Goal: Task Accomplishment & Management: Complete application form

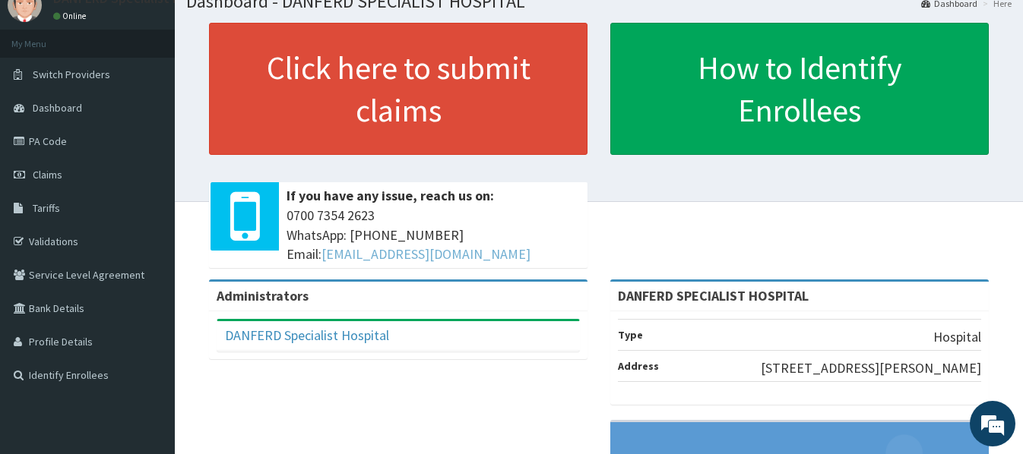
scroll to position [76, 0]
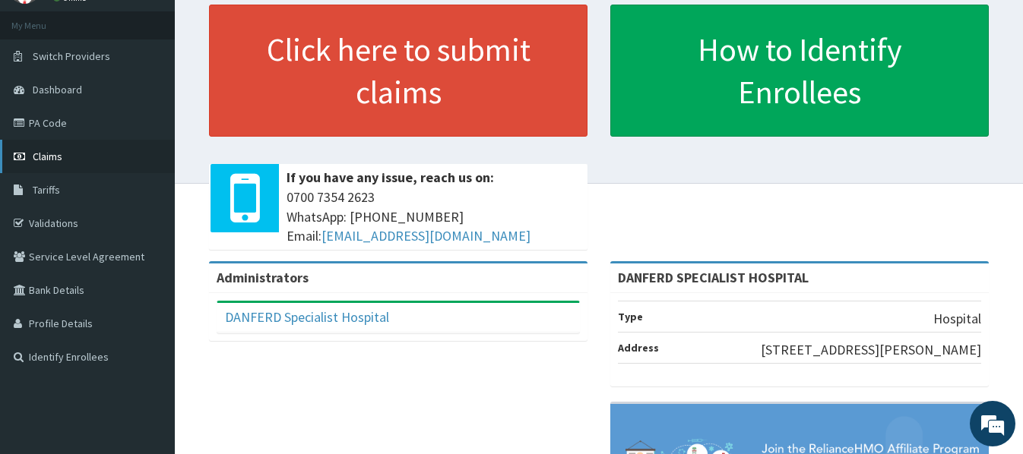
click at [55, 160] on span "Claims" at bounding box center [48, 157] width 30 height 14
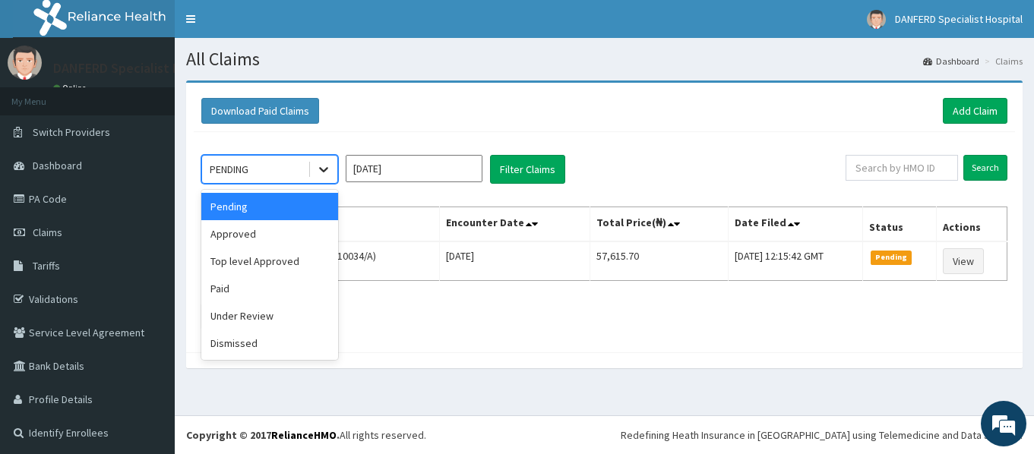
click at [322, 166] on icon at bounding box center [323, 169] width 15 height 15
drag, startPoint x: 246, startPoint y: 239, endPoint x: 261, endPoint y: 230, distance: 16.7
click at [248, 237] on div "Approved" at bounding box center [269, 233] width 137 height 27
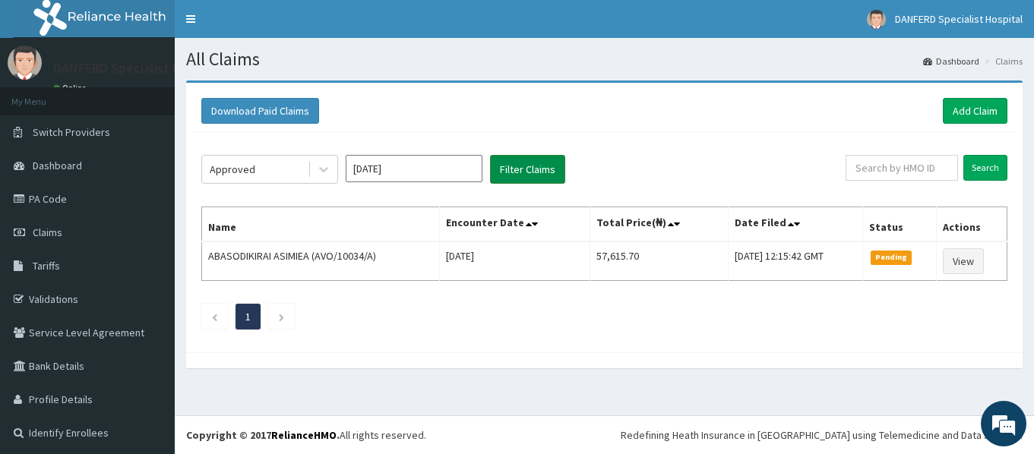
click at [532, 164] on button "Filter Claims" at bounding box center [527, 169] width 75 height 29
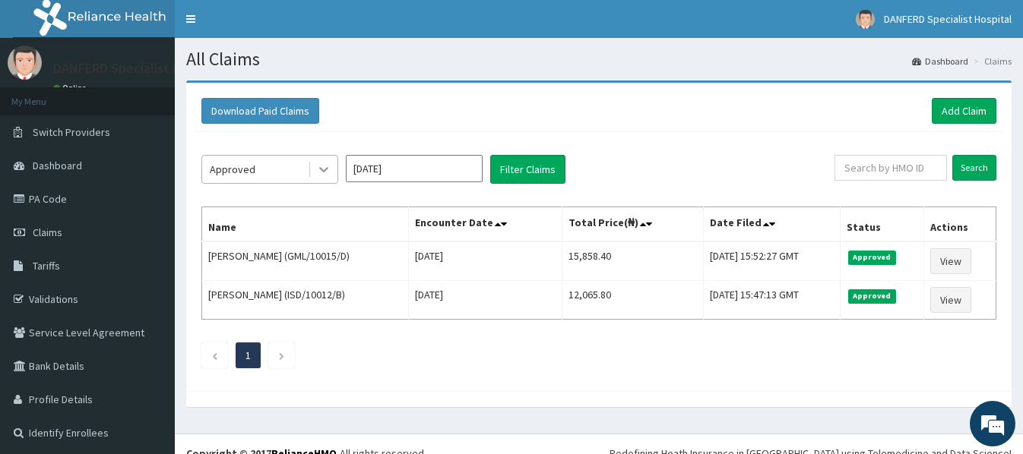
click at [327, 167] on icon at bounding box center [323, 169] width 15 height 15
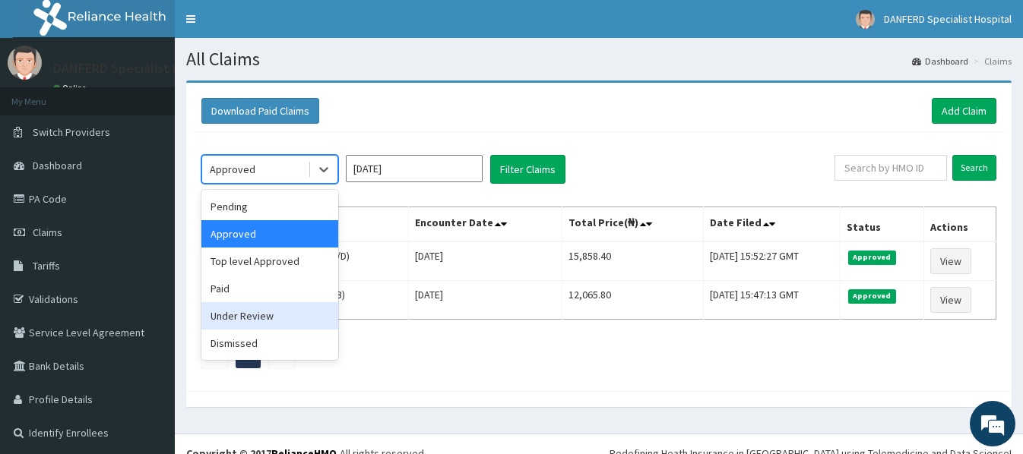
click at [248, 317] on div "Under Review" at bounding box center [269, 315] width 137 height 27
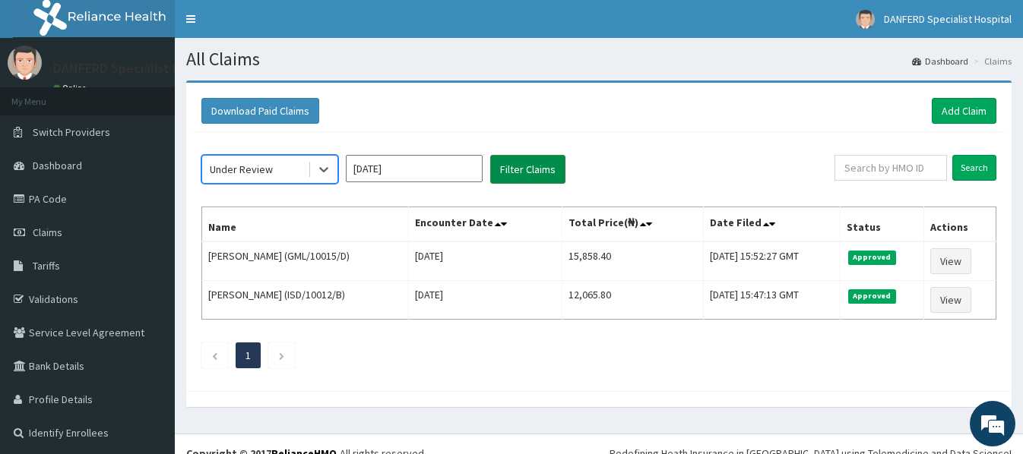
click at [523, 168] on button "Filter Claims" at bounding box center [527, 169] width 75 height 29
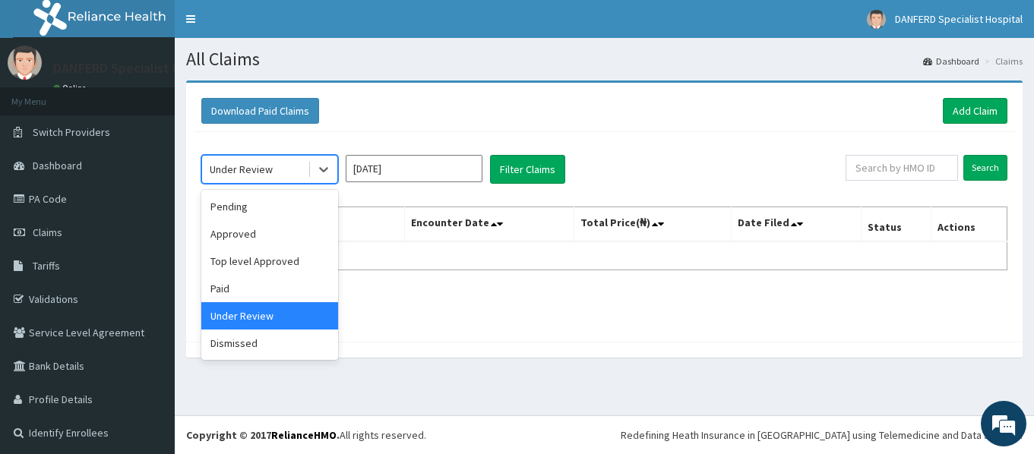
click at [277, 167] on div "Under Review" at bounding box center [255, 169] width 106 height 24
drag, startPoint x: 249, startPoint y: 345, endPoint x: 311, endPoint y: 297, distance: 78.0
click at [250, 344] on div "Dismissed" at bounding box center [269, 343] width 137 height 27
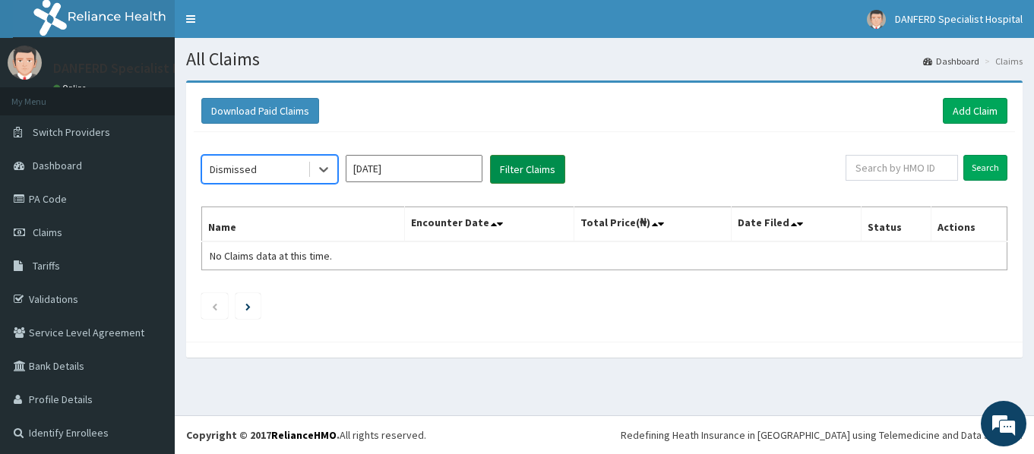
click at [523, 173] on button "Filter Claims" at bounding box center [527, 169] width 75 height 29
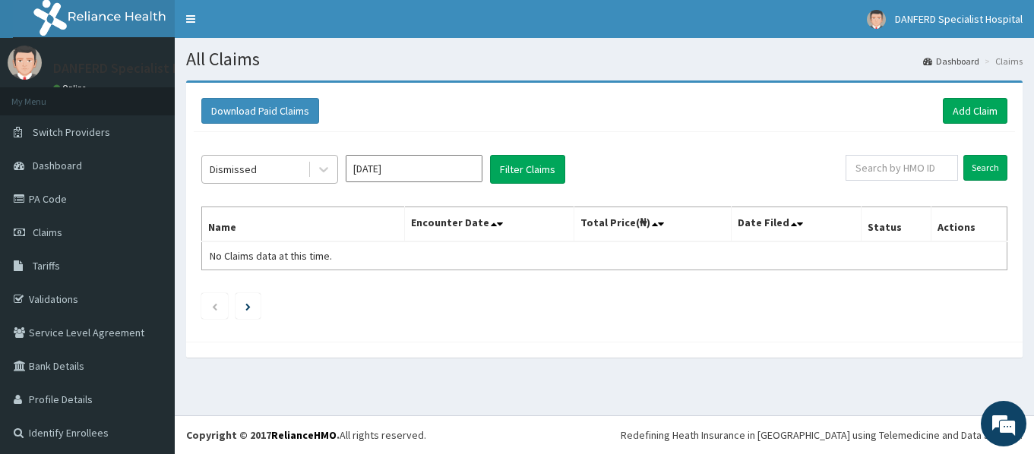
click at [276, 174] on div "Dismissed" at bounding box center [255, 169] width 106 height 24
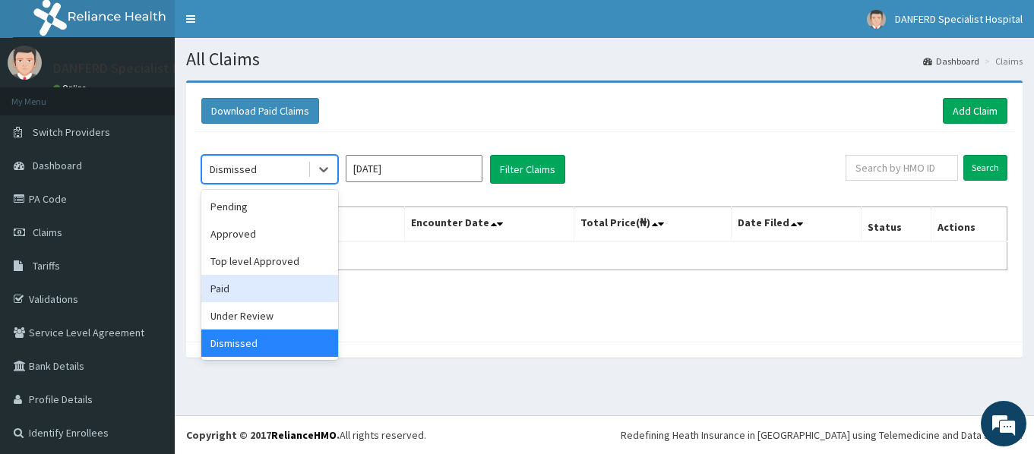
click at [235, 291] on div "Paid" at bounding box center [269, 288] width 137 height 27
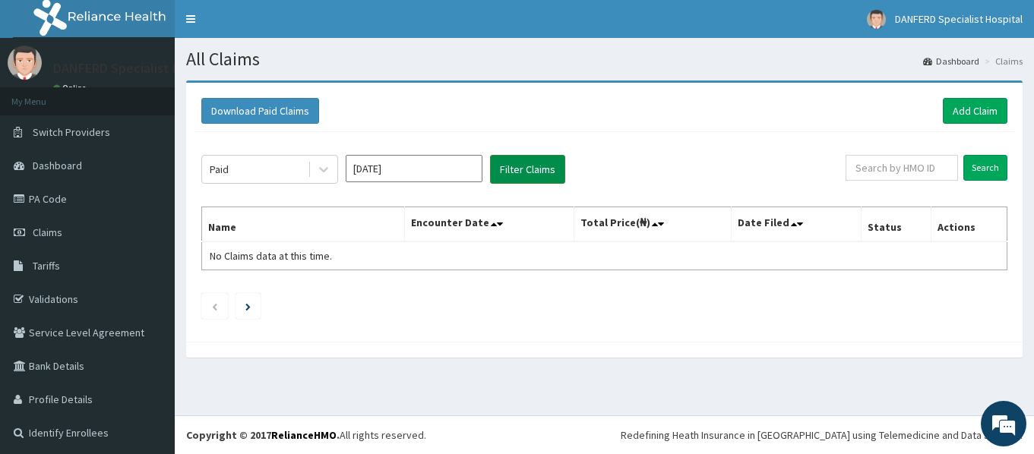
click at [532, 171] on button "Filter Claims" at bounding box center [527, 169] width 75 height 29
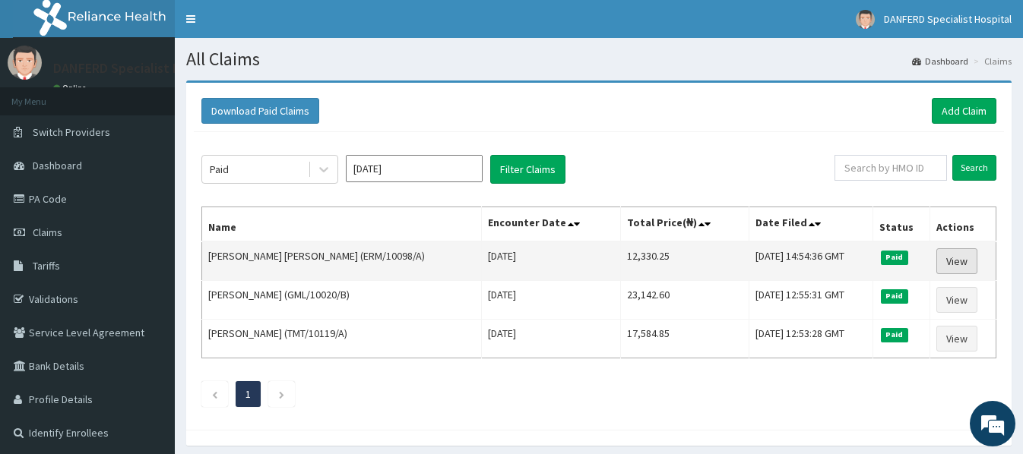
click at [960, 261] on link "View" at bounding box center [956, 261] width 41 height 26
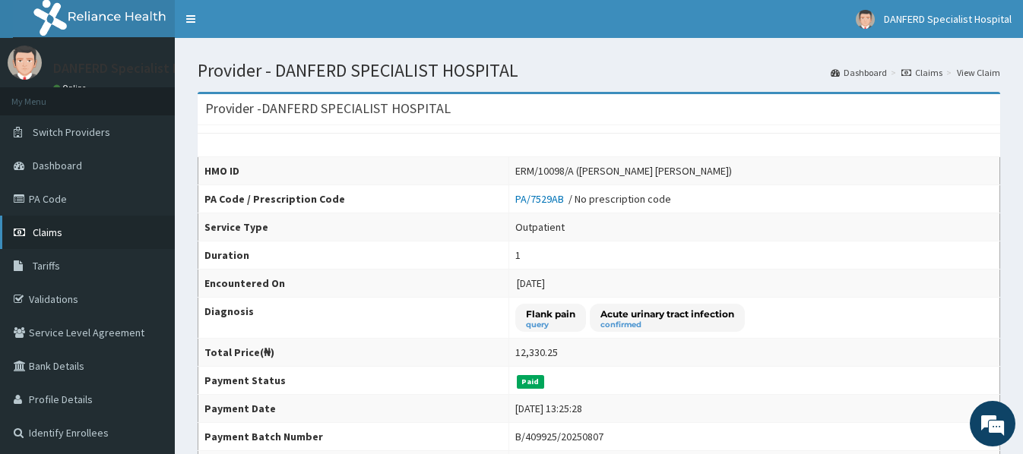
click at [55, 231] on span "Claims" at bounding box center [48, 233] width 30 height 14
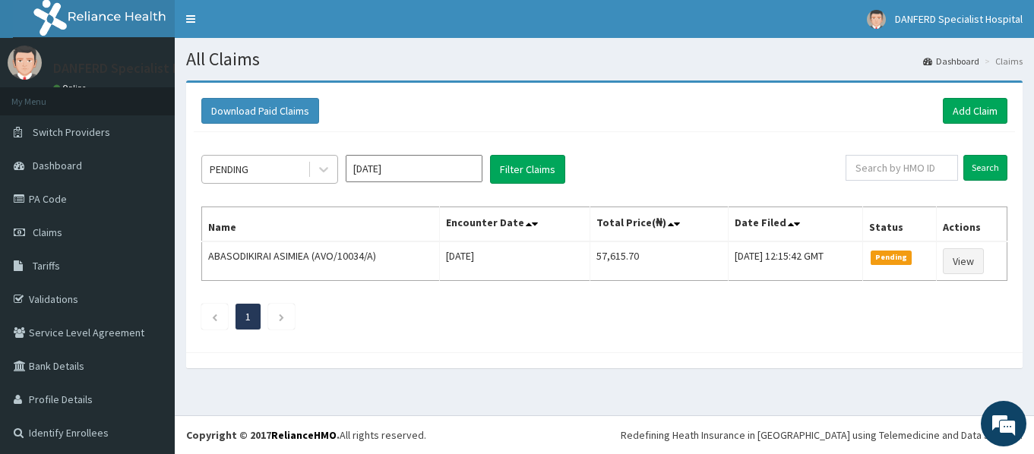
click at [292, 169] on div "PENDING" at bounding box center [255, 169] width 106 height 24
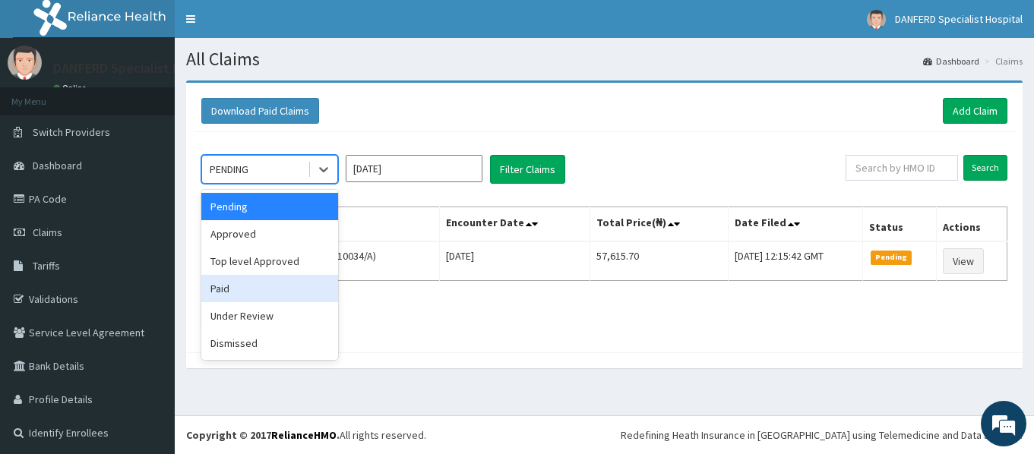
click at [237, 283] on div "Paid" at bounding box center [269, 288] width 137 height 27
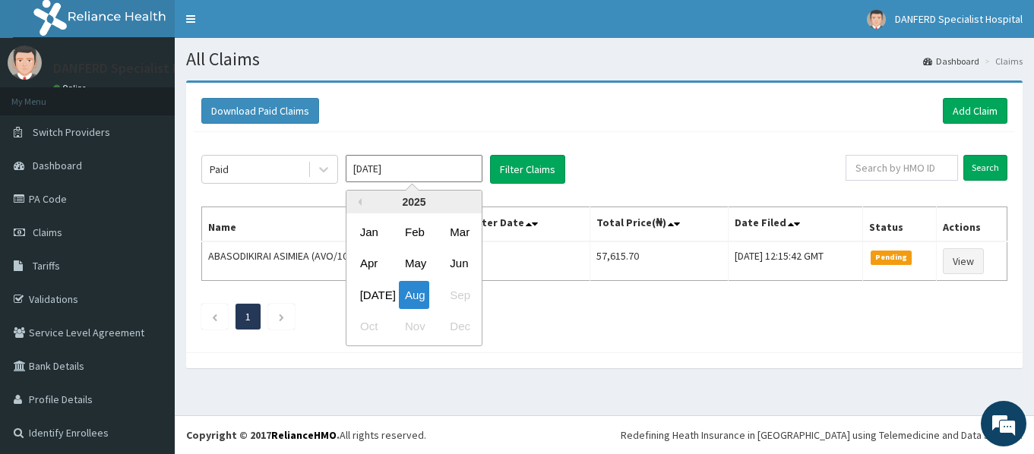
click at [423, 169] on input "[DATE]" at bounding box center [414, 168] width 137 height 27
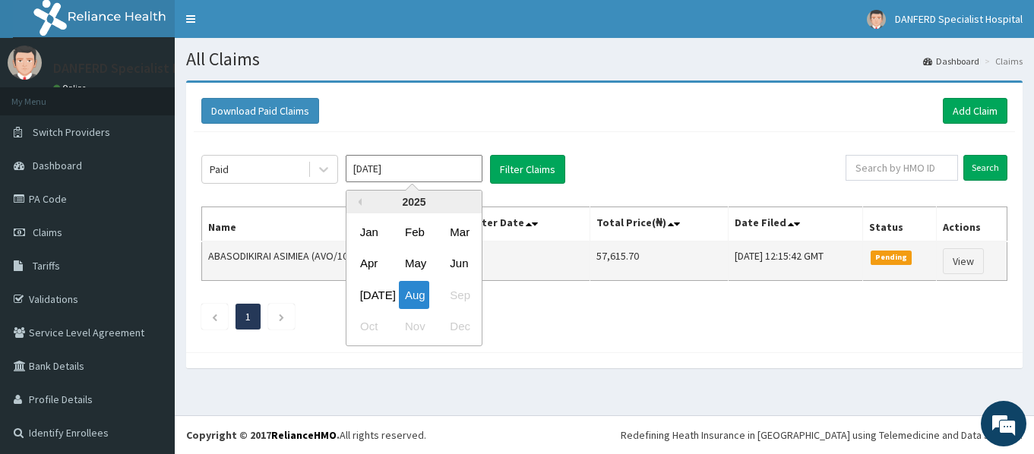
drag, startPoint x: 366, startPoint y: 292, endPoint x: 356, endPoint y: 271, distance: 23.5
click at [367, 292] on div "Jul" at bounding box center [369, 295] width 30 height 28
type input "Jul 2025"
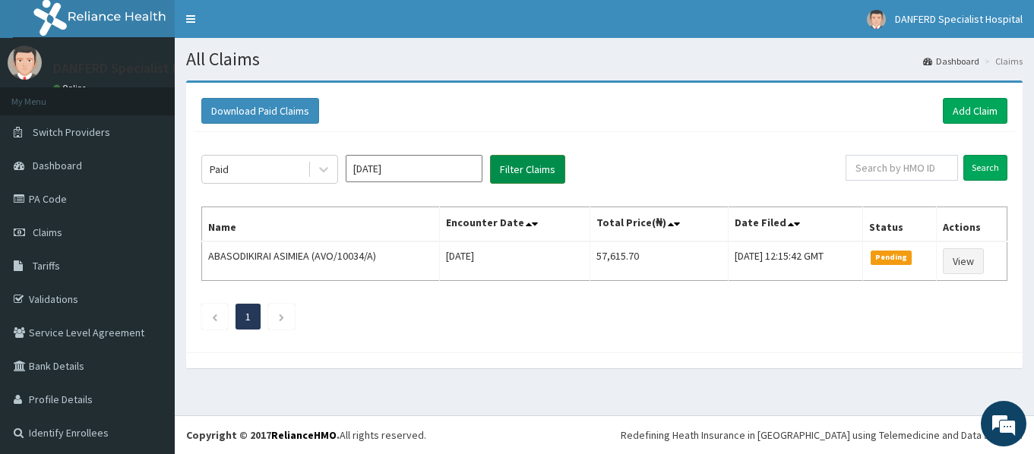
click at [517, 168] on button "Filter Claims" at bounding box center [527, 169] width 75 height 29
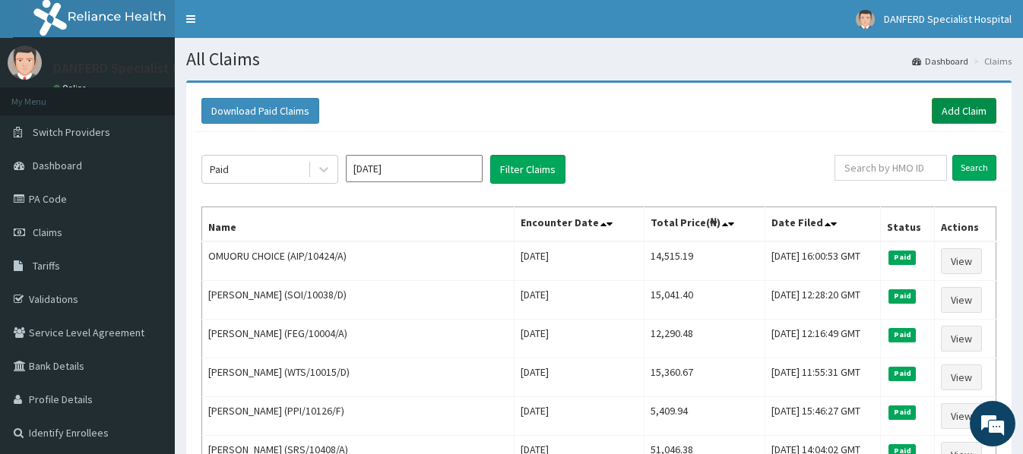
click at [962, 106] on link "Add Claim" at bounding box center [963, 111] width 65 height 26
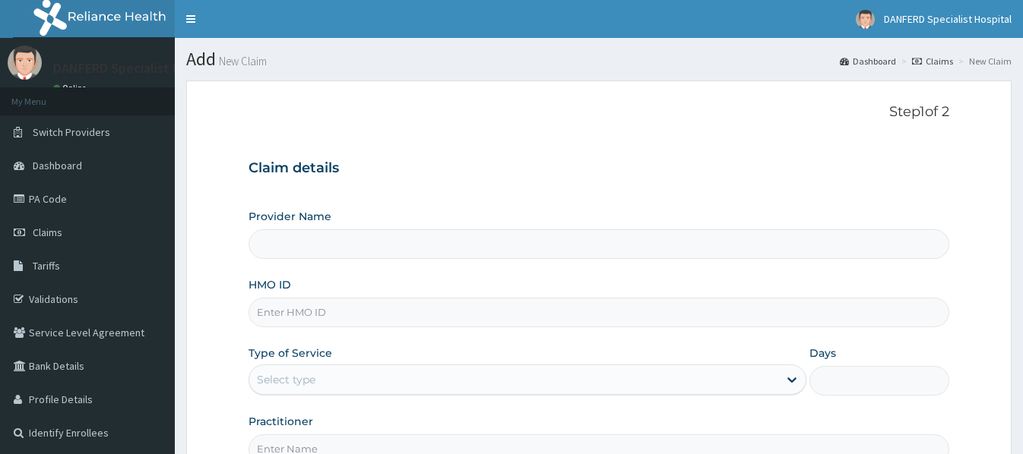
type input "DANFERD SPECIALIST HOSPITAL"
click at [57, 202] on link "PA Code" at bounding box center [87, 198] width 175 height 33
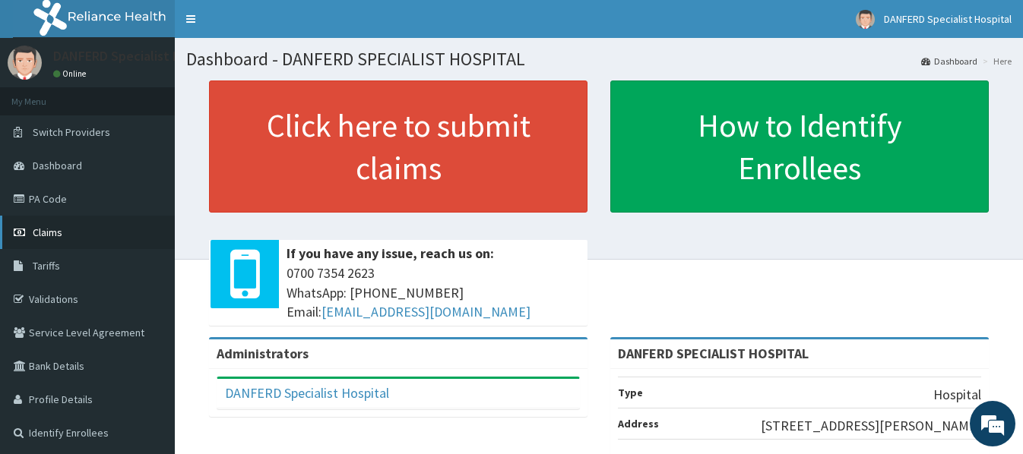
click at [49, 231] on span "Claims" at bounding box center [48, 233] width 30 height 14
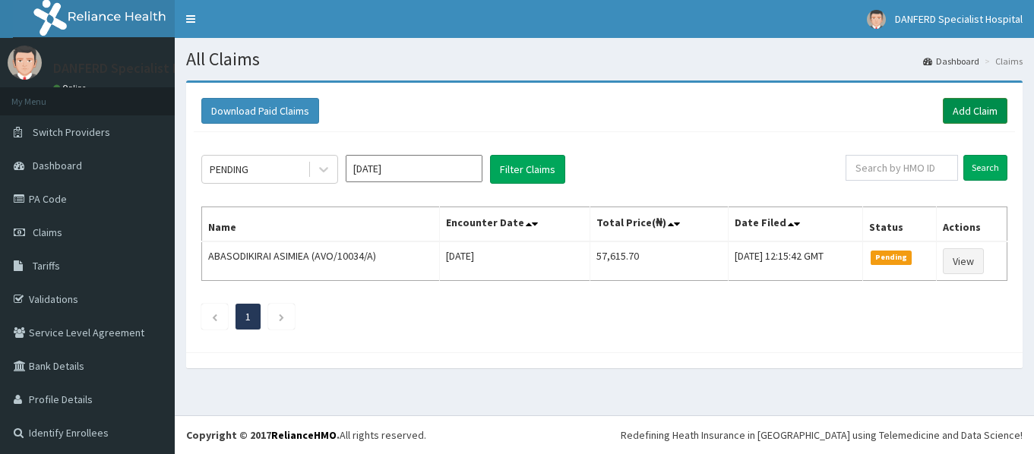
click at [963, 106] on link "Add Claim" at bounding box center [975, 111] width 65 height 26
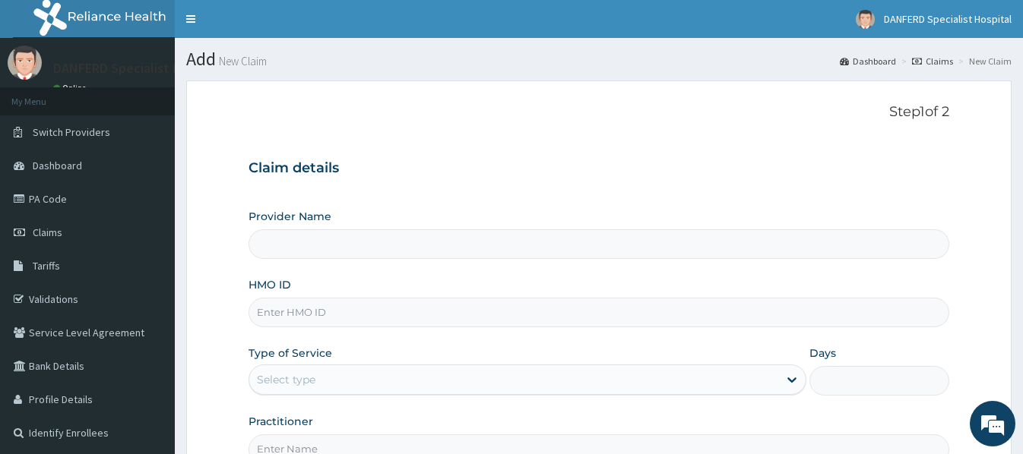
type input "DANFERD SPECIALIST HOSPITAL"
click at [318, 311] on input "HMO ID" at bounding box center [598, 313] width 700 height 30
paste input "ERM/10098/A"
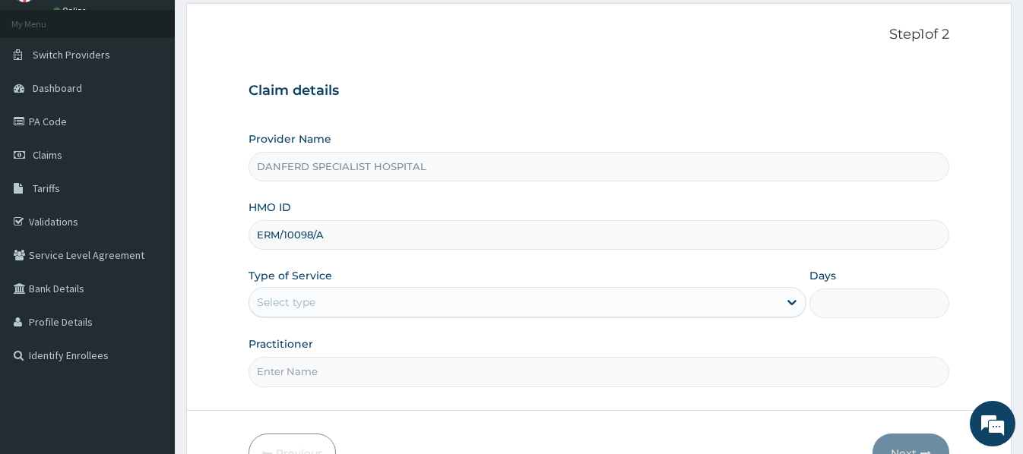
scroll to position [152, 0]
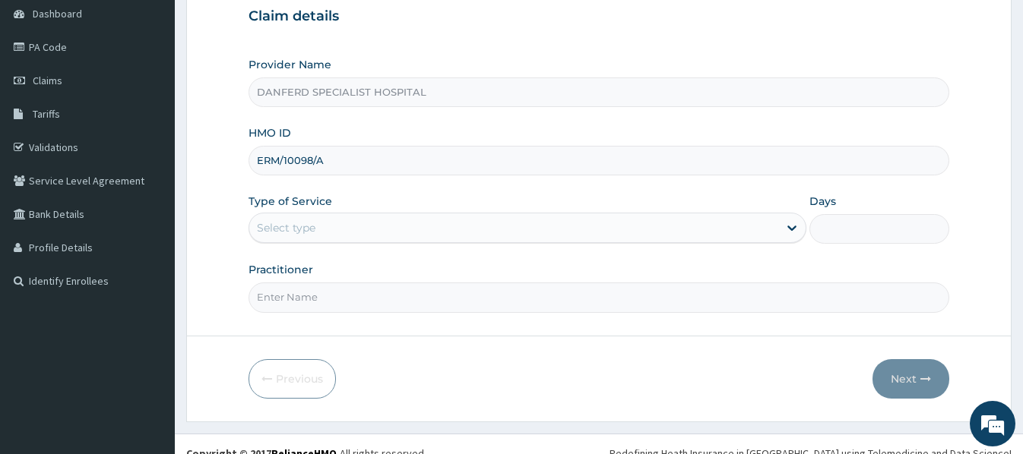
type input "ERM/10098/A"
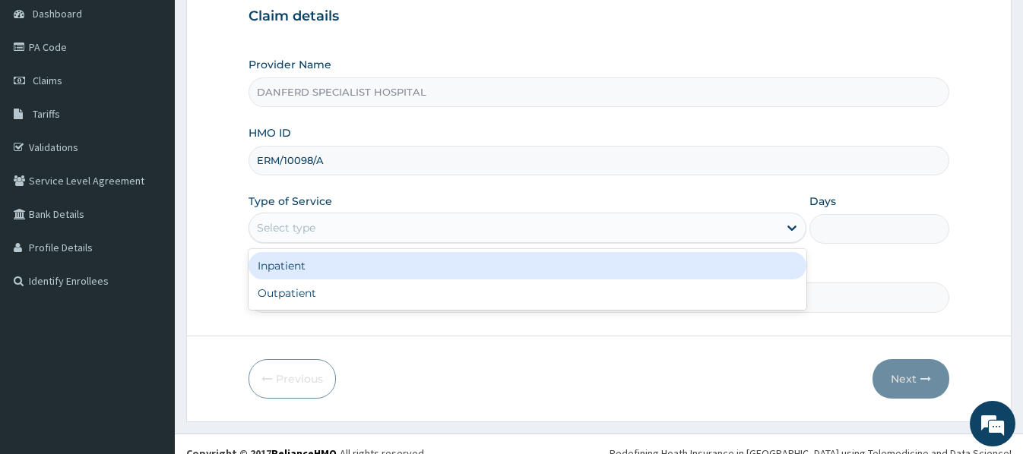
click at [350, 225] on div "Select type" at bounding box center [513, 228] width 529 height 24
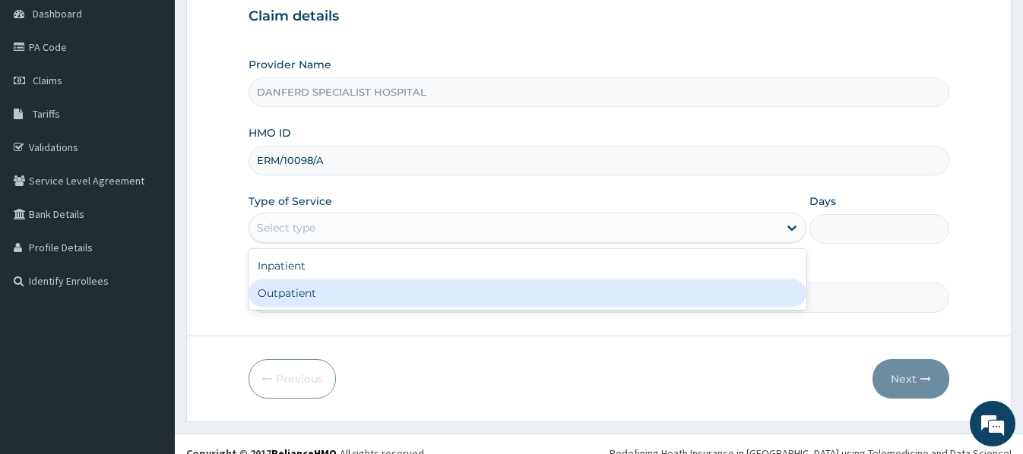
drag, startPoint x: 327, startPoint y: 295, endPoint x: 348, endPoint y: 286, distance: 23.1
click at [327, 293] on div "Outpatient" at bounding box center [527, 293] width 558 height 27
type input "1"
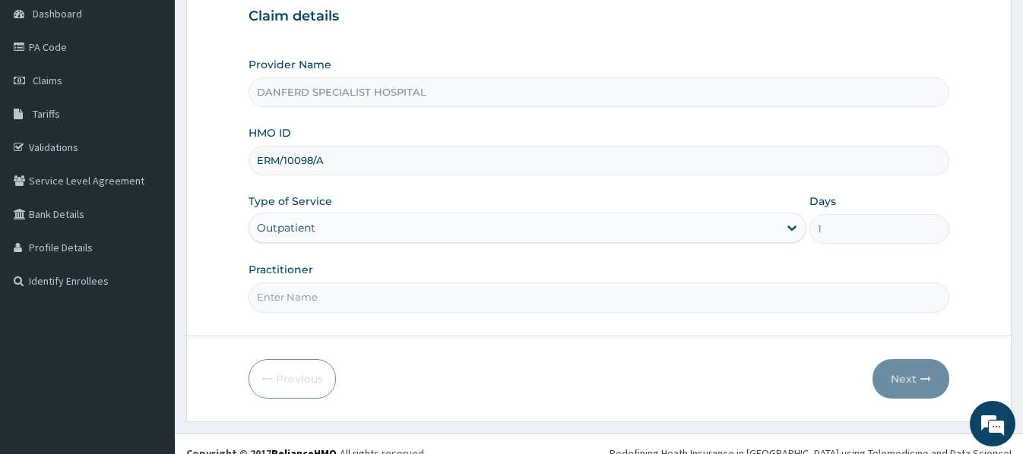
click at [326, 305] on input "Practitioner" at bounding box center [598, 298] width 700 height 30
type input "DR. THEOPHILUS"
click at [915, 381] on button "Next" at bounding box center [910, 379] width 77 height 40
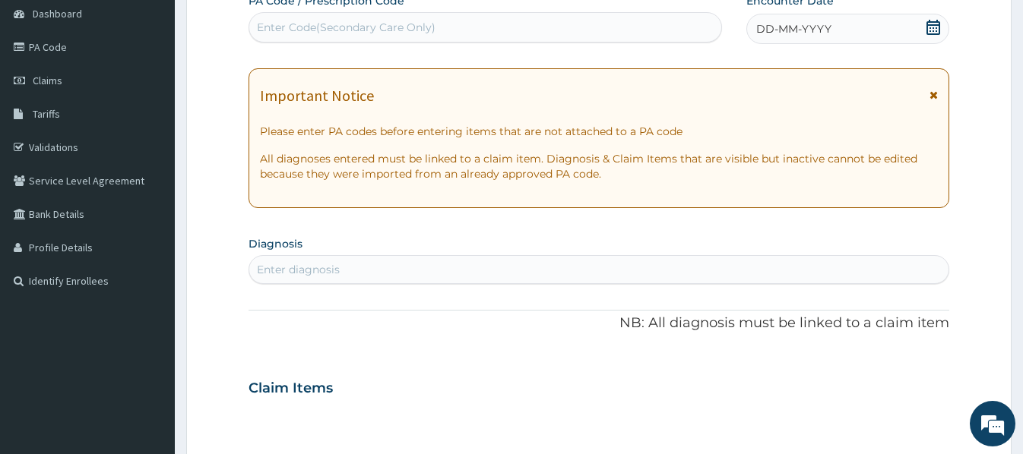
click at [413, 18] on div "Enter Code(Secondary Care Only)" at bounding box center [485, 27] width 472 height 24
paste input "PA/56E465"
type input "PA/56E465"
click at [438, 28] on div "Enter Code(Secondary Care Only)" at bounding box center [485, 27] width 472 height 24
paste input "PA/56E465"
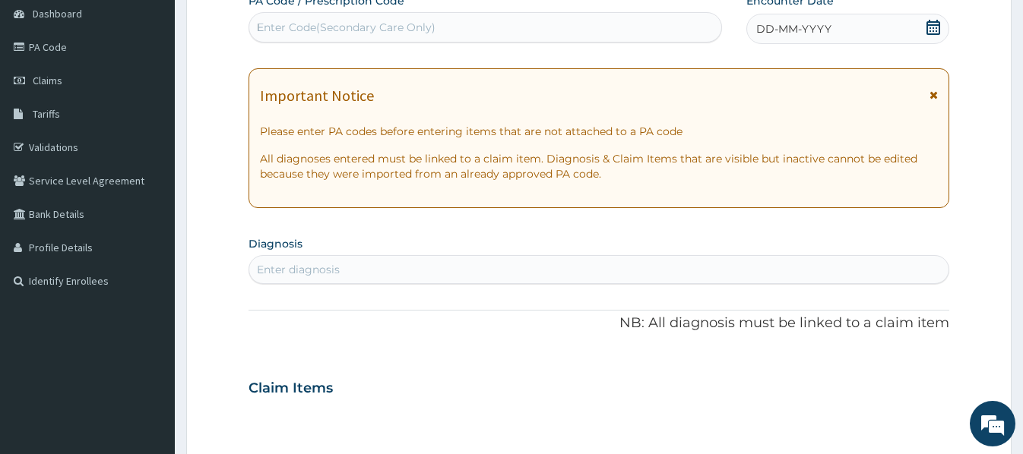
type input "PA/56E465"
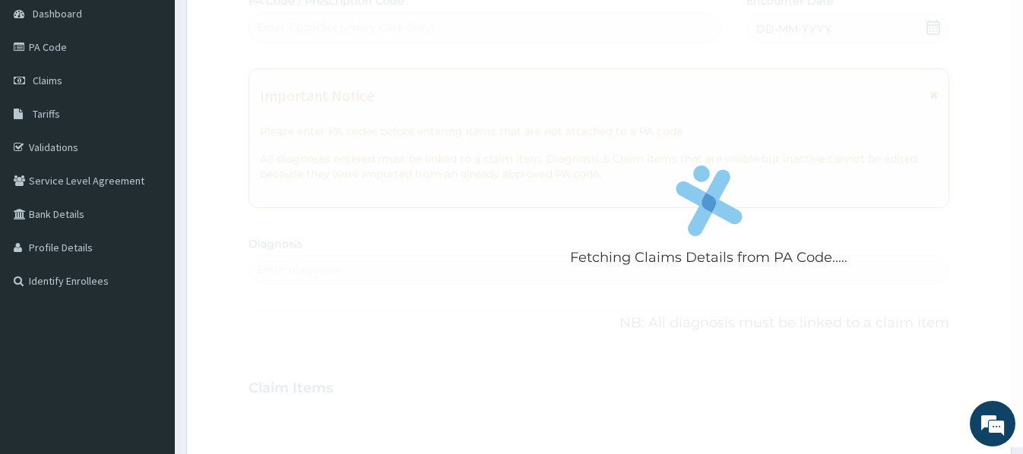
click at [378, 46] on div "Fetching Claims Details from PA Code..... PA Code / Prescription Code Enter Cod…" at bounding box center [598, 386] width 700 height 786
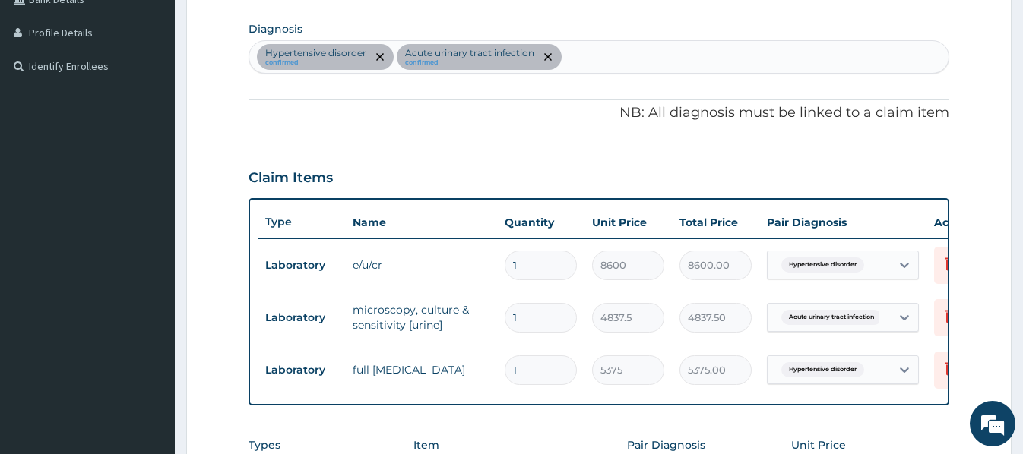
scroll to position [358, 0]
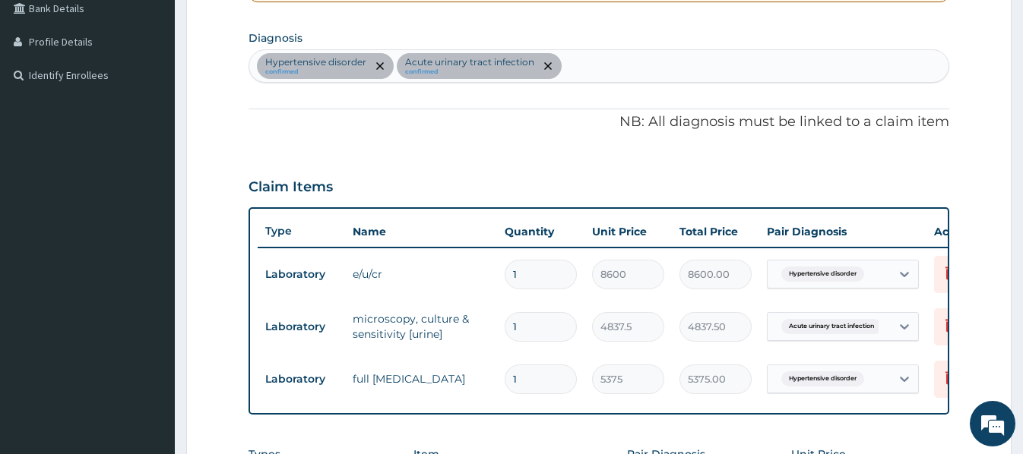
click at [577, 67] on div "Hypertensive disorder confirmed Acute urinary tract infection confirmed" at bounding box center [598, 66] width 698 height 32
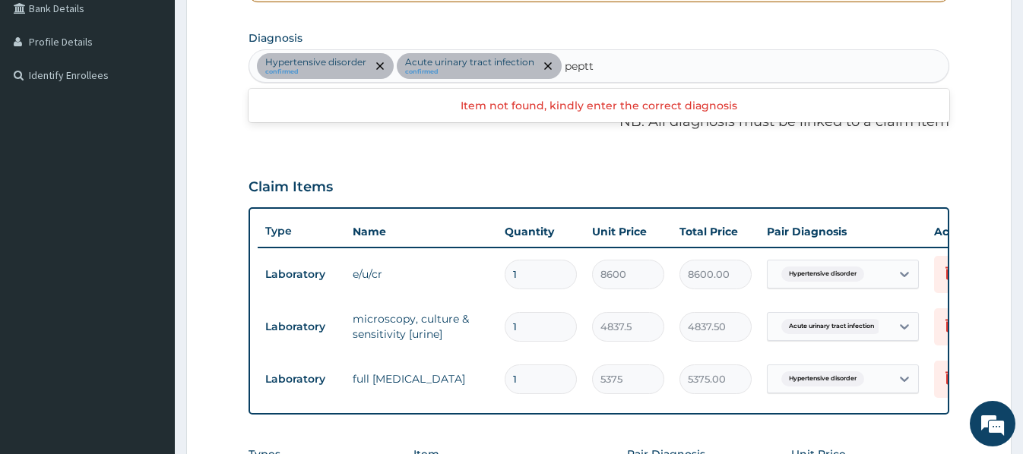
type input "pept"
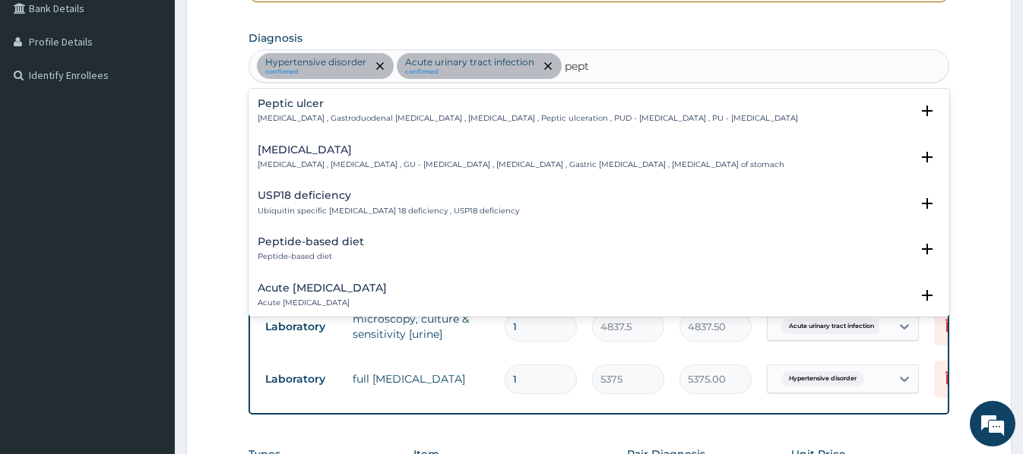
click at [320, 291] on h4 "Acute peptic ulcer" at bounding box center [322, 288] width 129 height 11
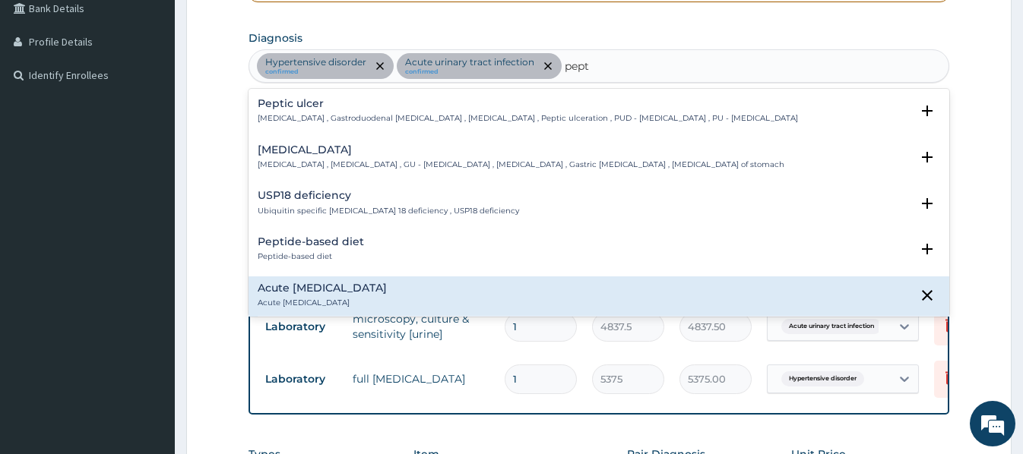
scroll to position [228, 0]
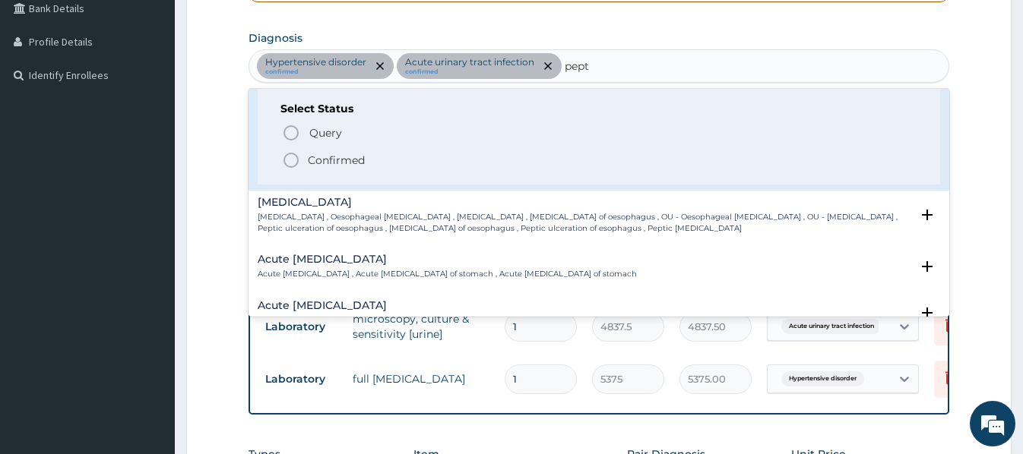
click at [321, 162] on p "Confirmed" at bounding box center [336, 160] width 57 height 15
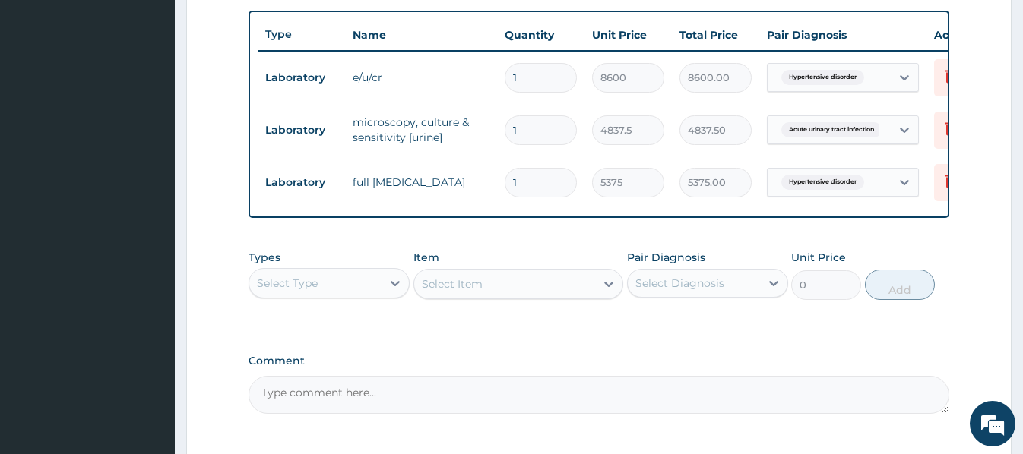
scroll to position [662, 0]
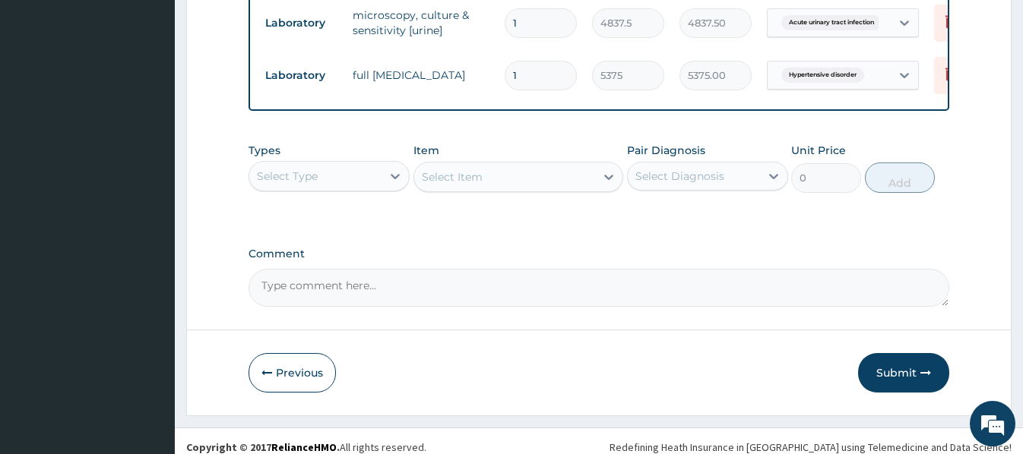
click at [332, 188] on div "Select Type" at bounding box center [315, 176] width 132 height 24
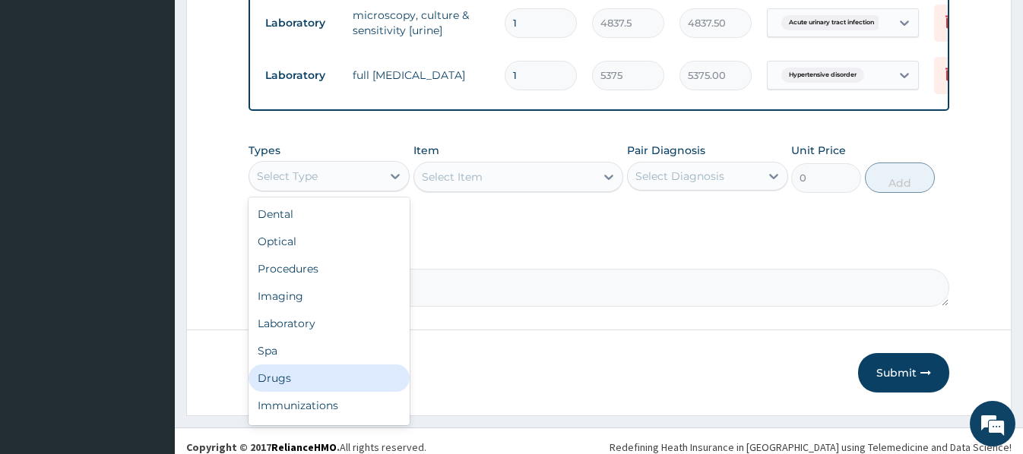
drag, startPoint x: 296, startPoint y: 391, endPoint x: 317, endPoint y: 356, distance: 41.6
click at [296, 390] on div "Drugs" at bounding box center [328, 378] width 161 height 27
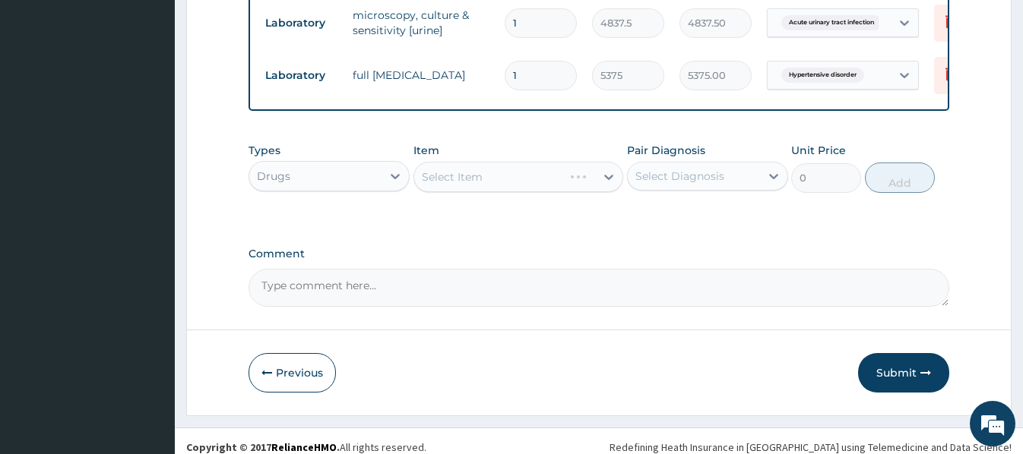
click at [423, 183] on div "Select Item" at bounding box center [518, 177] width 210 height 30
click at [430, 183] on div "Select Item" at bounding box center [518, 177] width 210 height 30
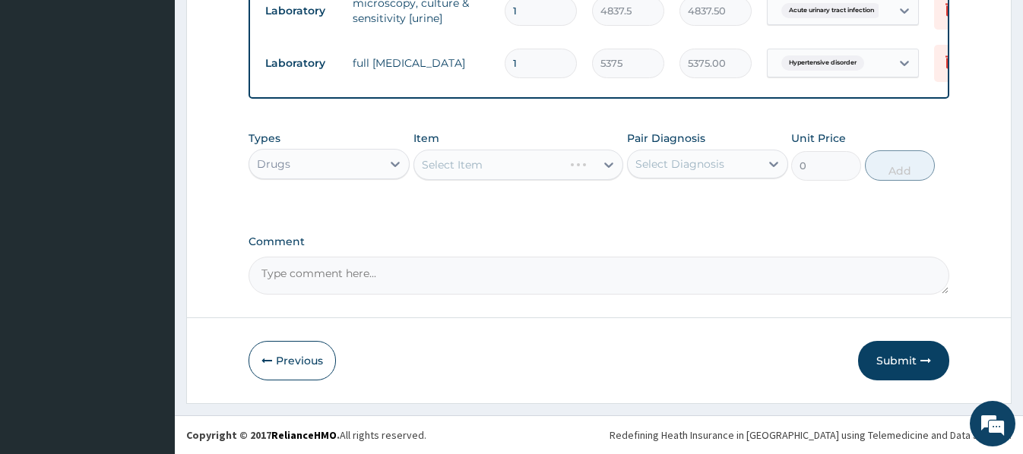
scroll to position [685, 0]
click at [426, 160] on div "Select Item" at bounding box center [452, 164] width 61 height 15
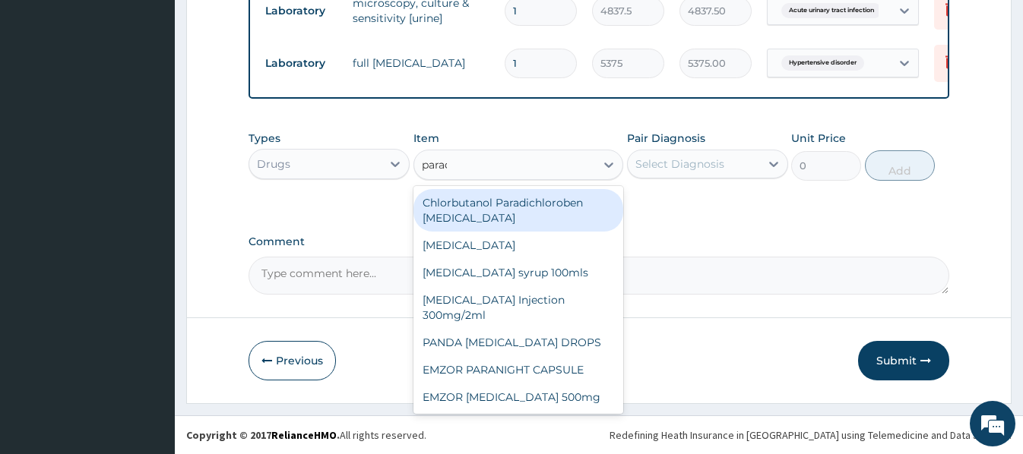
type input "parace"
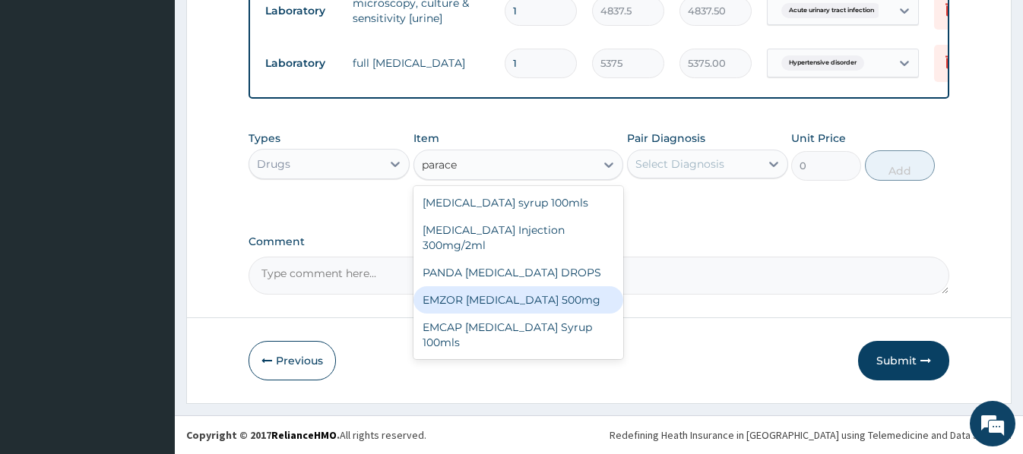
click at [551, 304] on div "EMZOR PARACETAMOL 500mg" at bounding box center [518, 299] width 210 height 27
type input "23.65"
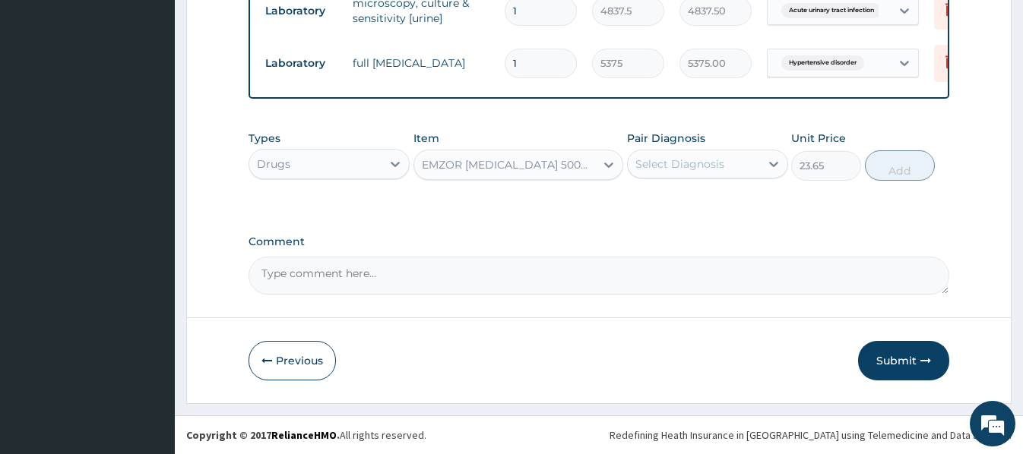
click at [704, 168] on div "Select Diagnosis" at bounding box center [679, 163] width 89 height 15
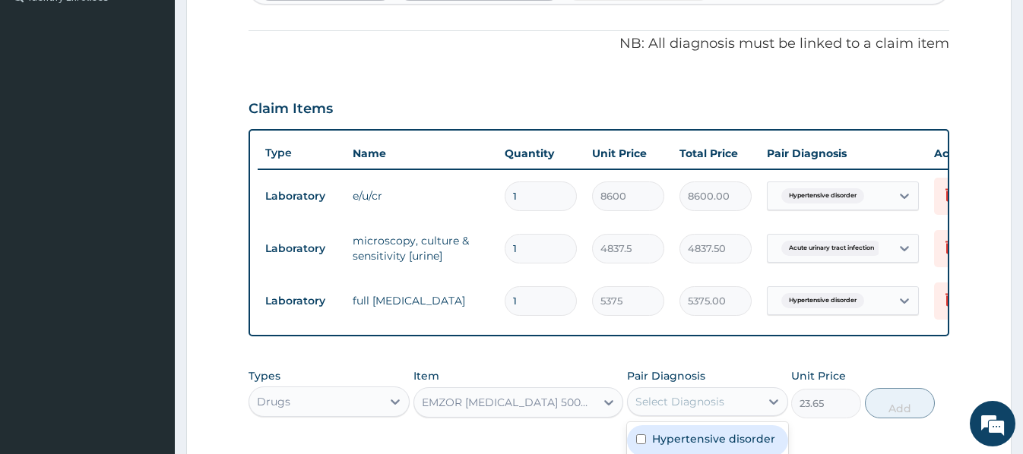
scroll to position [381, 0]
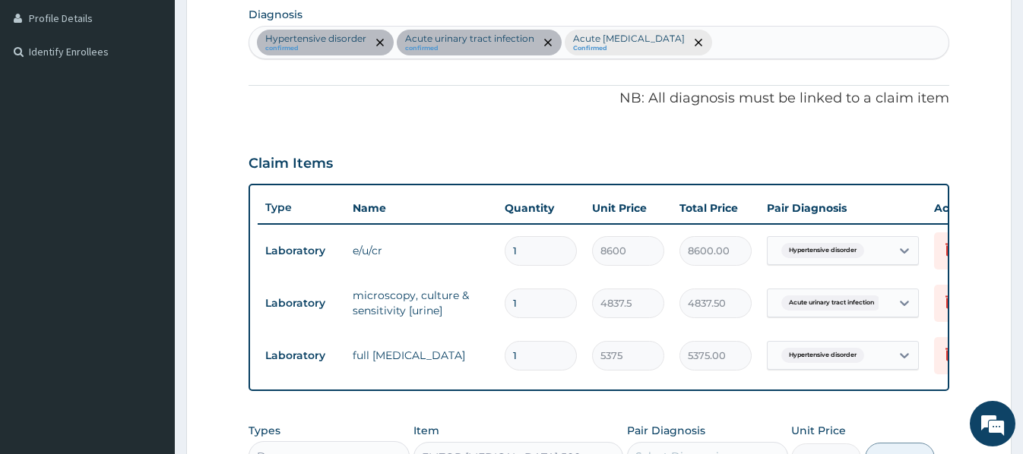
click at [742, 37] on div "Hypertensive disorder confirmed Acute urinary tract infection confirmed Acute p…" at bounding box center [598, 43] width 698 height 32
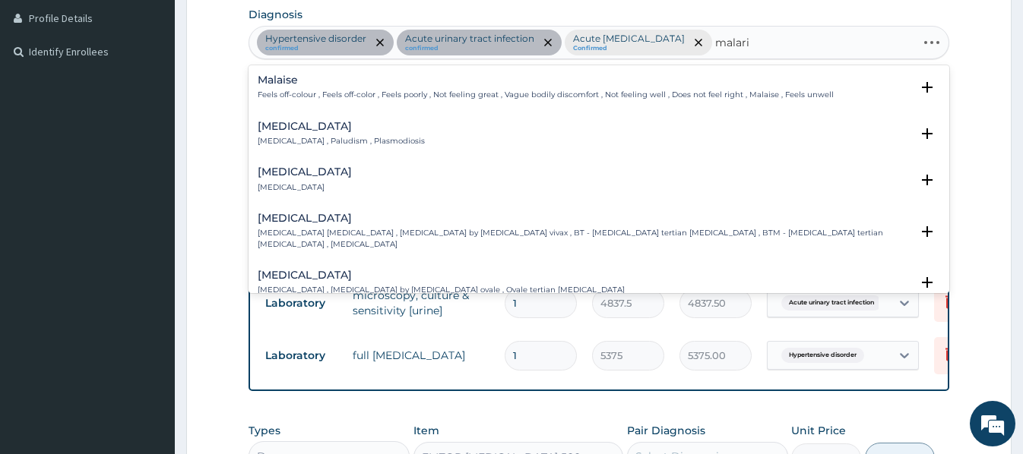
type input "malaria"
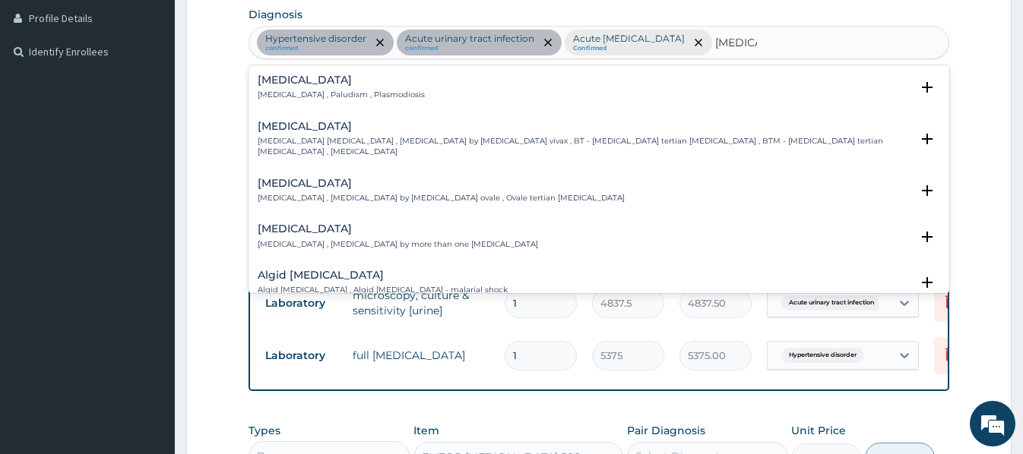
click at [285, 79] on h4 "Malaria" at bounding box center [341, 79] width 167 height 11
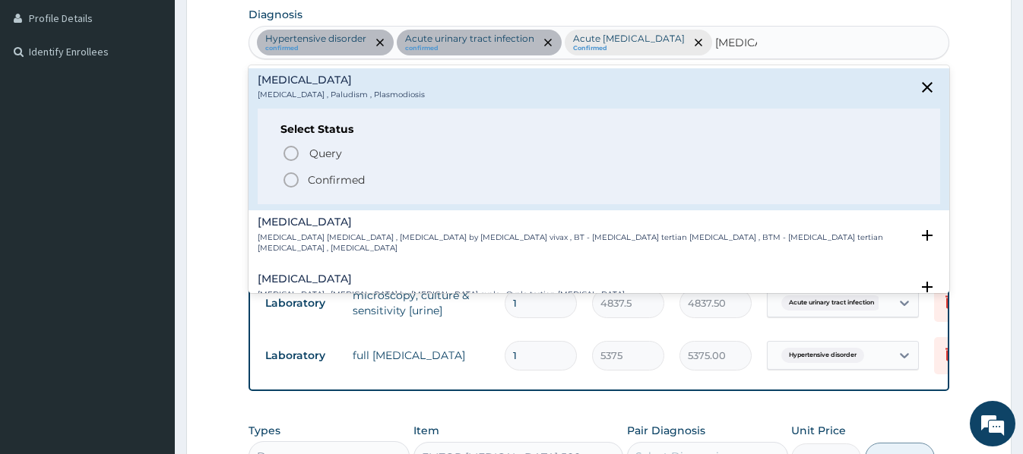
click at [328, 176] on p "Confirmed" at bounding box center [336, 179] width 57 height 15
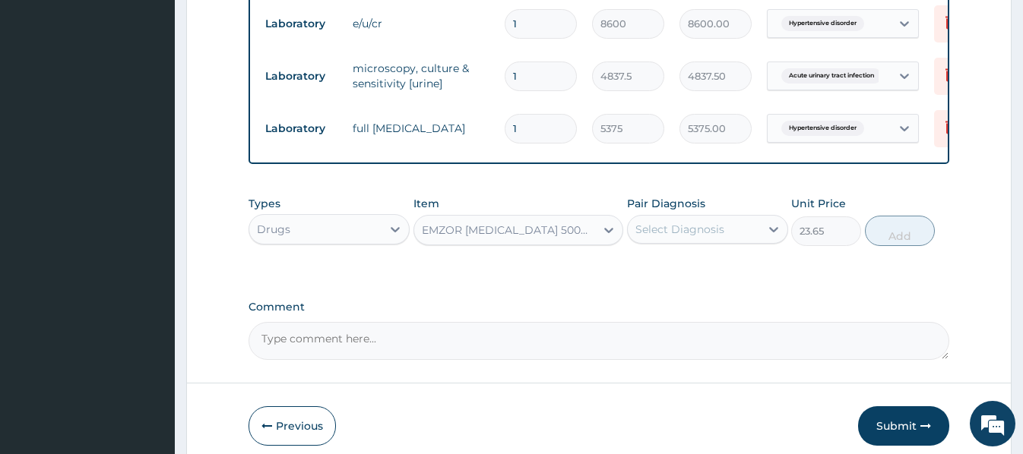
scroll to position [609, 0]
click at [636, 236] on div "Select Diagnosis" at bounding box center [679, 228] width 89 height 15
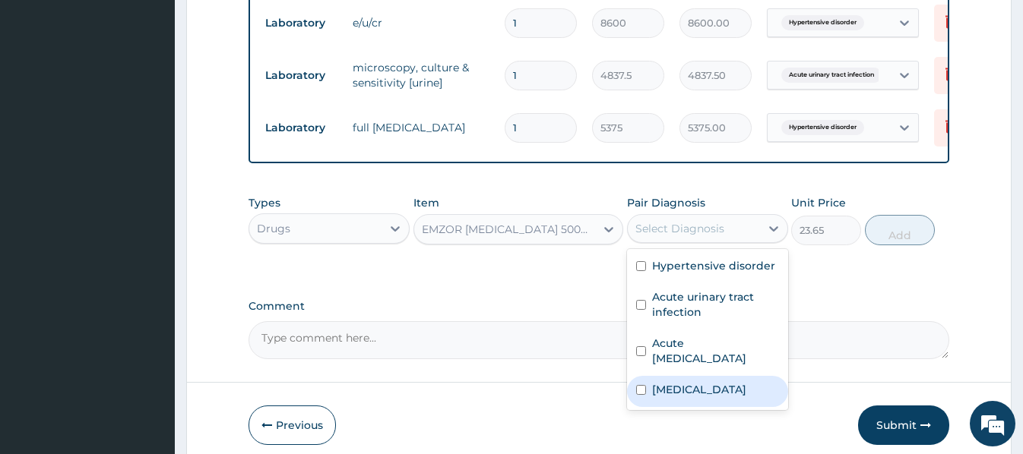
click at [680, 388] on label "Malaria" at bounding box center [699, 389] width 94 height 15
checkbox input "true"
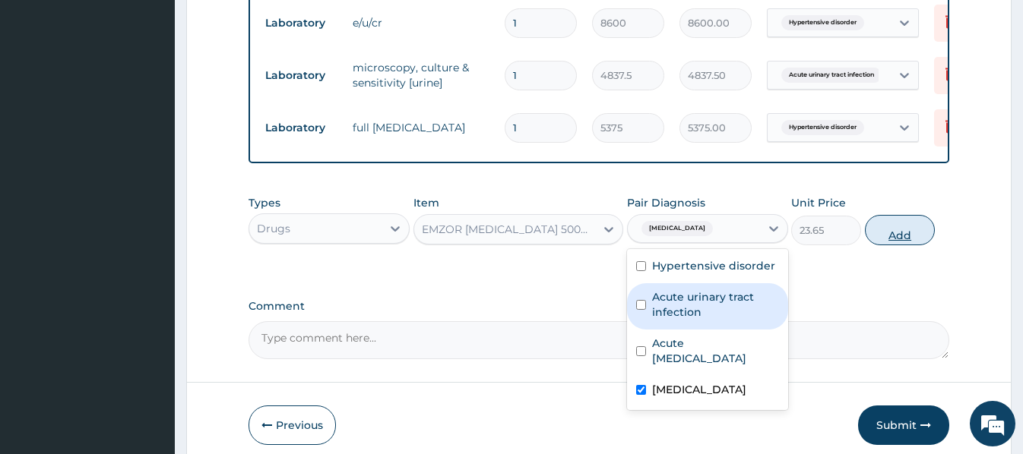
click at [893, 235] on button "Add" at bounding box center [900, 230] width 70 height 30
type input "0"
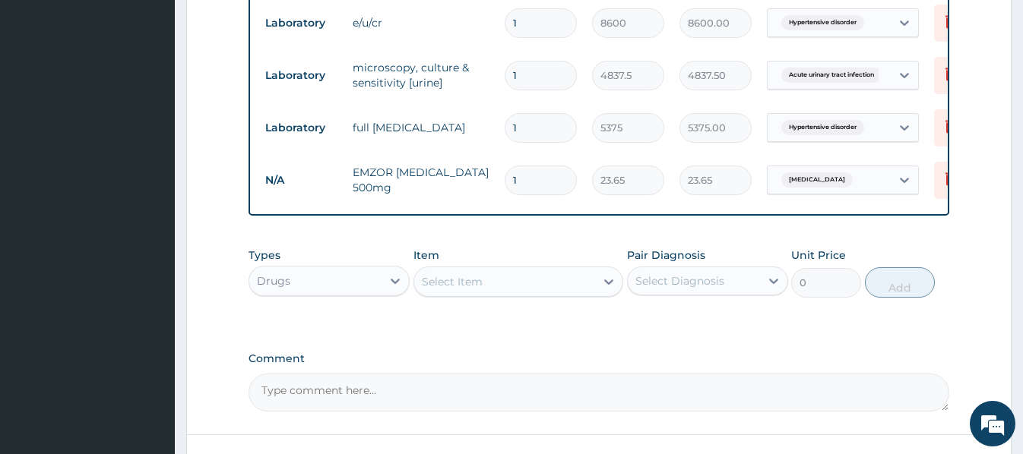
click at [438, 289] on div "Select Item" at bounding box center [452, 281] width 61 height 15
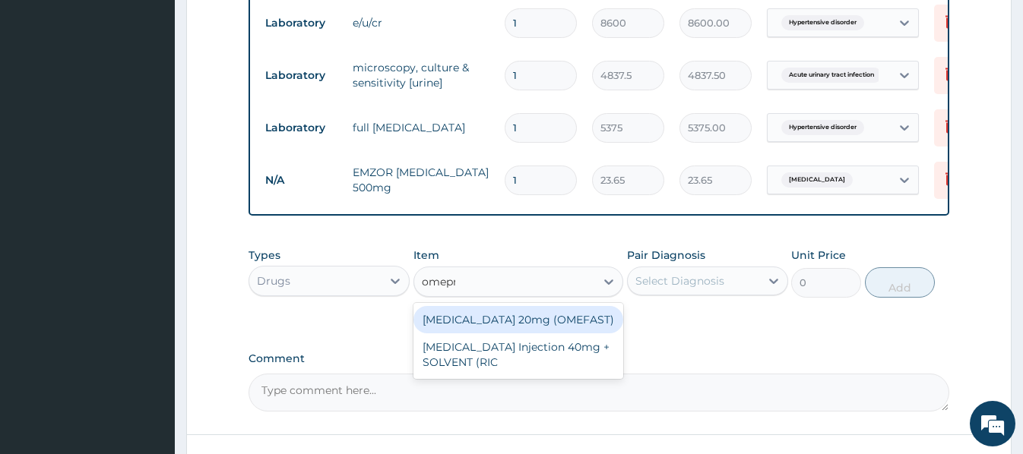
type input "omepra"
click at [515, 334] on div "OMEPRAZOLE 20mg (OMEFAST)" at bounding box center [518, 319] width 210 height 27
type input "82.775"
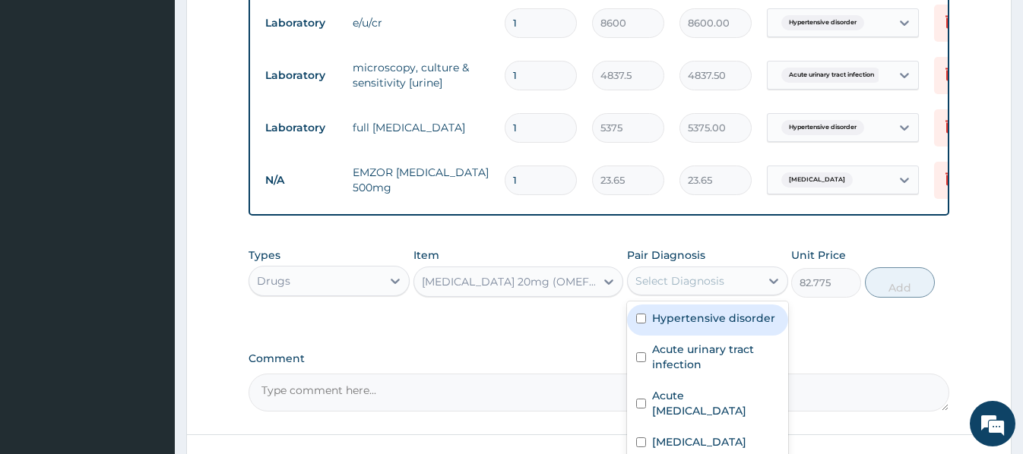
click at [729, 290] on div "Select Diagnosis" at bounding box center [694, 281] width 132 height 24
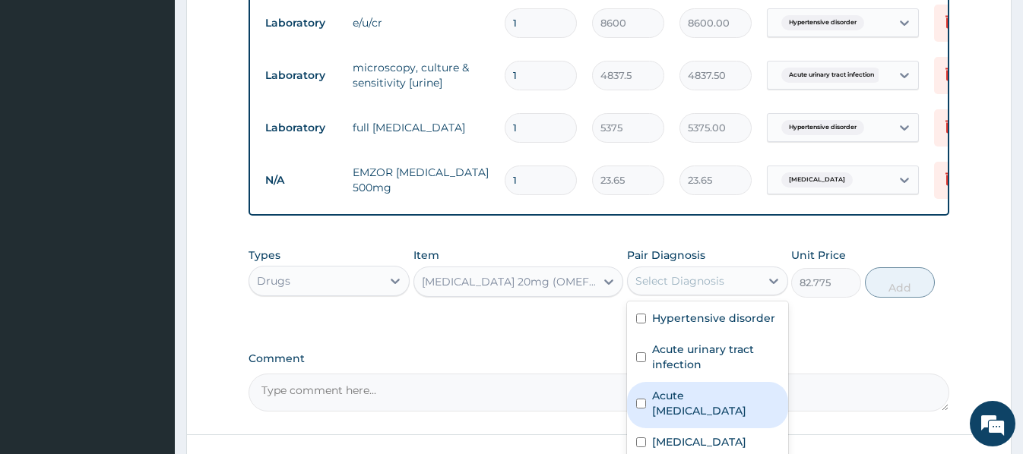
drag, startPoint x: 713, startPoint y: 411, endPoint x: 786, endPoint y: 375, distance: 81.5
click at [716, 407] on label "Acute peptic ulcer" at bounding box center [715, 403] width 127 height 30
checkbox input "true"
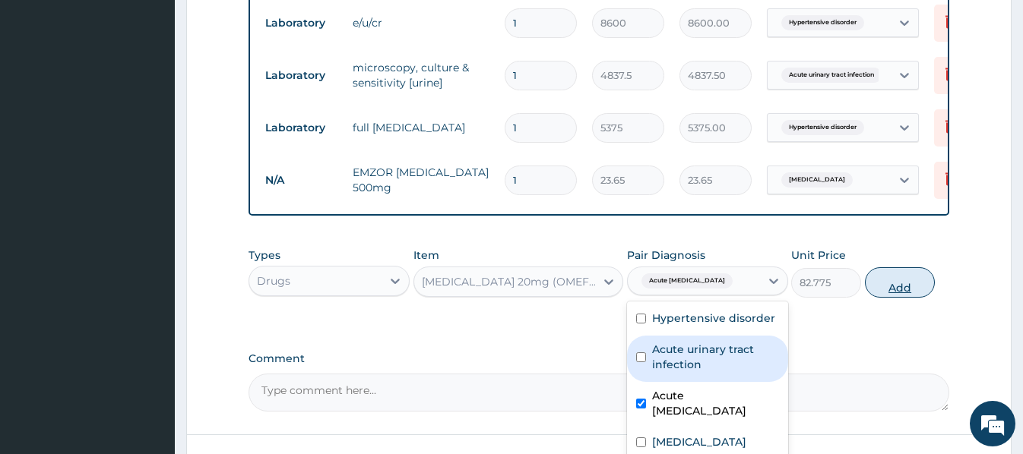
click at [900, 294] on button "Add" at bounding box center [900, 282] width 70 height 30
type input "0"
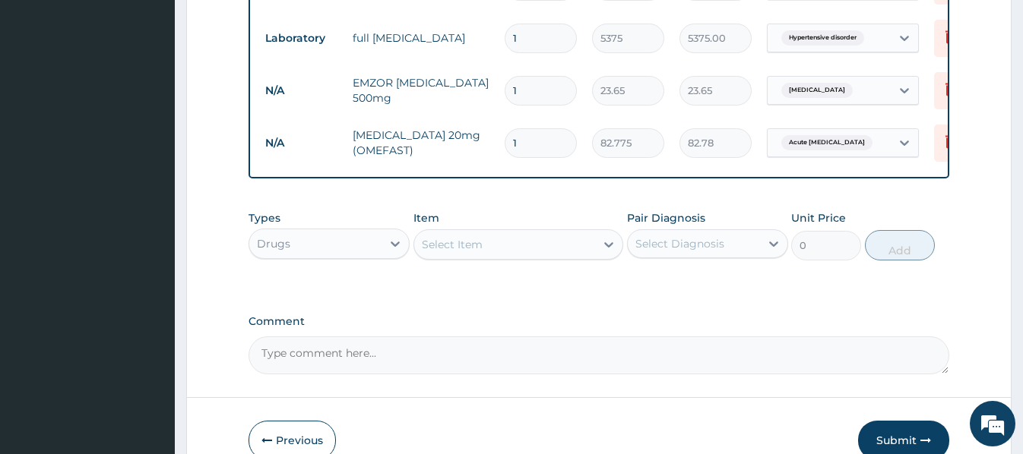
scroll to position [761, 0]
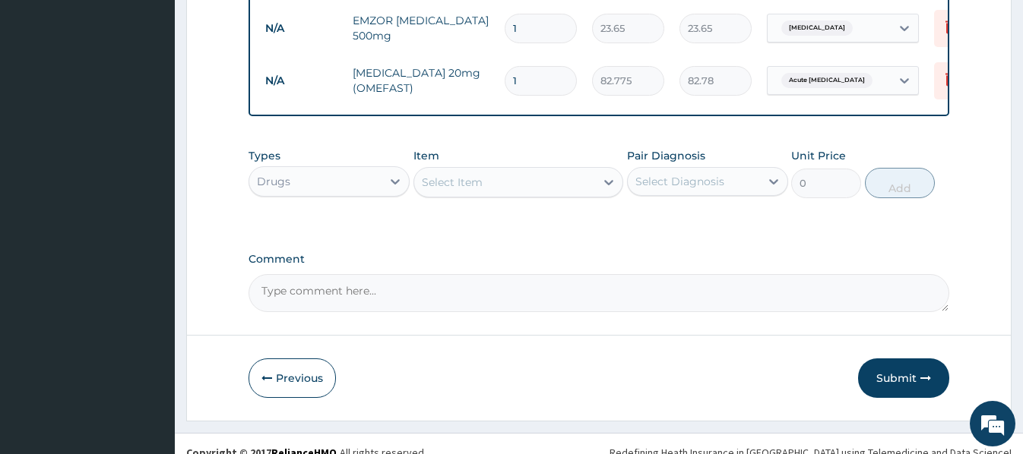
click at [429, 190] on div "Select Item" at bounding box center [452, 182] width 61 height 15
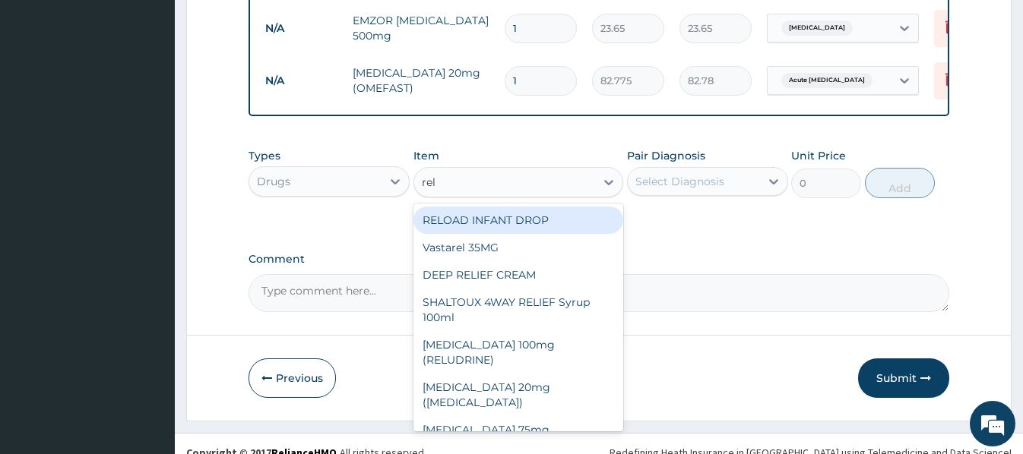
type input "relc"
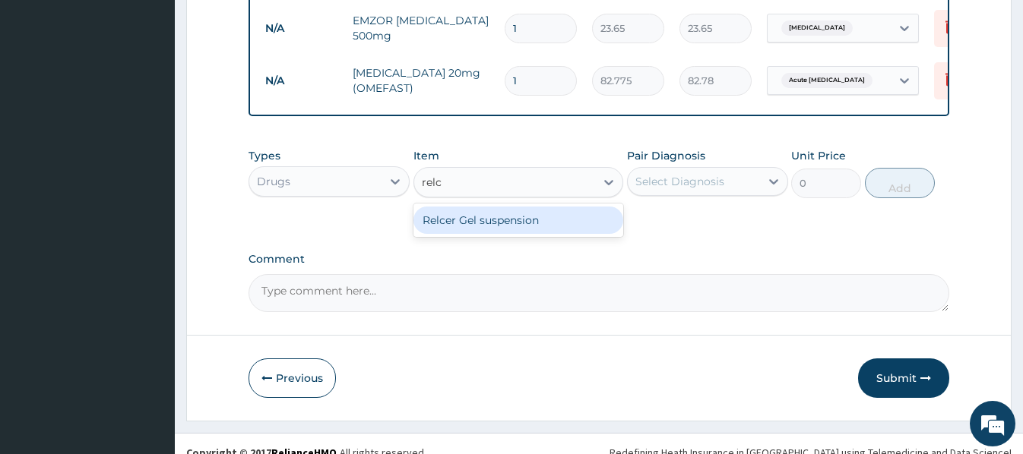
click at [488, 230] on div "Relcer Gel suspension" at bounding box center [518, 220] width 210 height 27
type input "1419"
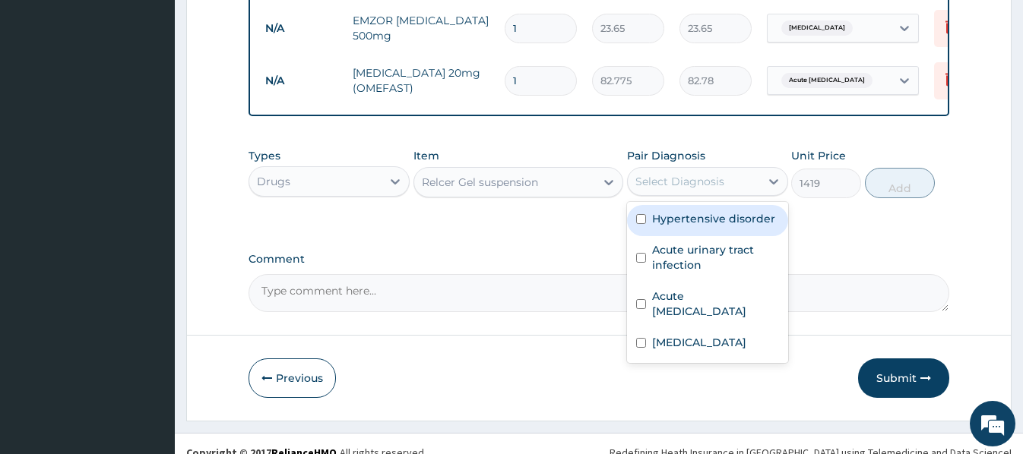
click at [712, 189] on div "Select Diagnosis" at bounding box center [679, 181] width 89 height 15
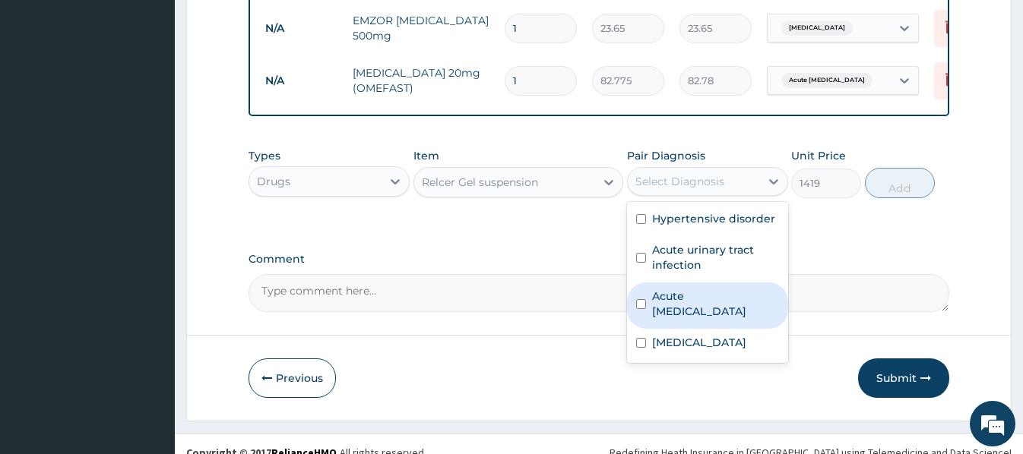
click at [735, 308] on label "Acute peptic ulcer" at bounding box center [715, 304] width 127 height 30
checkbox input "true"
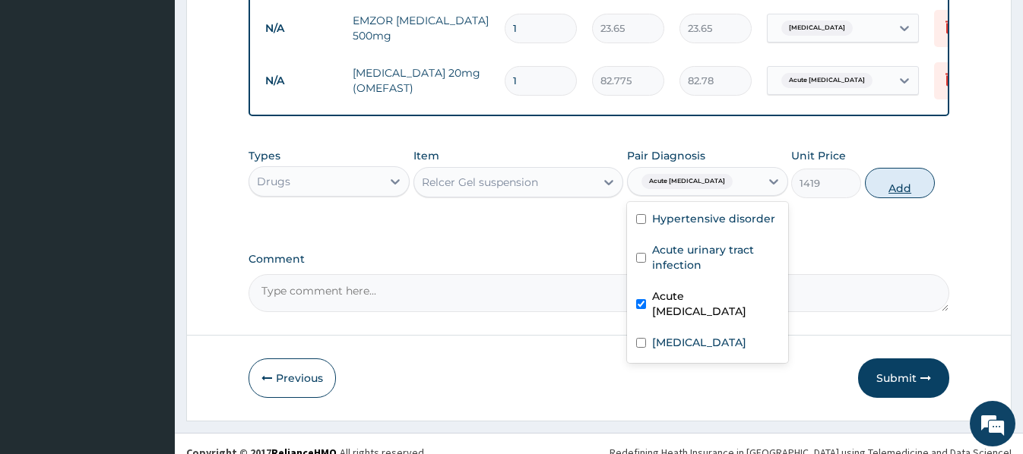
click at [909, 196] on button "Add" at bounding box center [900, 183] width 70 height 30
type input "0"
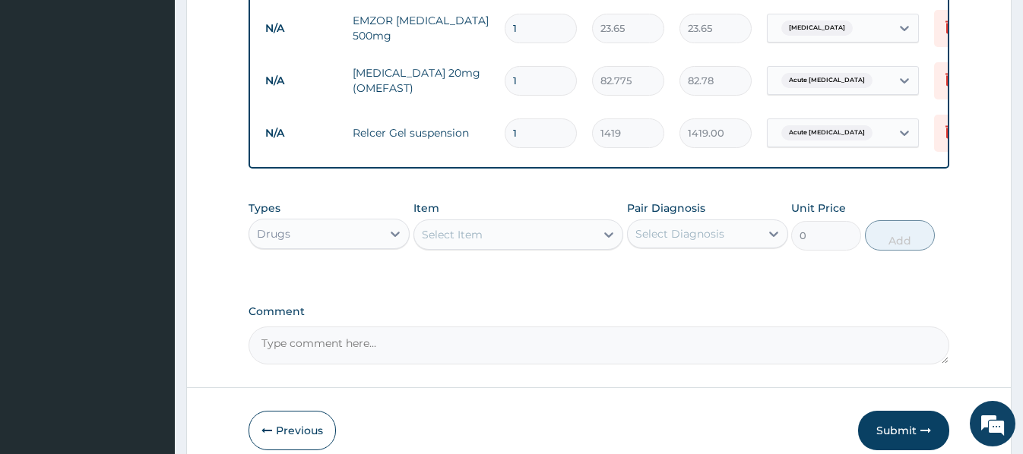
click at [428, 242] on div "Select Item" at bounding box center [452, 234] width 61 height 15
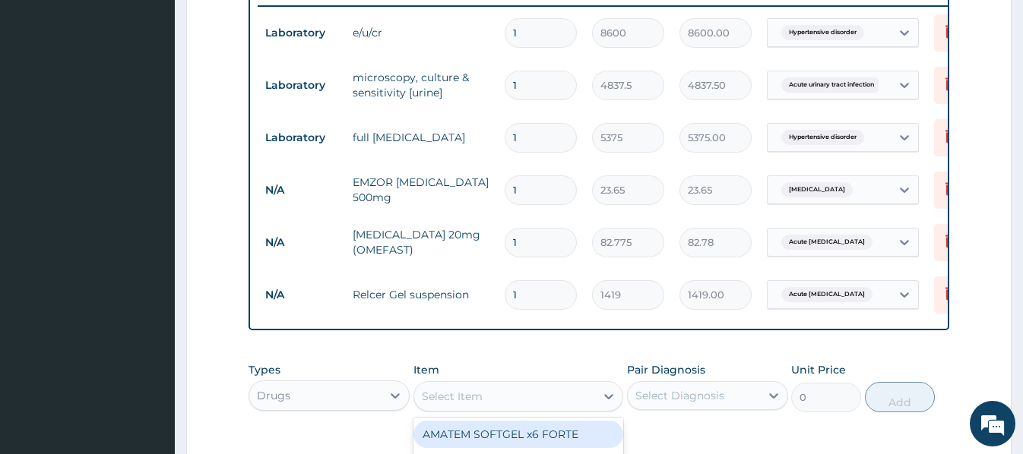
scroll to position [685, 0]
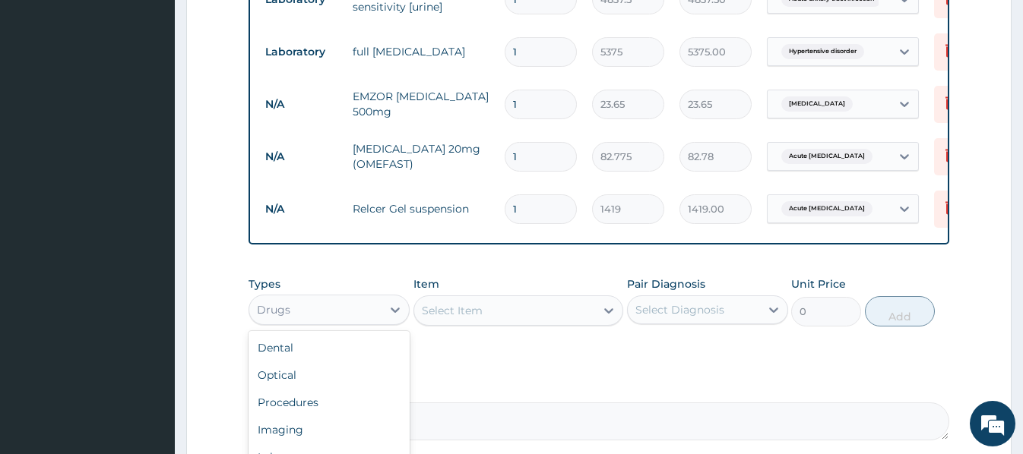
click at [356, 322] on div "Drugs" at bounding box center [315, 310] width 132 height 24
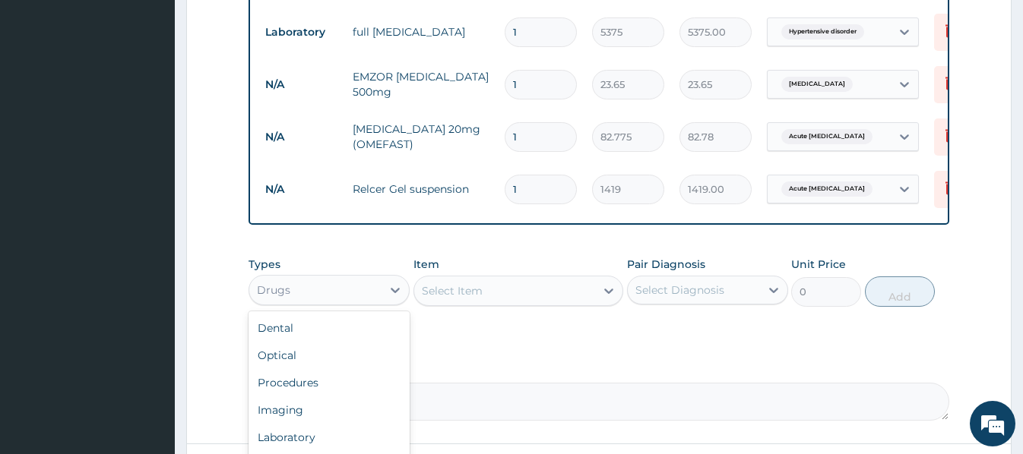
scroll to position [761, 0]
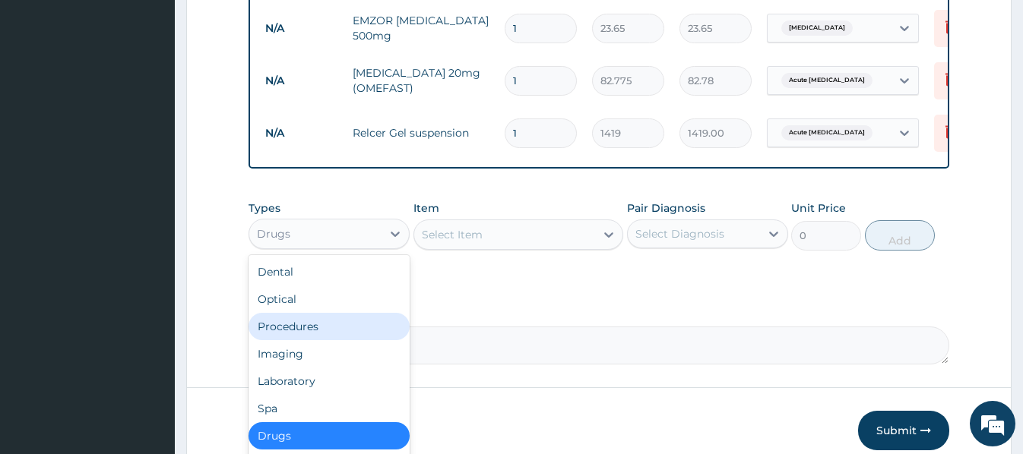
click at [307, 327] on div "Procedures" at bounding box center [328, 326] width 161 height 27
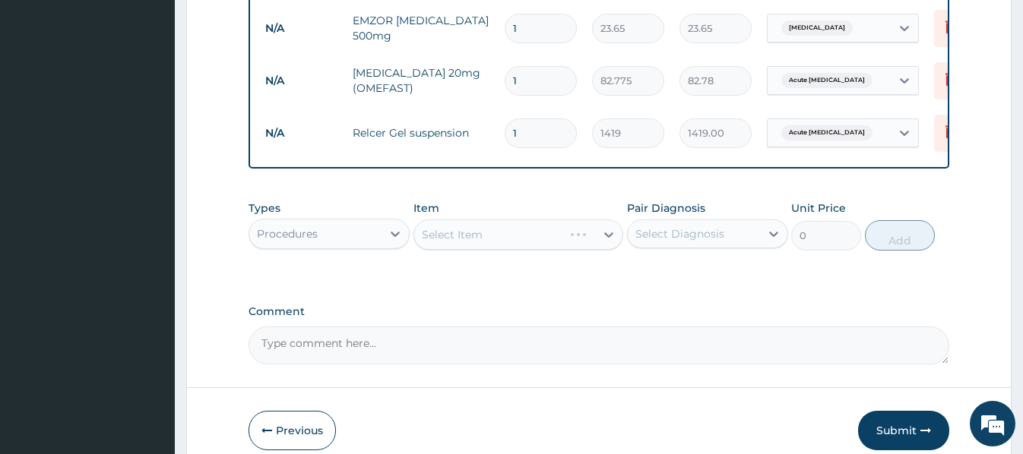
click at [432, 240] on div "Select Item" at bounding box center [518, 235] width 210 height 30
click at [425, 245] on div "Select Item" at bounding box center [518, 235] width 210 height 30
click at [427, 246] on div "Select Item" at bounding box center [518, 235] width 210 height 30
click at [427, 242] on div "Select Item" at bounding box center [518, 235] width 210 height 30
click at [425, 234] on div "Select Item" at bounding box center [518, 235] width 210 height 30
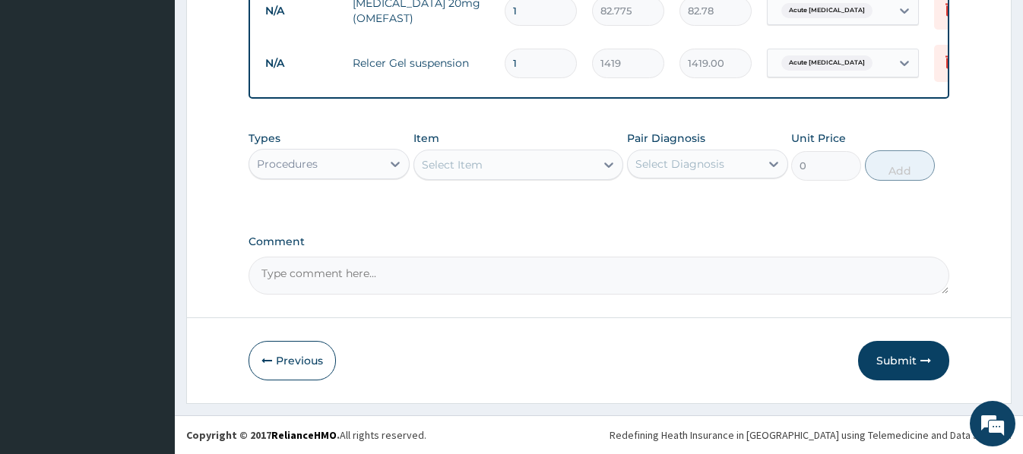
scroll to position [837, 0]
click at [419, 163] on div "Select Item" at bounding box center [504, 165] width 181 height 24
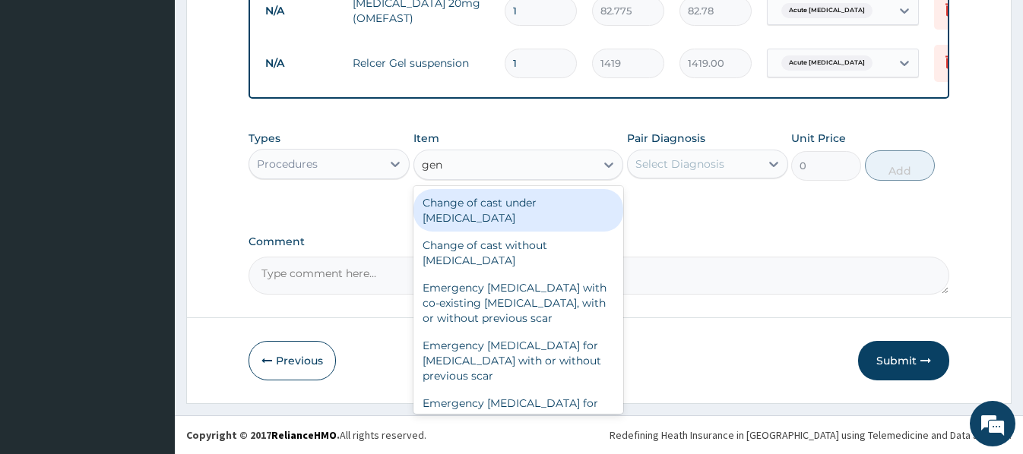
type input "gene"
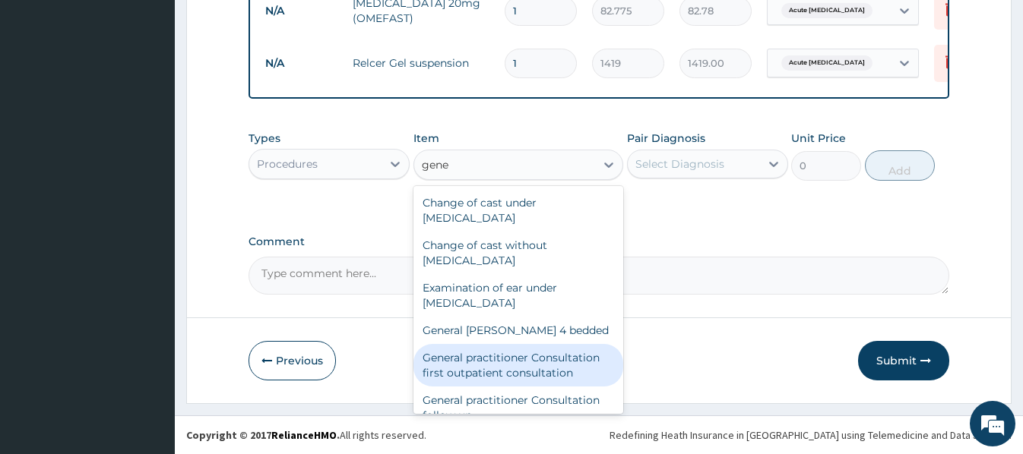
click at [520, 366] on div "General practitioner Consultation first outpatient consultation" at bounding box center [518, 365] width 210 height 43
type input "3547.5"
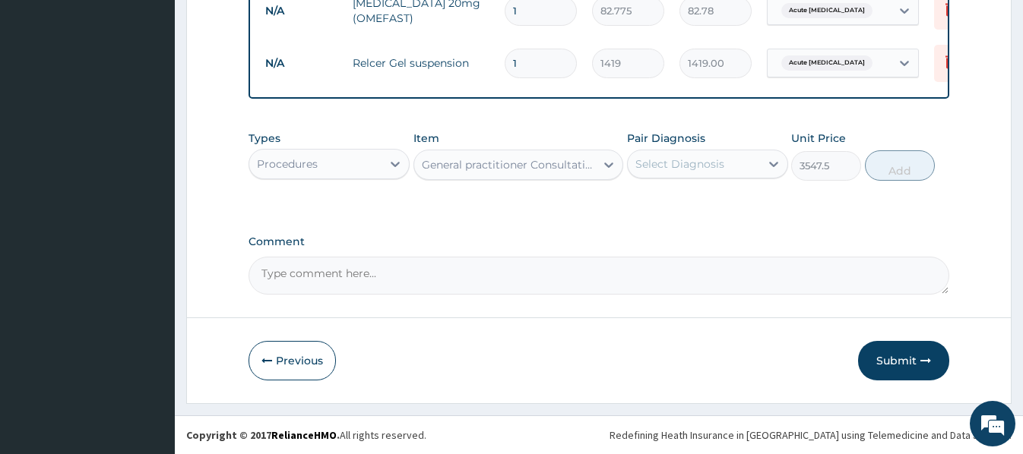
click at [722, 168] on div "Select Diagnosis" at bounding box center [679, 163] width 89 height 15
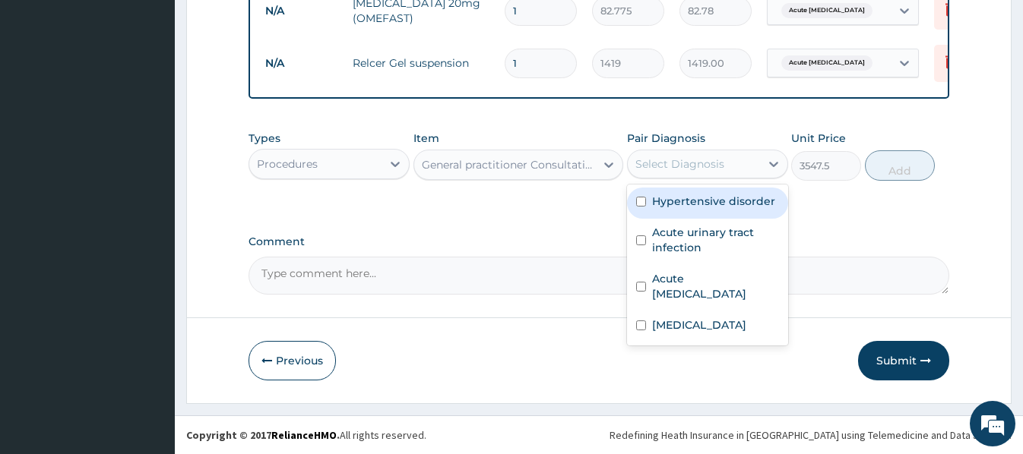
click at [698, 209] on label "Hypertensive disorder" at bounding box center [713, 201] width 123 height 15
checkbox input "true"
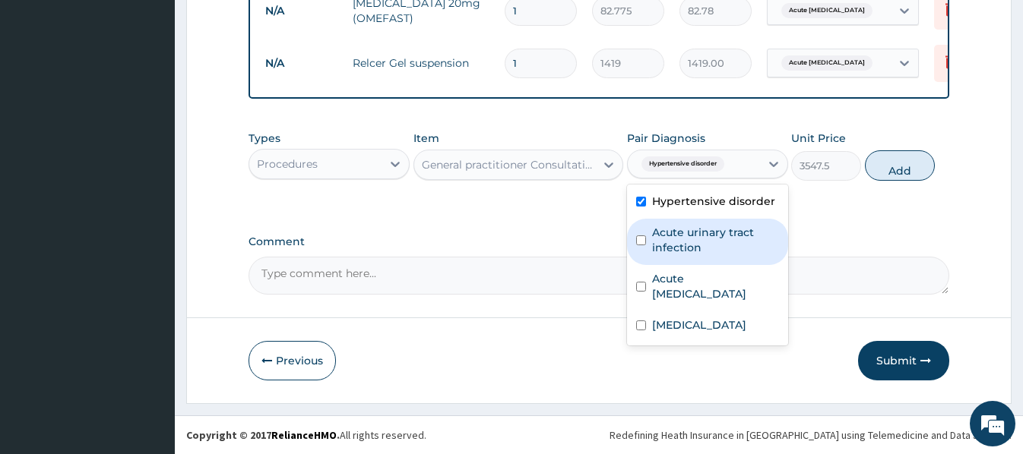
click at [715, 234] on label "Acute urinary tract infection" at bounding box center [715, 240] width 127 height 30
checkbox input "true"
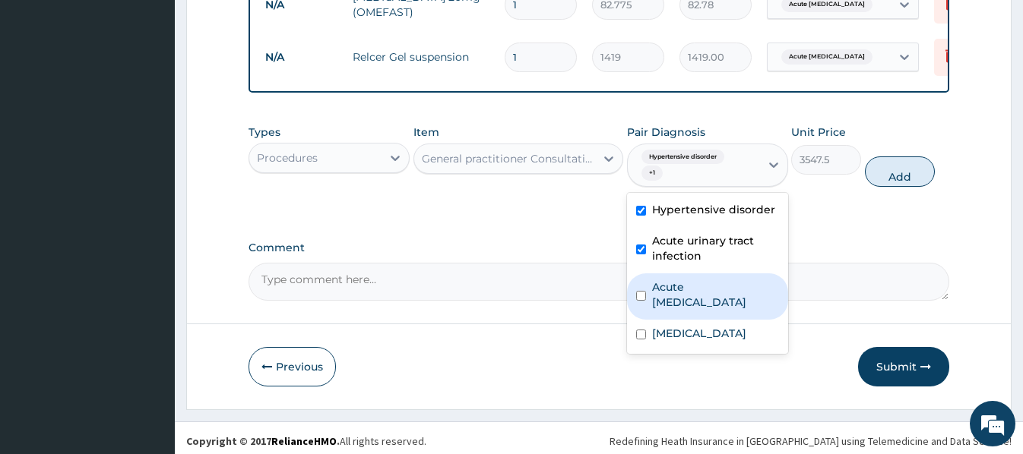
click at [716, 299] on label "Acute peptic ulcer" at bounding box center [715, 295] width 127 height 30
checkbox input "true"
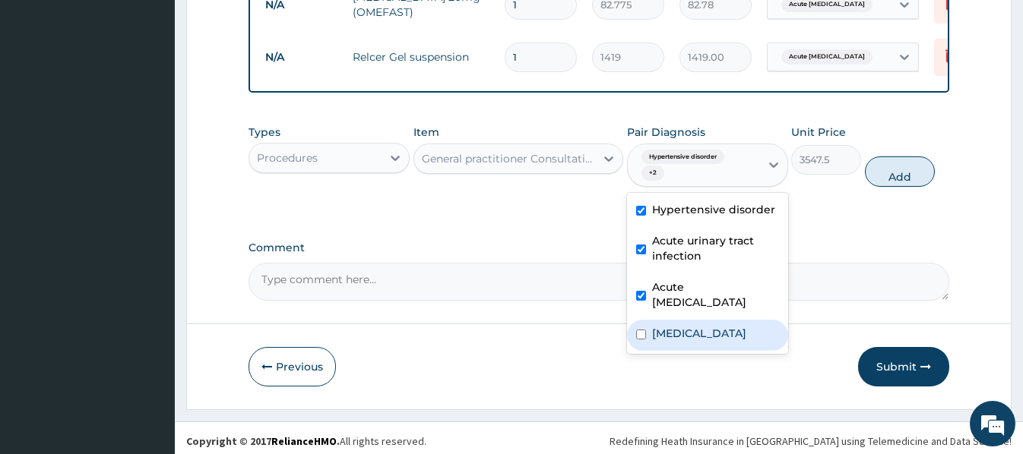
click at [693, 337] on div "Malaria" at bounding box center [707, 335] width 161 height 31
checkbox input "true"
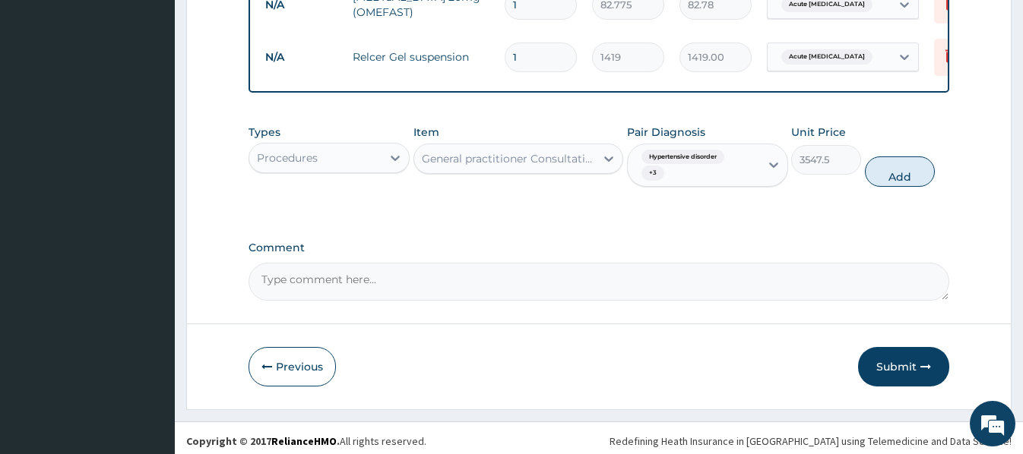
click at [888, 182] on button "Add" at bounding box center [900, 171] width 70 height 30
type input "0"
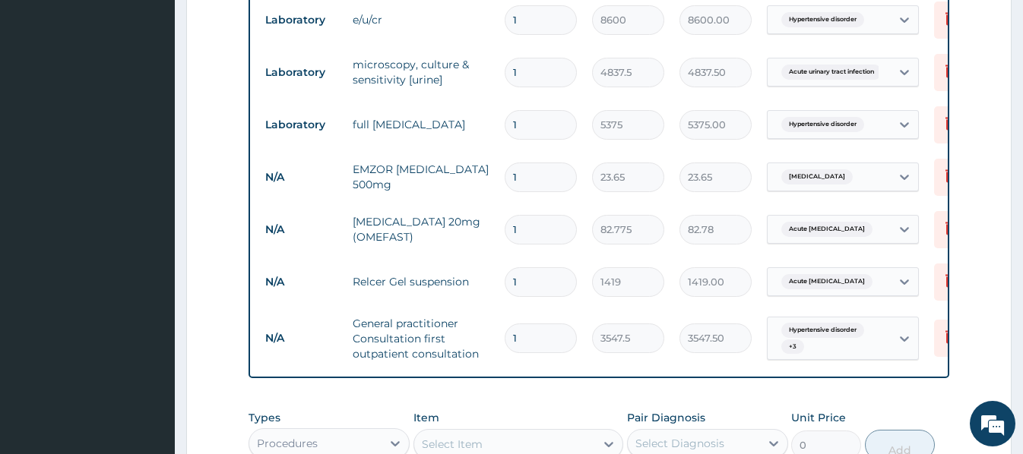
scroll to position [609, 0]
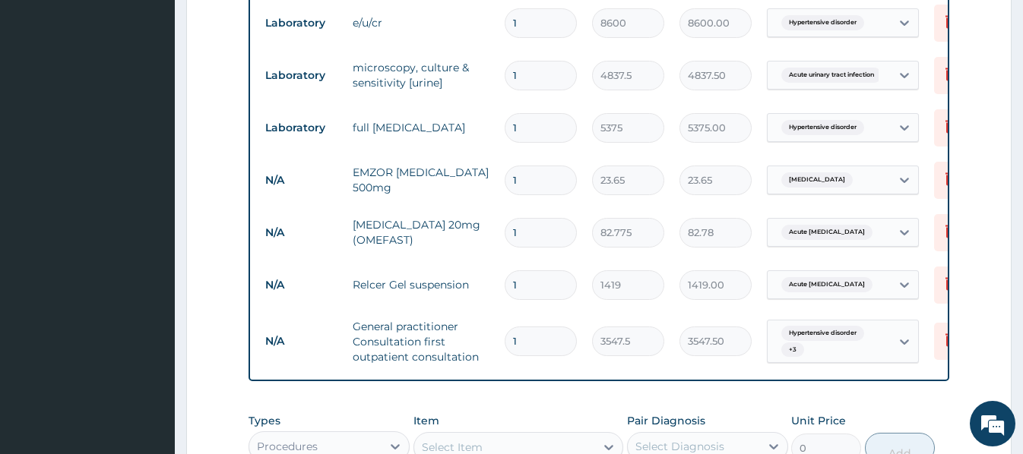
click at [547, 234] on input "1" at bounding box center [540, 233] width 72 height 30
type input "10"
type input "827.75"
type input "10"
click at [538, 177] on input "1" at bounding box center [540, 181] width 72 height 30
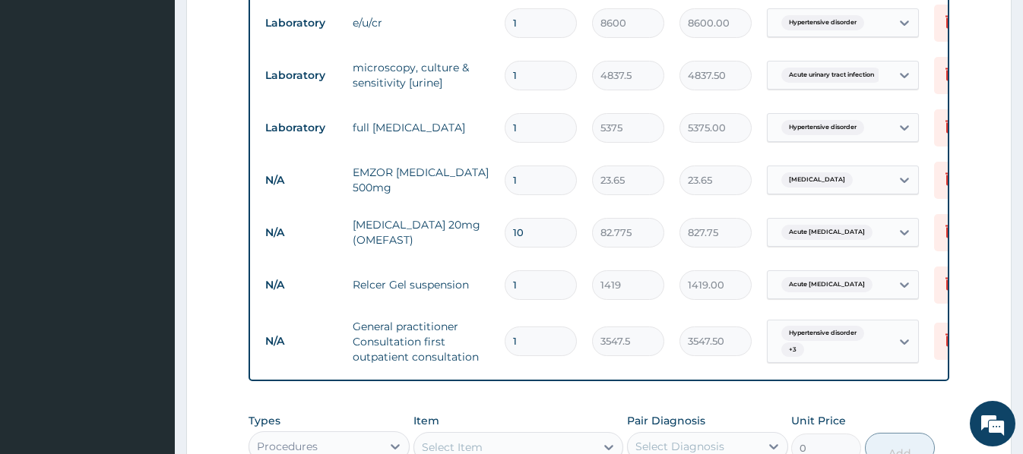
type input "18"
type input "425.70"
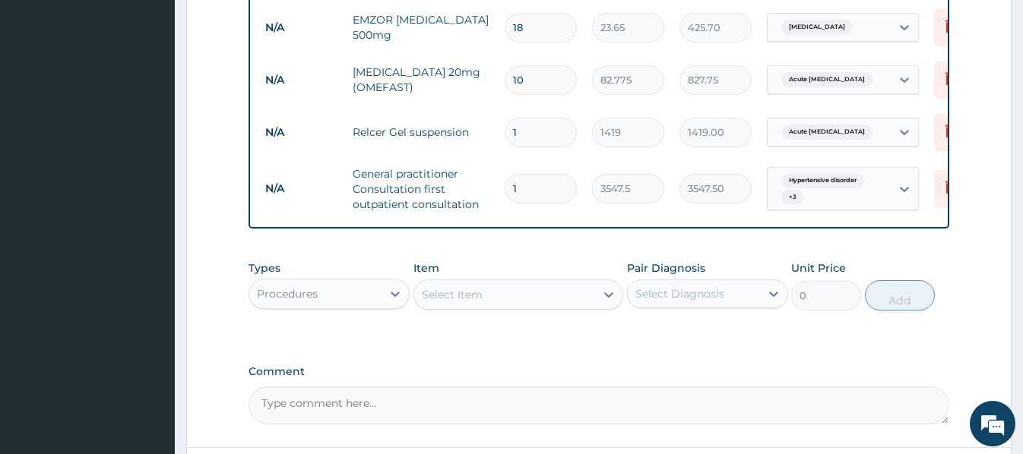
scroll to position [903, 0]
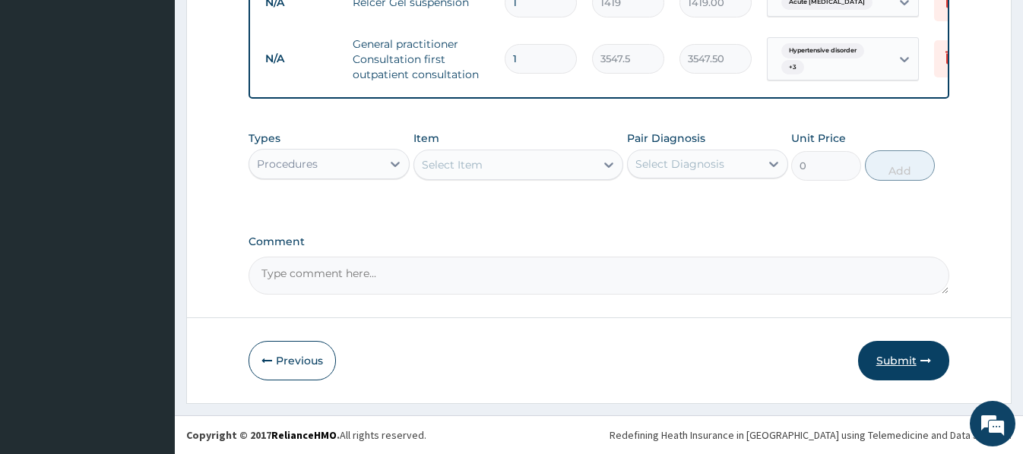
type input "18"
click at [903, 364] on button "Submit" at bounding box center [903, 361] width 91 height 40
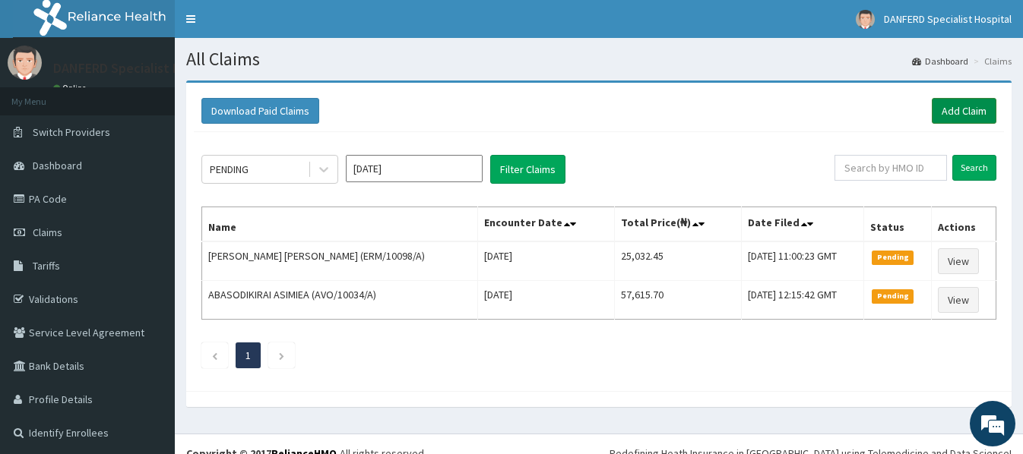
click at [980, 103] on link "Add Claim" at bounding box center [963, 111] width 65 height 26
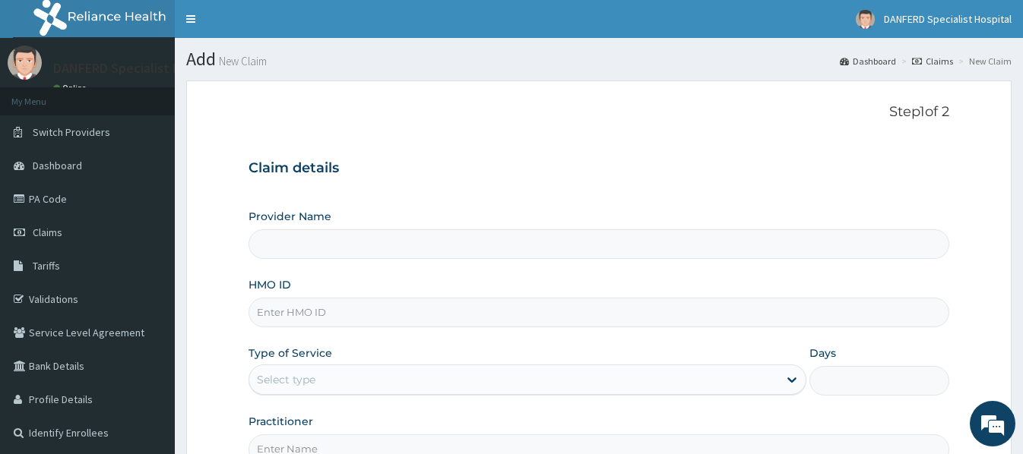
type input "DANFERD SPECIALIST HOSPITAL"
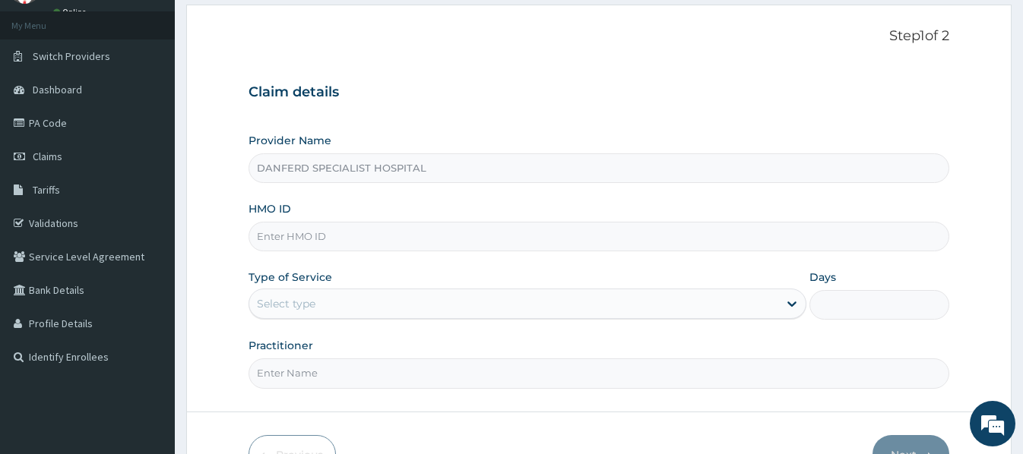
scroll to position [152, 0]
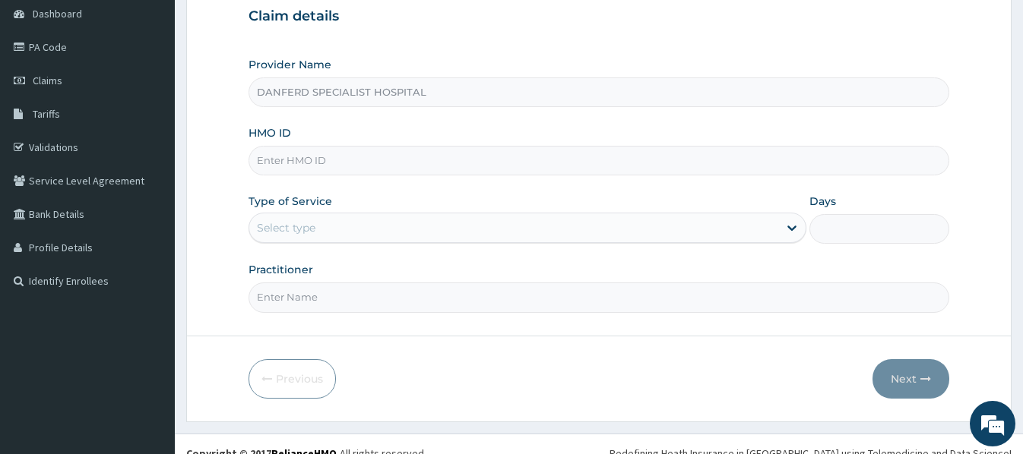
click at [270, 160] on input "HMO ID" at bounding box center [598, 161] width 700 height 30
click at [402, 277] on div "Practitioner" at bounding box center [598, 287] width 700 height 50
click at [334, 158] on input "gml/10015/e" at bounding box center [598, 161] width 700 height 30
type input "GML/10015/E"
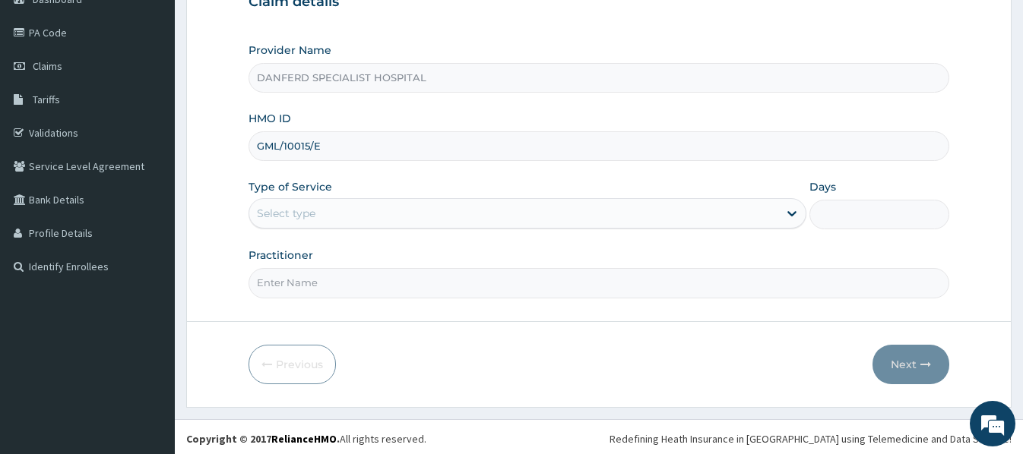
scroll to position [170, 0]
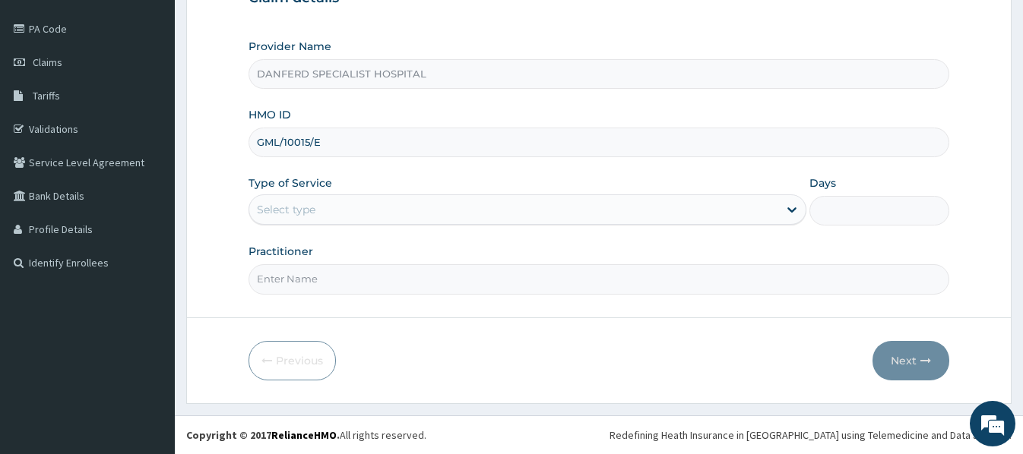
click at [364, 218] on div "Select type" at bounding box center [513, 210] width 529 height 24
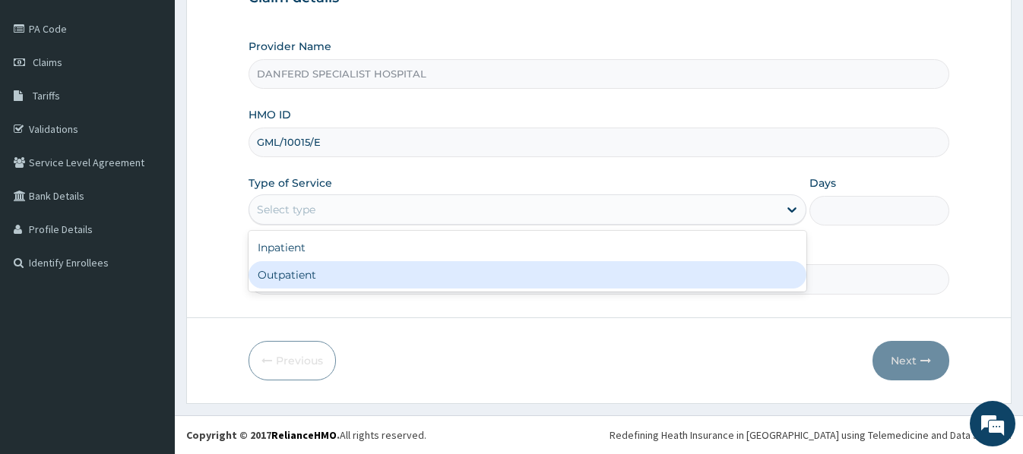
click at [318, 281] on div "Outpatient" at bounding box center [527, 274] width 558 height 27
type input "1"
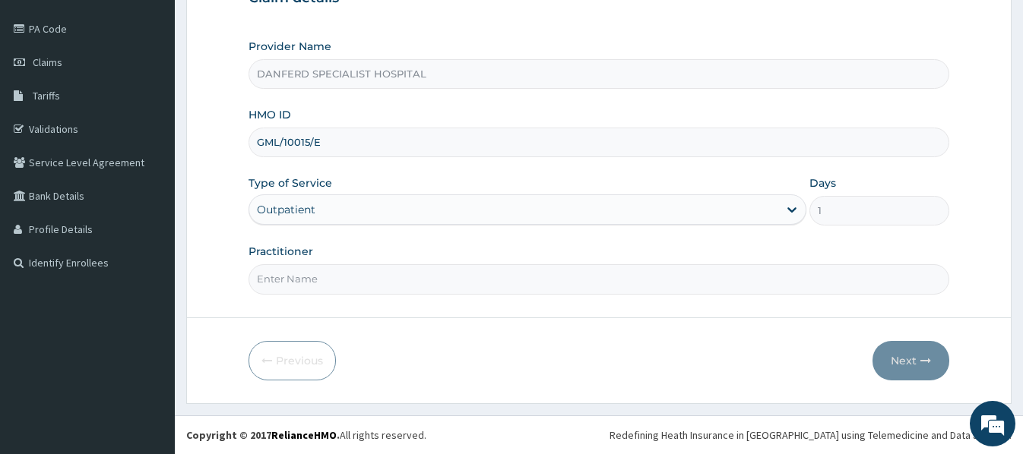
click at [389, 290] on input "Practitioner" at bounding box center [598, 279] width 700 height 30
click at [275, 277] on input "Practitioner" at bounding box center [598, 279] width 700 height 30
type input "d"
type input "DR. IROEGBU"
click at [901, 359] on button "Next" at bounding box center [910, 361] width 77 height 40
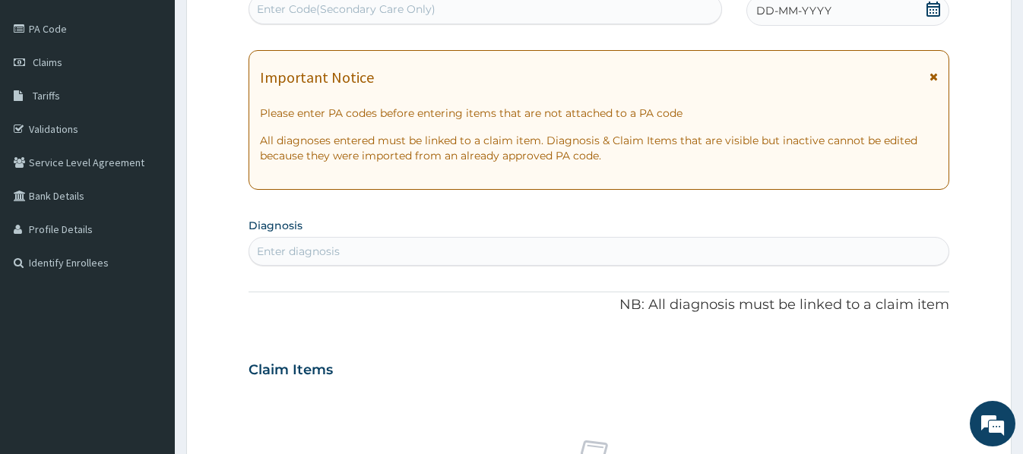
click at [800, 6] on span "DD-MM-YYYY" at bounding box center [793, 10] width 75 height 15
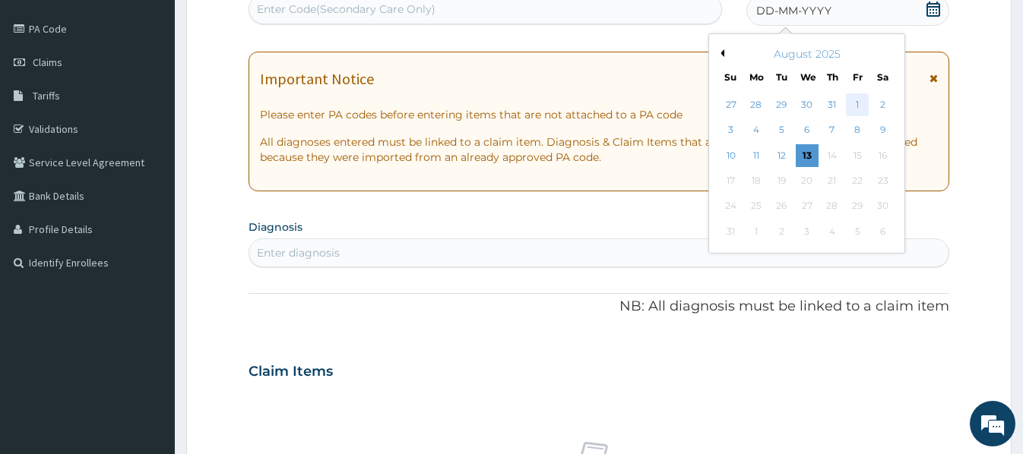
click at [858, 102] on div "1" at bounding box center [857, 104] width 23 height 23
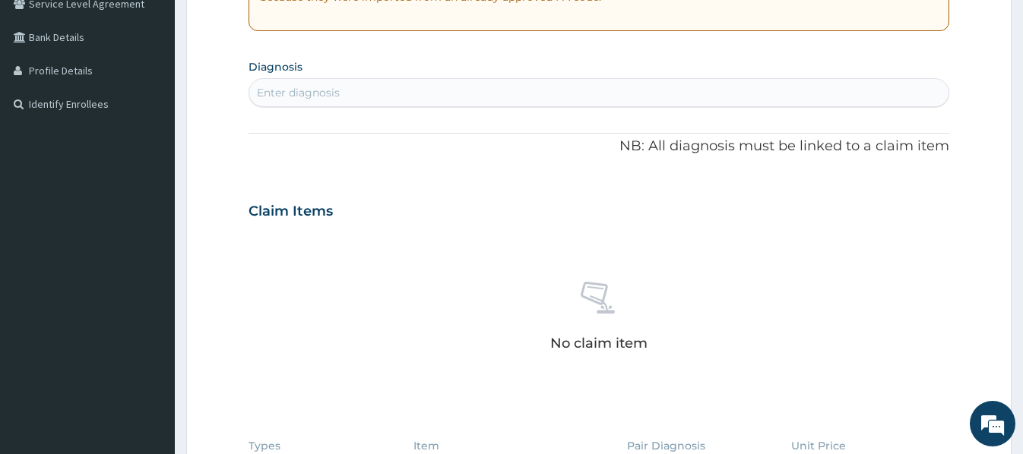
scroll to position [322, 0]
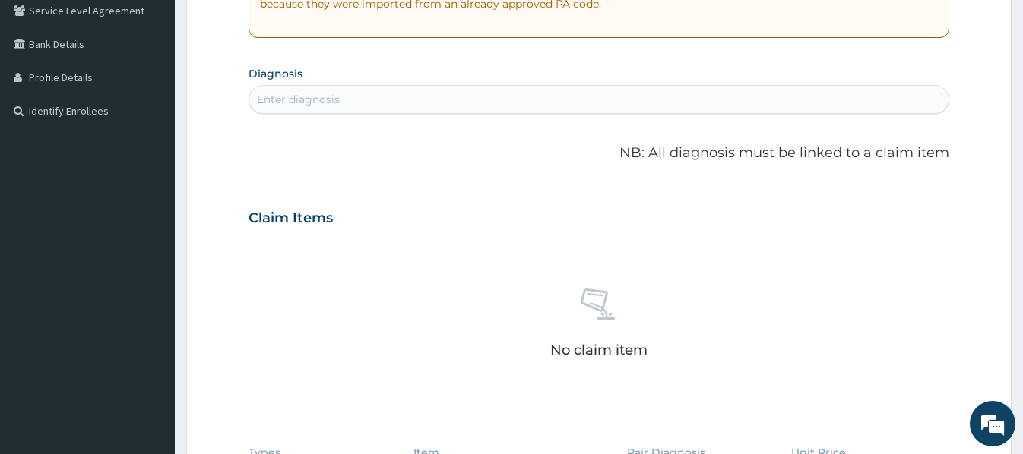
click at [440, 102] on div "Enter diagnosis" at bounding box center [598, 99] width 698 height 24
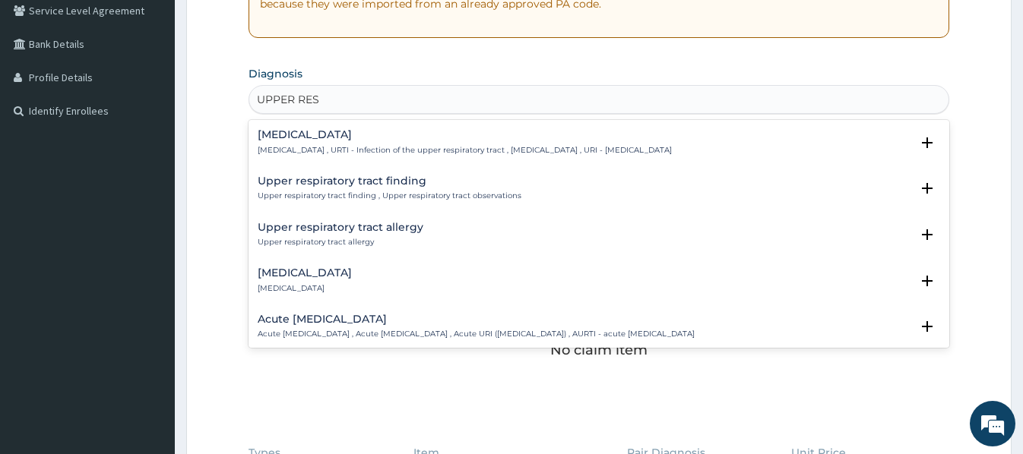
type input "UPPER RES"
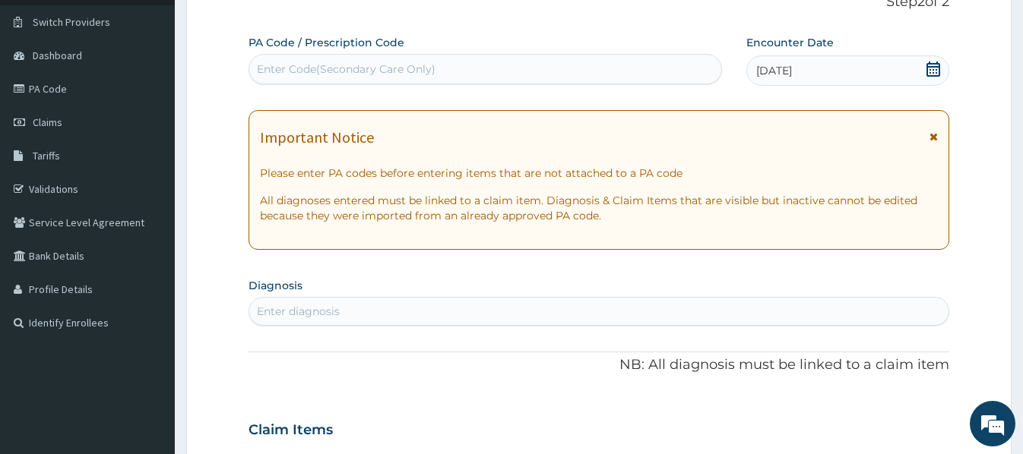
scroll to position [170, 0]
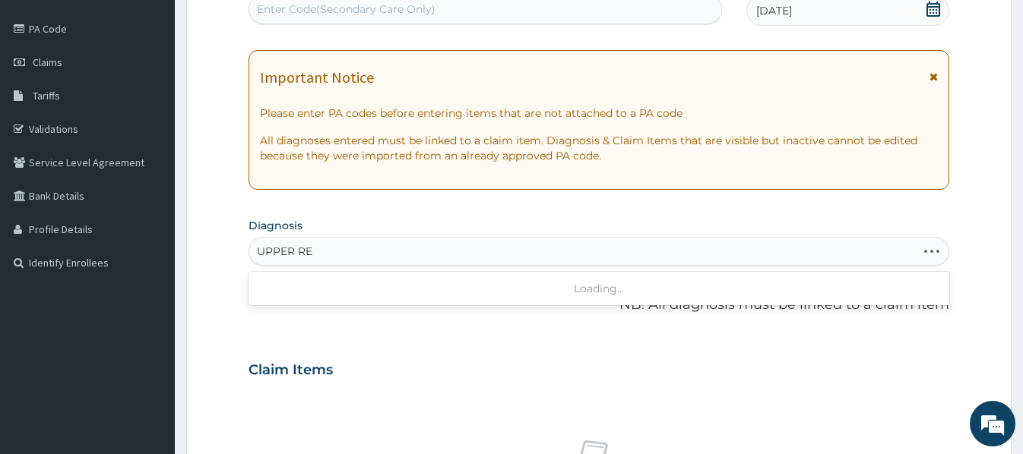
type input "UPPER RES"
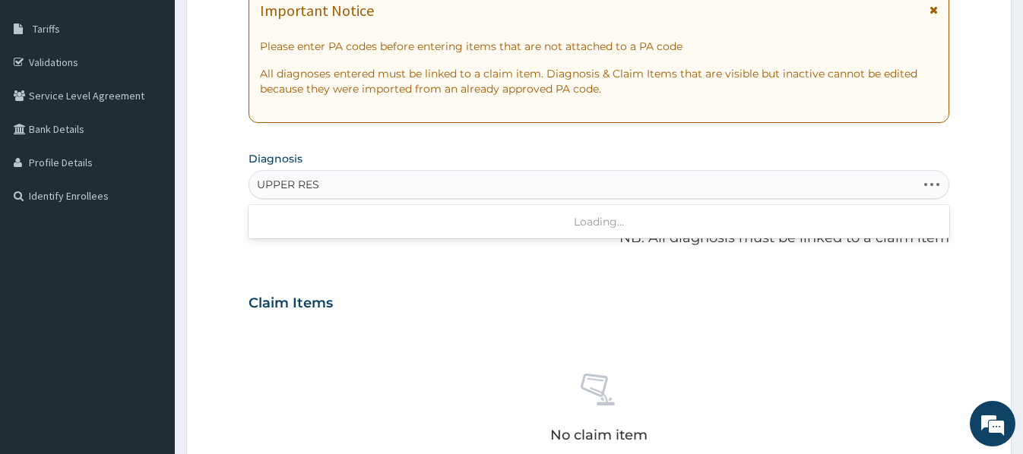
scroll to position [246, 0]
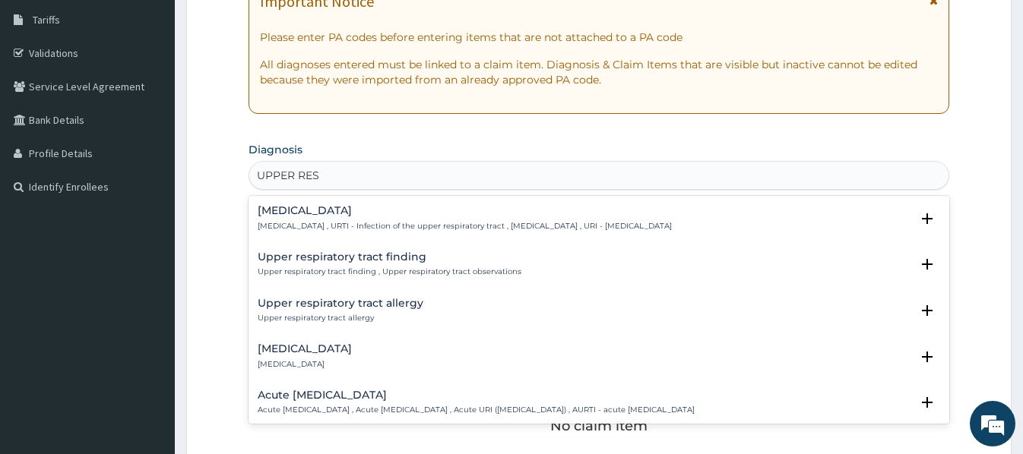
click at [350, 215] on h4 "Upper respiratory infection" at bounding box center [465, 210] width 414 height 11
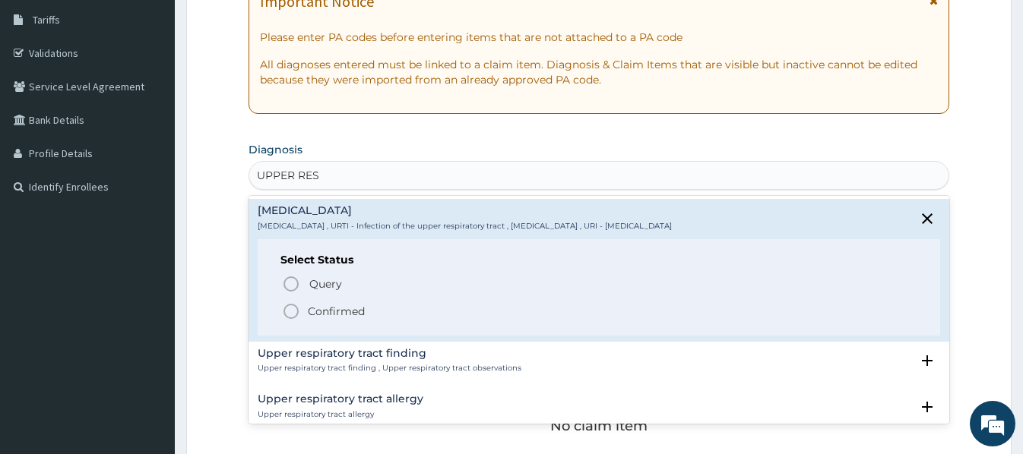
click at [350, 305] on p "Confirmed" at bounding box center [336, 311] width 57 height 15
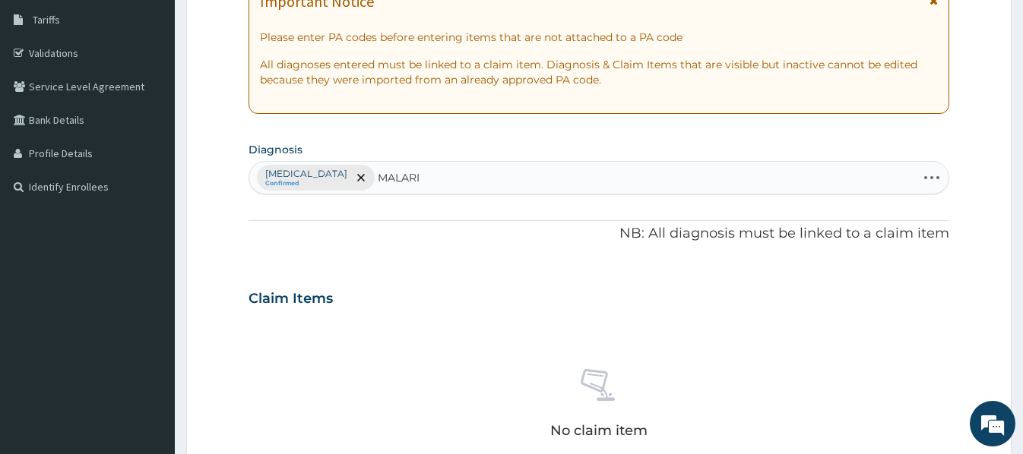
type input "MALARIA"
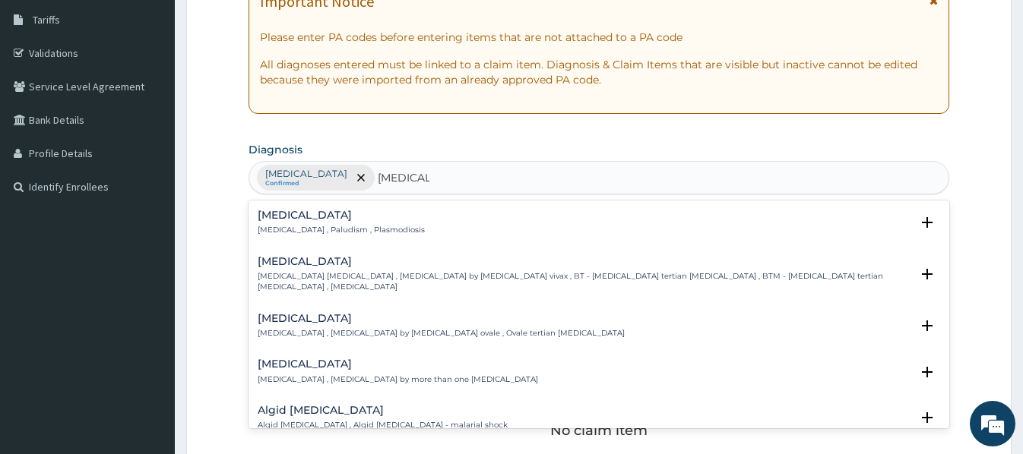
click at [283, 217] on h4 "Malaria" at bounding box center [341, 215] width 167 height 11
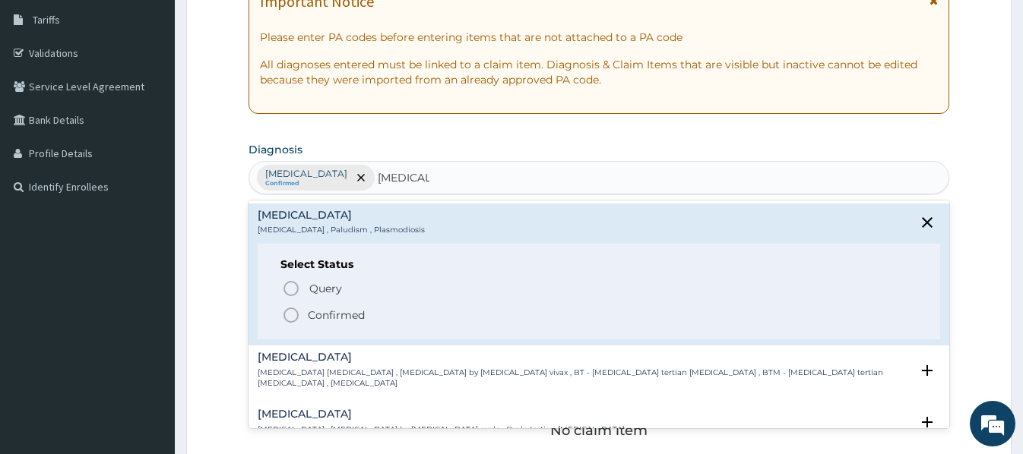
click at [340, 315] on p "Confirmed" at bounding box center [336, 315] width 57 height 15
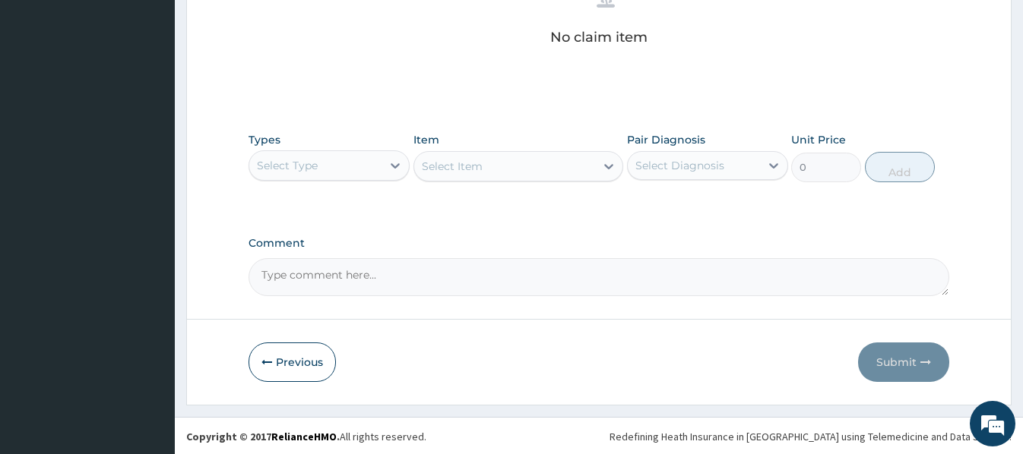
scroll to position [641, 0]
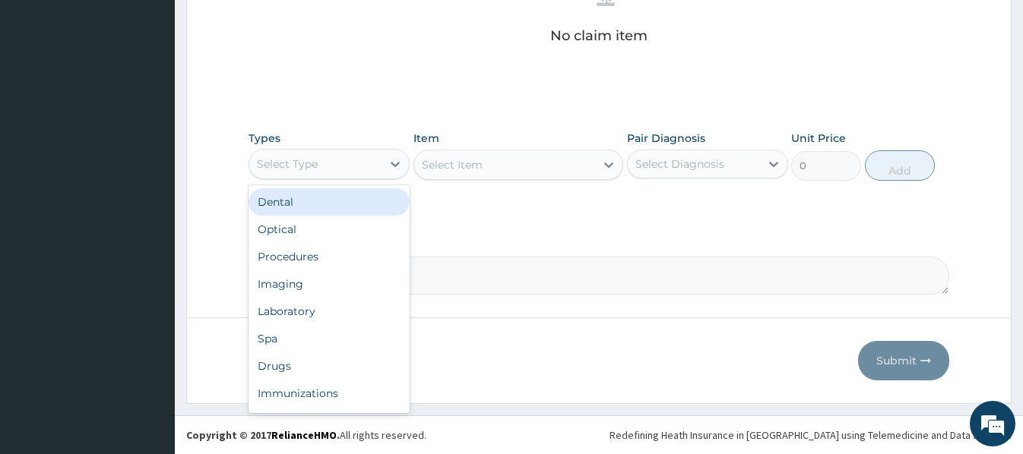
click at [378, 165] on div "Select Type" at bounding box center [315, 164] width 132 height 24
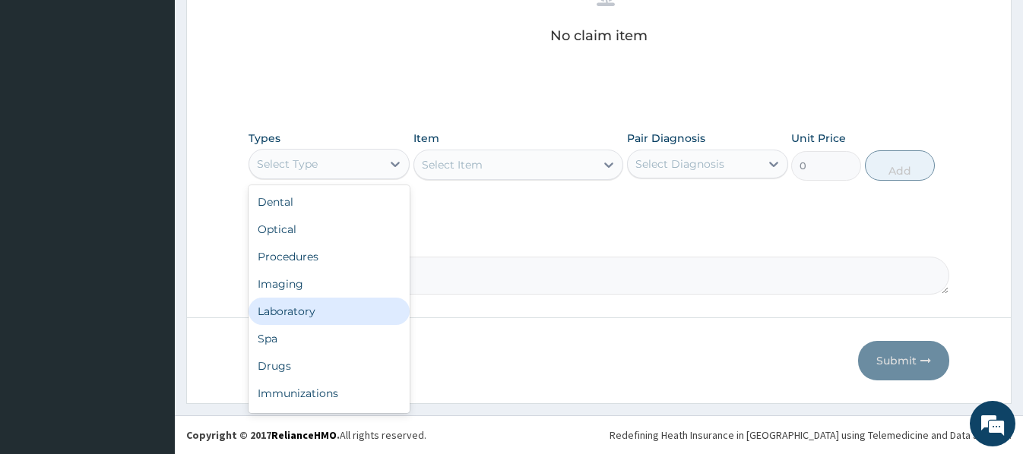
click at [306, 312] on div "Laboratory" at bounding box center [328, 311] width 161 height 27
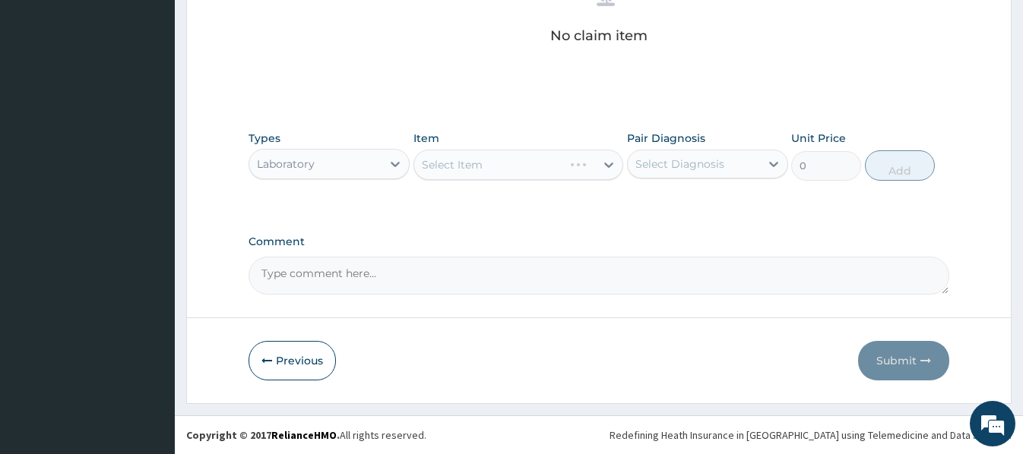
click at [427, 162] on div "Select Item" at bounding box center [518, 165] width 210 height 30
click at [421, 165] on div "Select Item" at bounding box center [518, 165] width 210 height 30
click at [424, 160] on div "Select Item" at bounding box center [518, 165] width 210 height 30
click at [416, 163] on div "Select Item" at bounding box center [504, 165] width 181 height 24
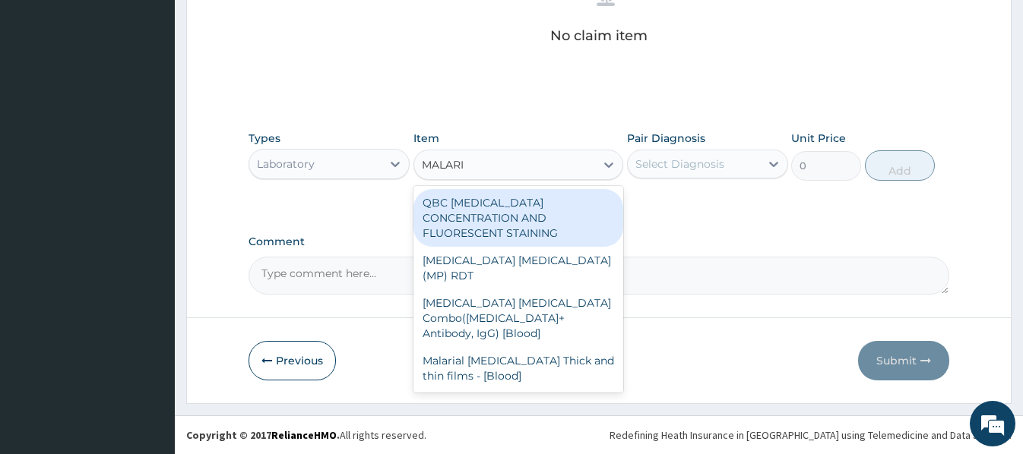
type input "MALARIA"
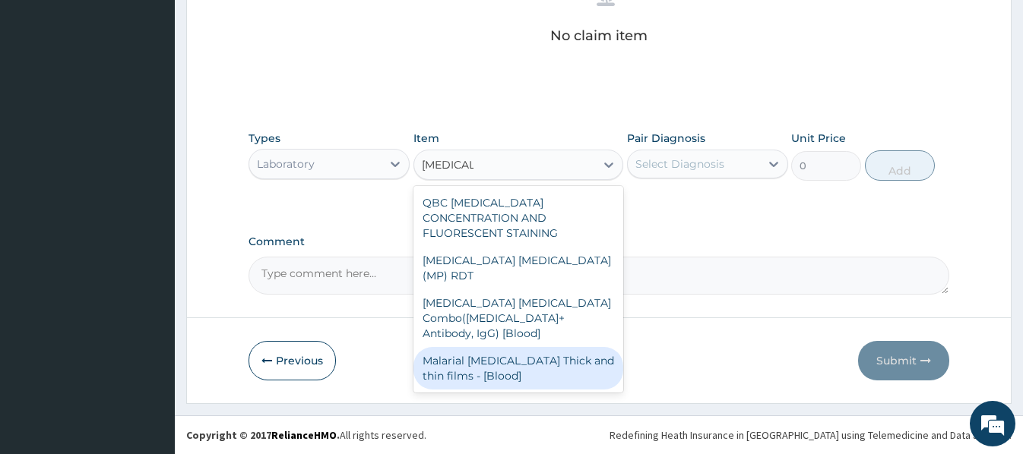
click at [495, 347] on div "Malarial Parasite Thick and thin films - [Blood]" at bounding box center [518, 368] width 210 height 43
type input "1612.5"
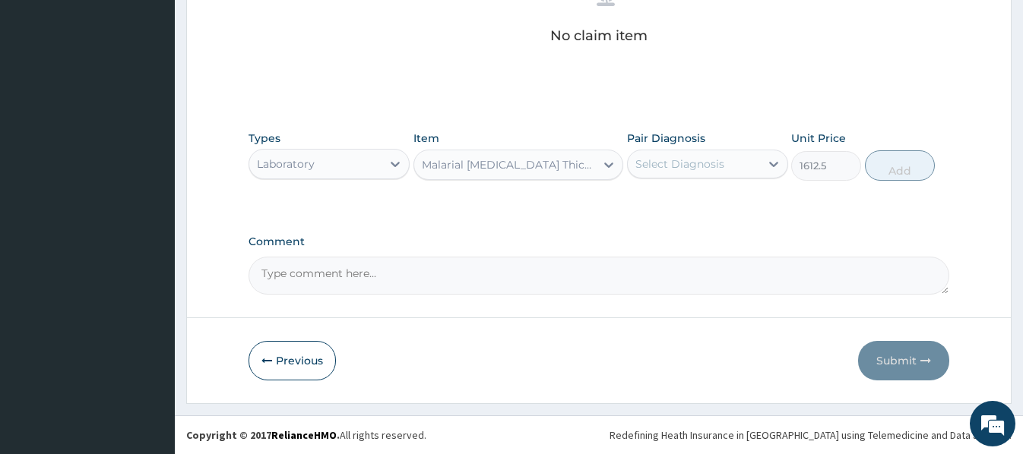
click at [728, 164] on div "Select Diagnosis" at bounding box center [694, 164] width 132 height 24
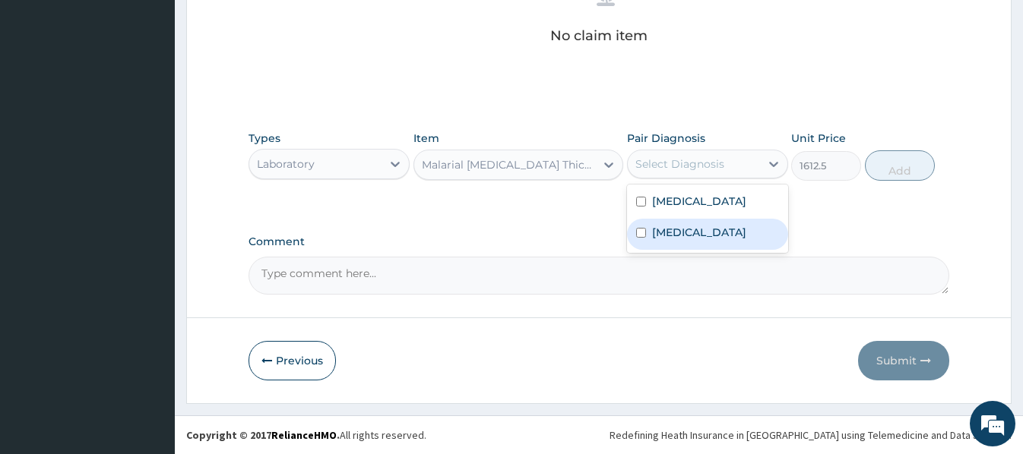
click at [696, 249] on div "Malaria" at bounding box center [707, 234] width 161 height 31
checkbox input "true"
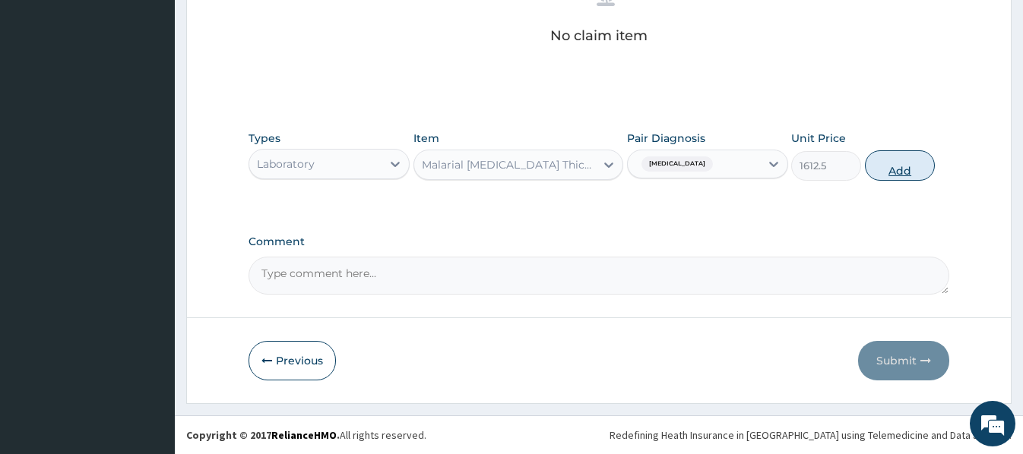
click at [896, 156] on button "Add" at bounding box center [900, 165] width 70 height 30
type input "0"
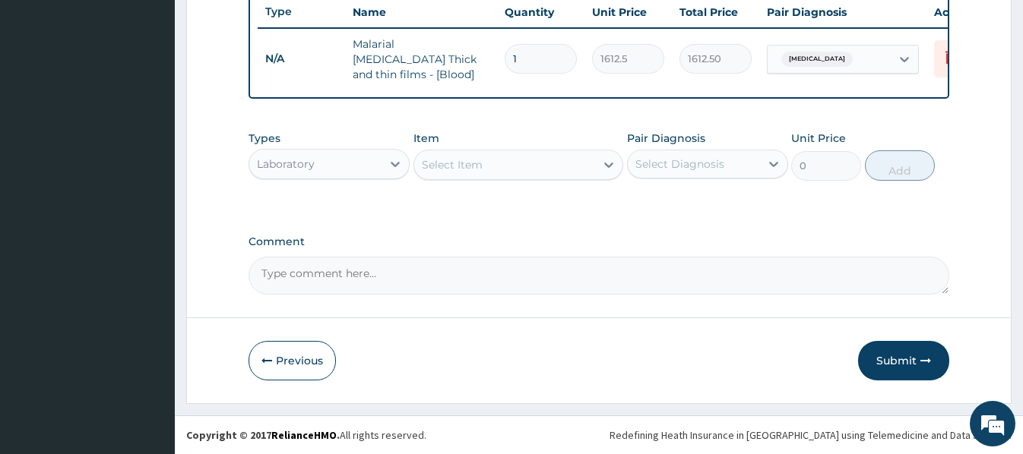
click at [428, 163] on div "Select Item" at bounding box center [452, 164] width 61 height 15
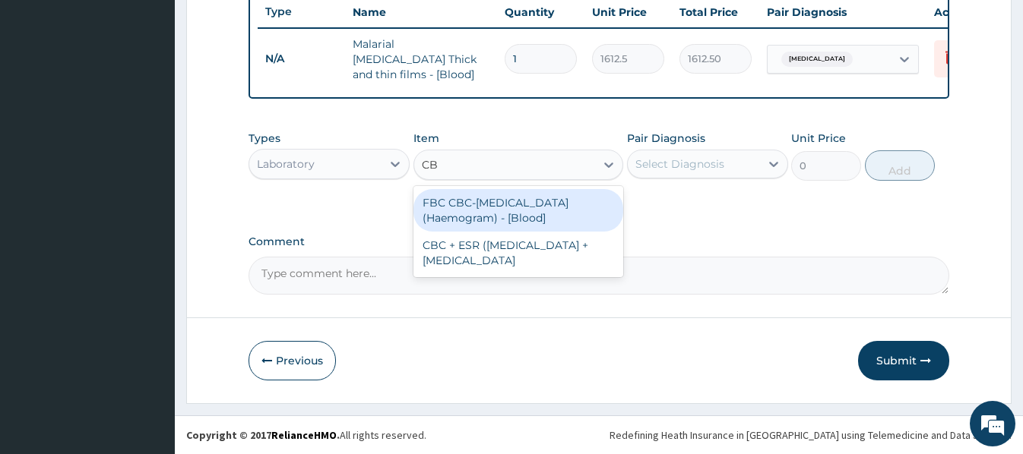
type input "CBC"
click at [476, 193] on div "FBC CBC-Complete Blood Count (Haemogram) - [Blood]" at bounding box center [518, 210] width 210 height 43
type input "4300"
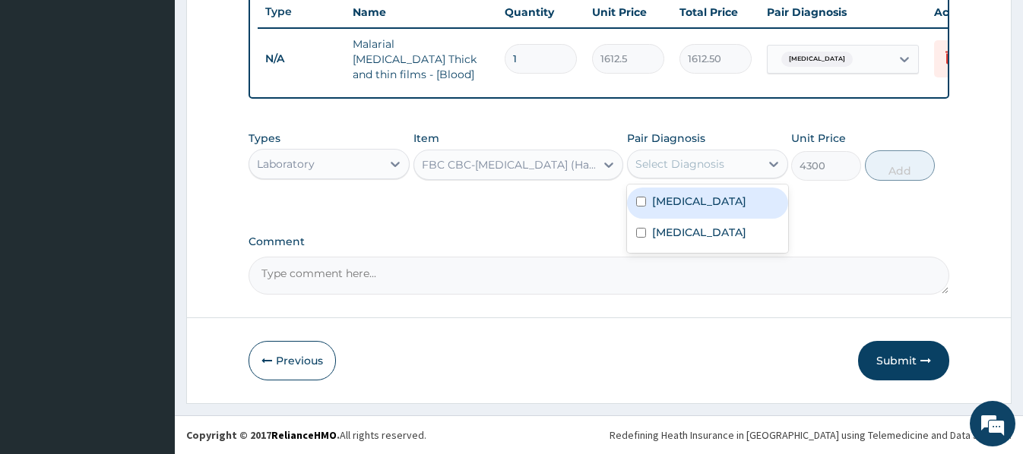
click at [687, 163] on div "Select Diagnosis" at bounding box center [679, 163] width 89 height 15
click at [684, 208] on label "Upper respiratory infection" at bounding box center [699, 201] width 94 height 15
checkbox input "true"
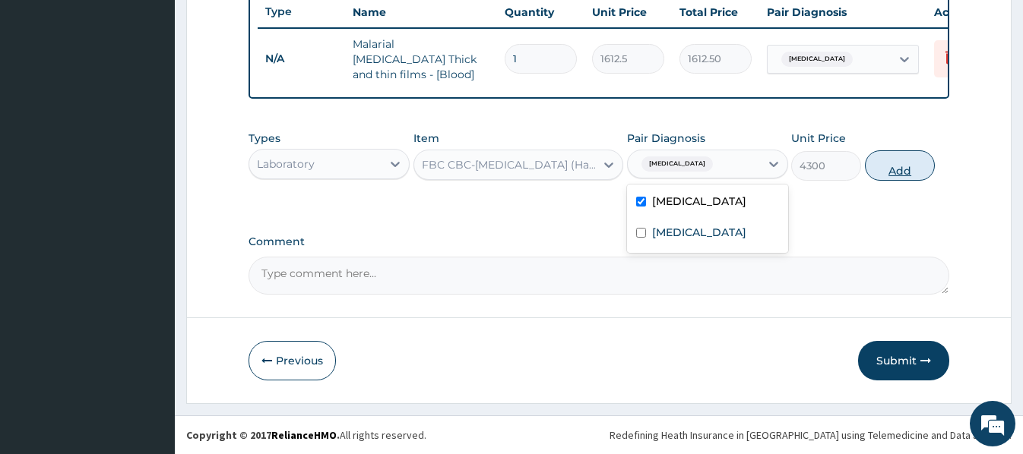
click at [903, 162] on button "Add" at bounding box center [900, 165] width 70 height 30
type input "0"
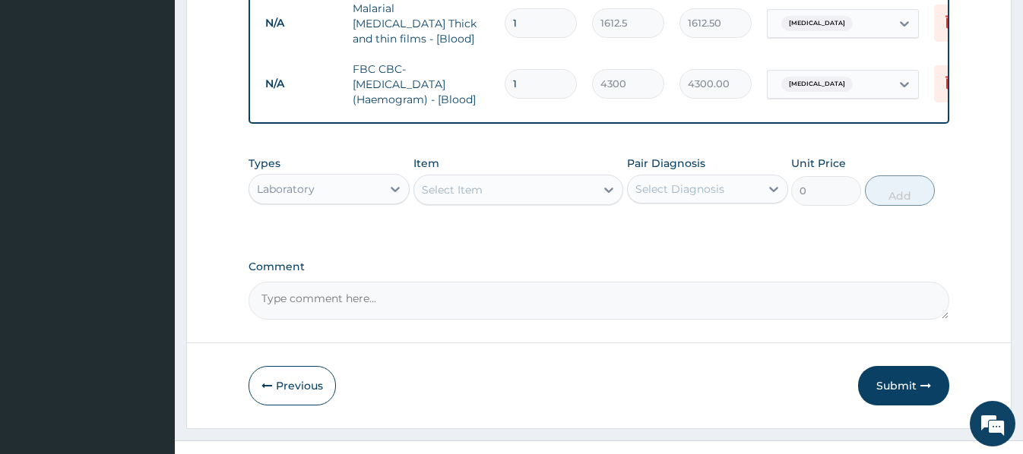
scroll to position [641, 0]
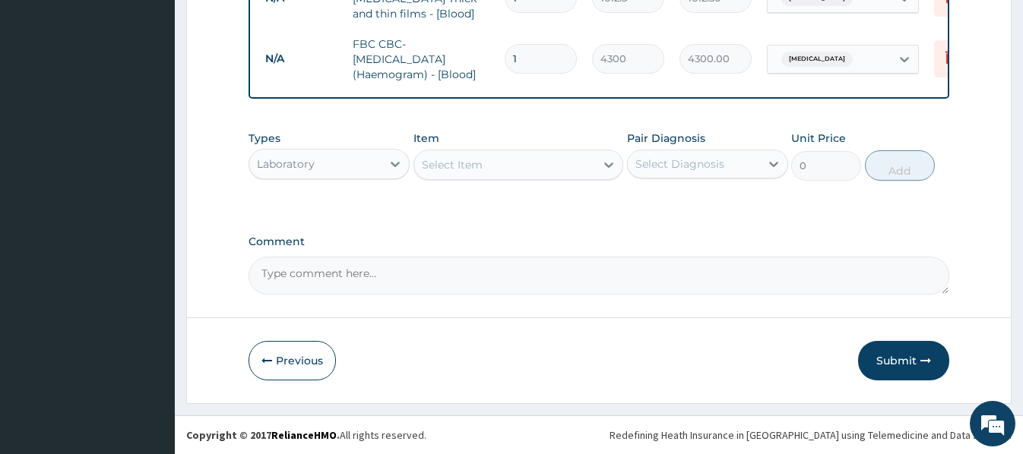
click at [333, 168] on div "Laboratory" at bounding box center [315, 164] width 132 height 24
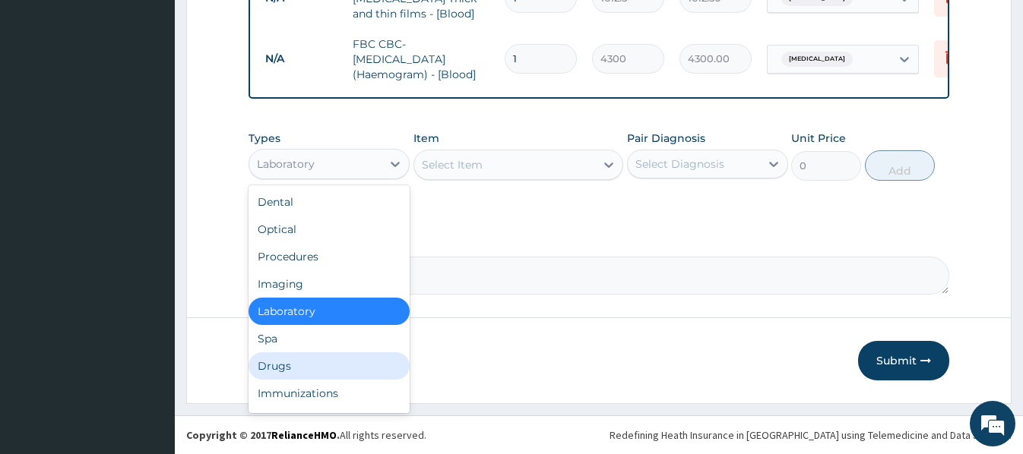
drag, startPoint x: 277, startPoint y: 365, endPoint x: 301, endPoint y: 346, distance: 30.7
click at [277, 364] on div "Drugs" at bounding box center [328, 365] width 161 height 27
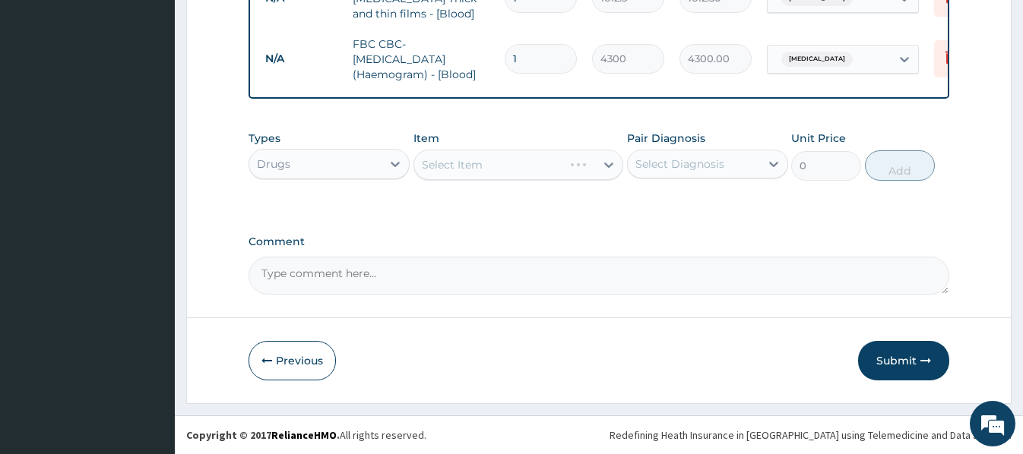
click at [421, 161] on div "Select Item" at bounding box center [518, 165] width 210 height 30
click at [426, 156] on div "Select Item" at bounding box center [518, 165] width 210 height 30
click at [424, 160] on div "Select Item" at bounding box center [518, 165] width 210 height 30
click at [421, 160] on div "Select Item" at bounding box center [504, 165] width 181 height 24
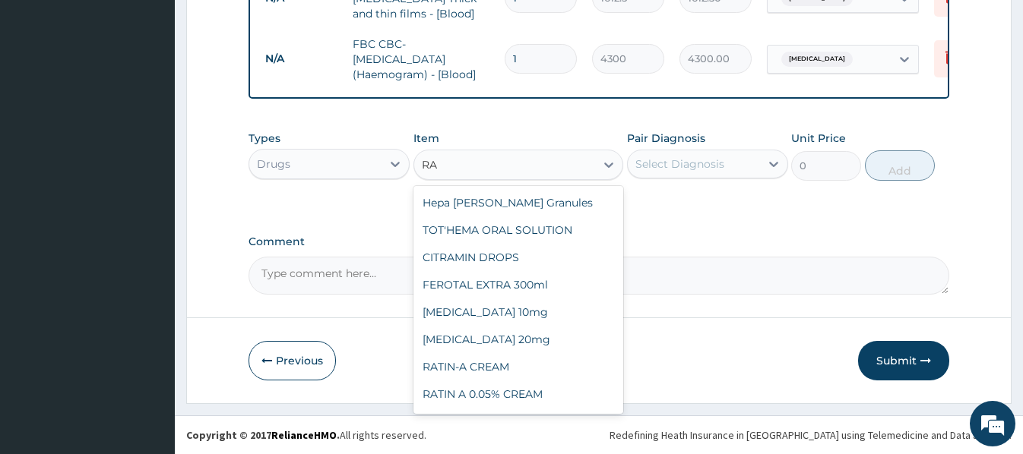
type input "R"
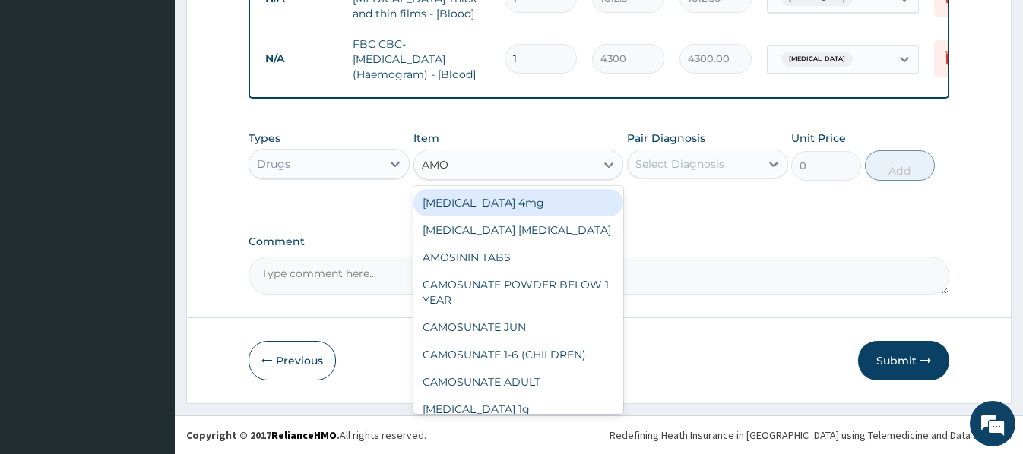
type input "AMOX"
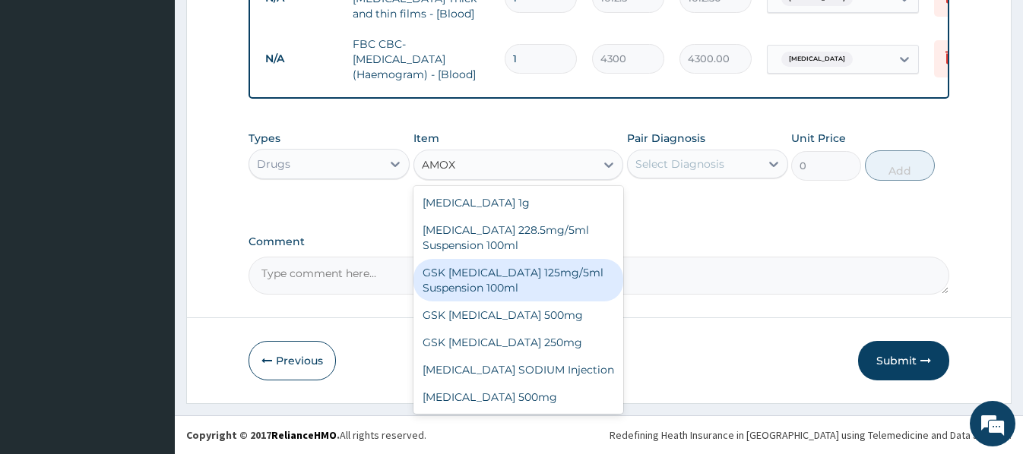
click at [503, 283] on div "GSK AMOXIL 125mg/5ml Suspension 100ml" at bounding box center [518, 280] width 210 height 43
type input "8868.75"
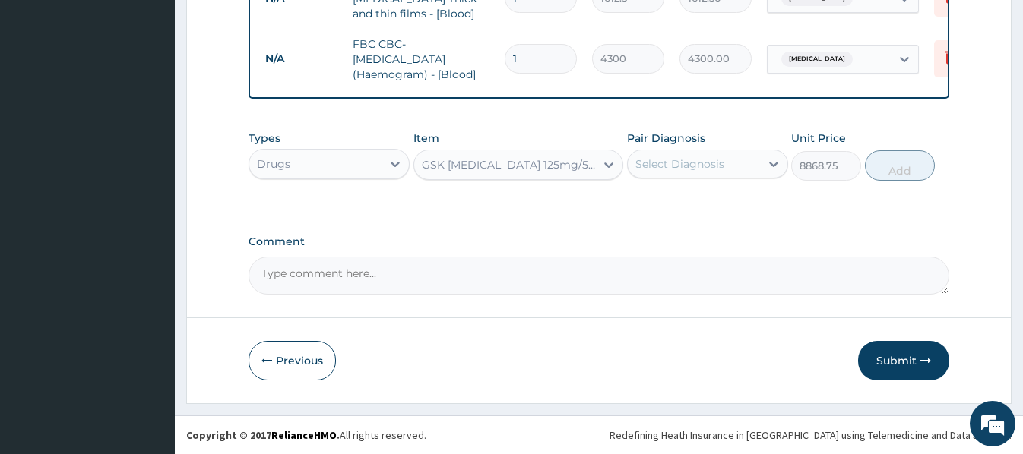
click at [552, 170] on div "GSK AMOXIL 125mg/5ml Suspension 100ml" at bounding box center [504, 165] width 181 height 24
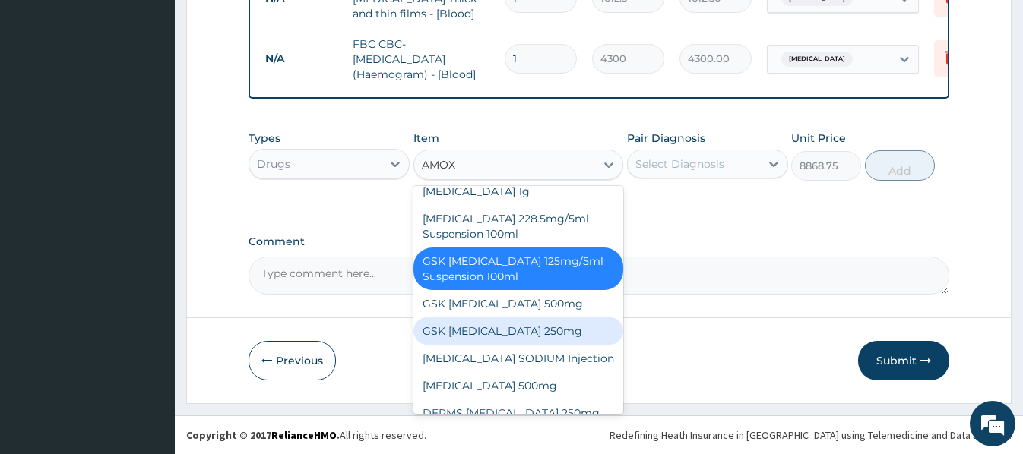
scroll to position [27, 0]
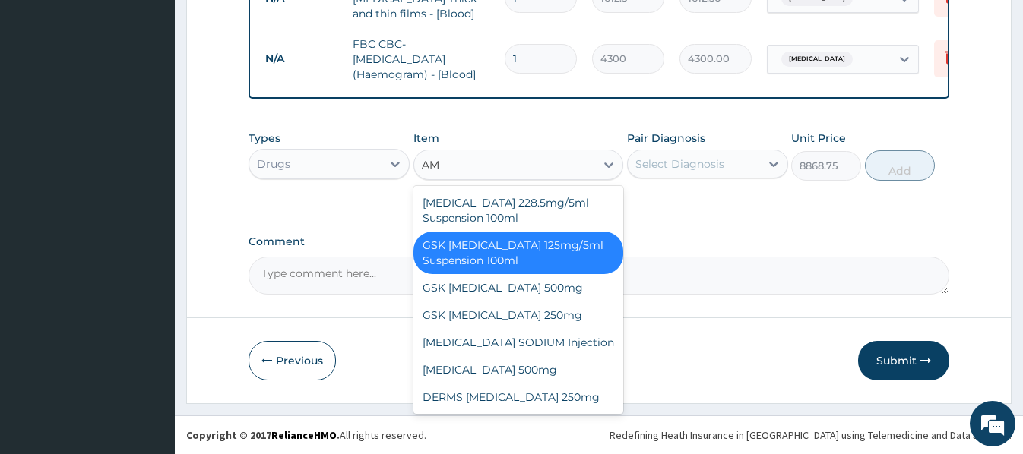
type input "A"
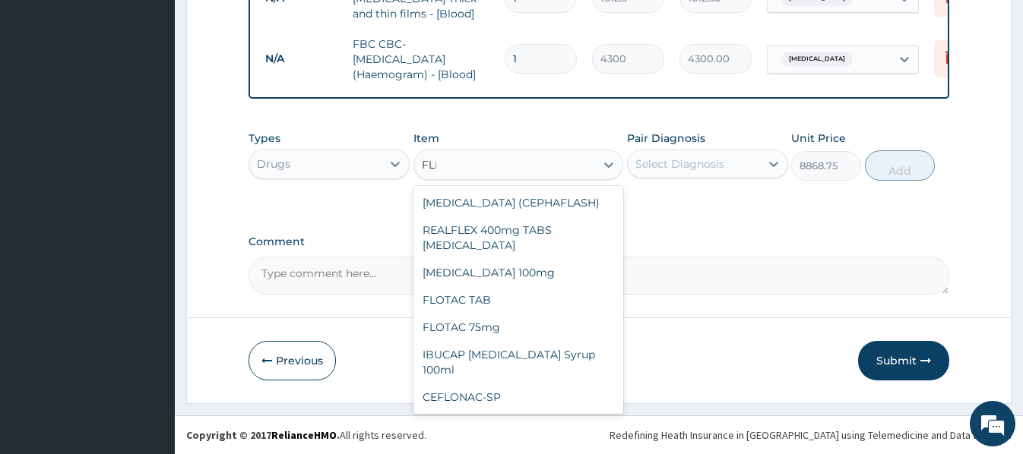
scroll to position [12, 0]
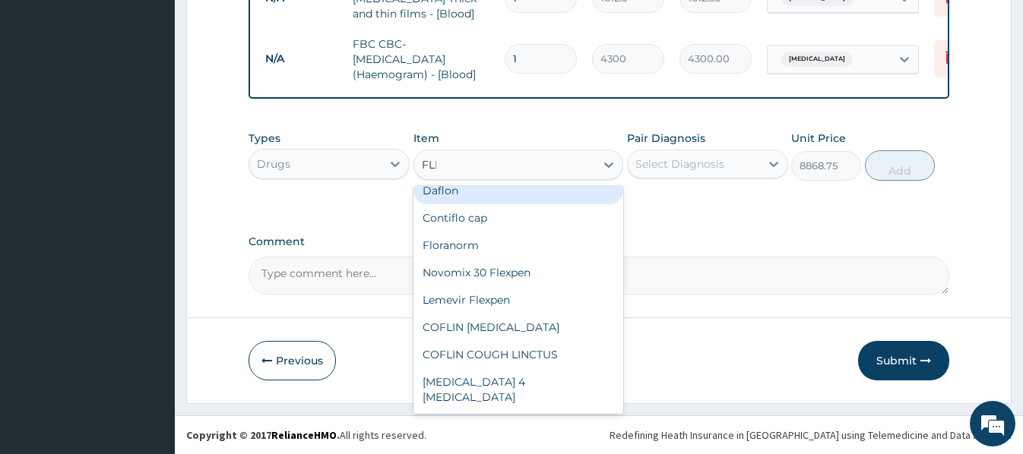
type input "FLEM"
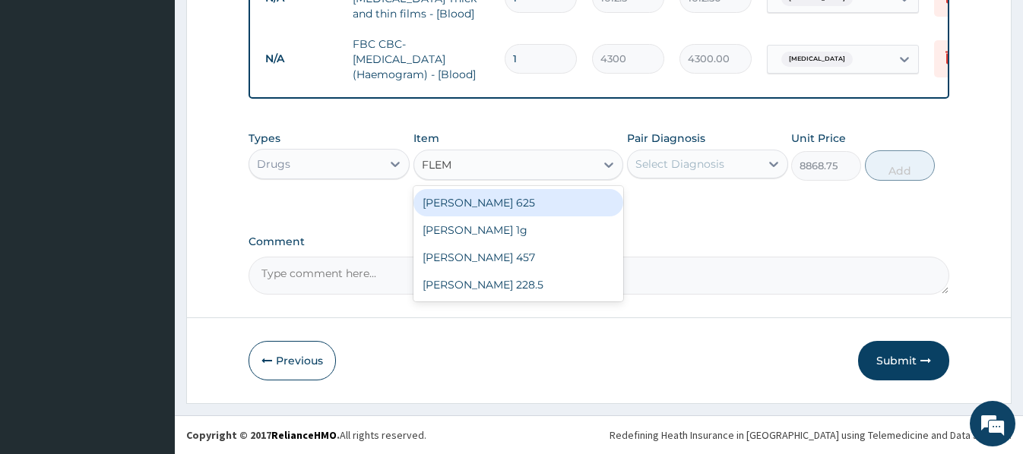
scroll to position [0, 0]
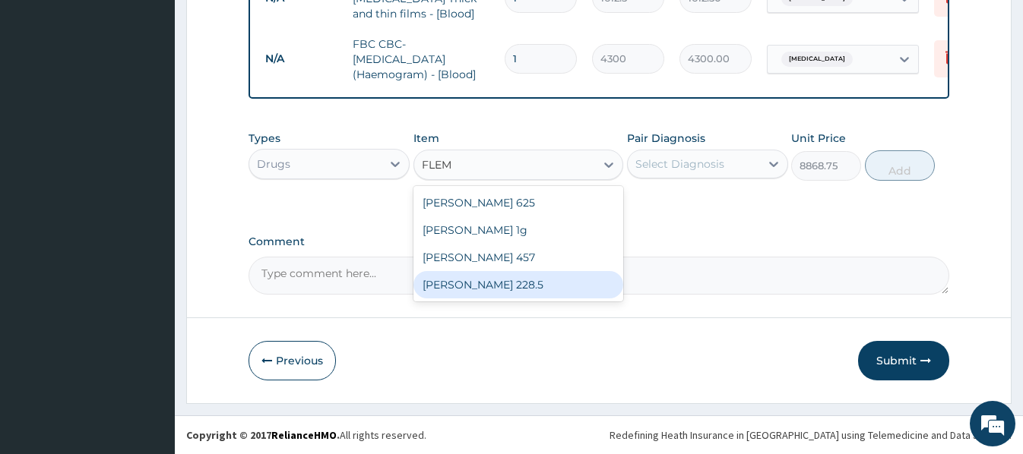
click at [465, 286] on div "FLEMING 228.5" at bounding box center [518, 284] width 210 height 27
type input "2128.5"
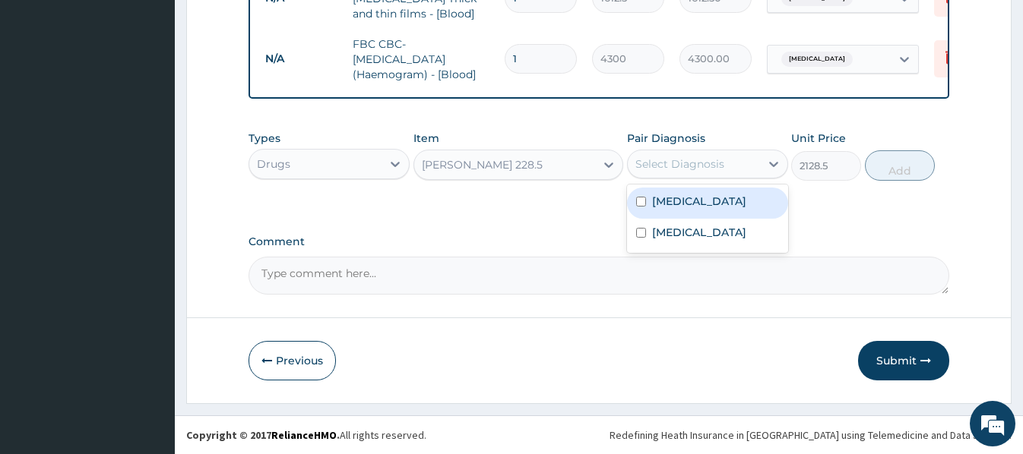
click at [716, 166] on div "Select Diagnosis" at bounding box center [679, 163] width 89 height 15
drag, startPoint x: 701, startPoint y: 217, endPoint x: 768, endPoint y: 210, distance: 67.2
click at [703, 209] on label "Upper respiratory infection" at bounding box center [699, 201] width 94 height 15
checkbox input "true"
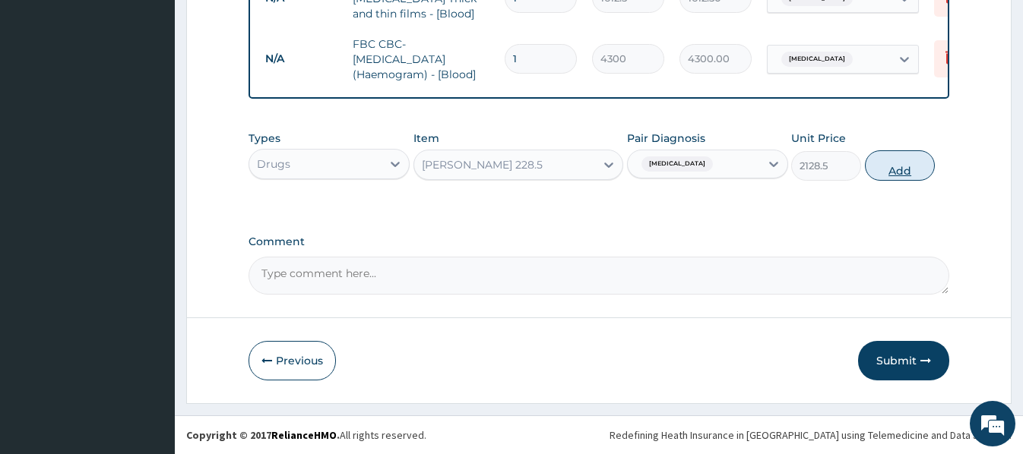
click at [903, 166] on button "Add" at bounding box center [900, 165] width 70 height 30
type input "0"
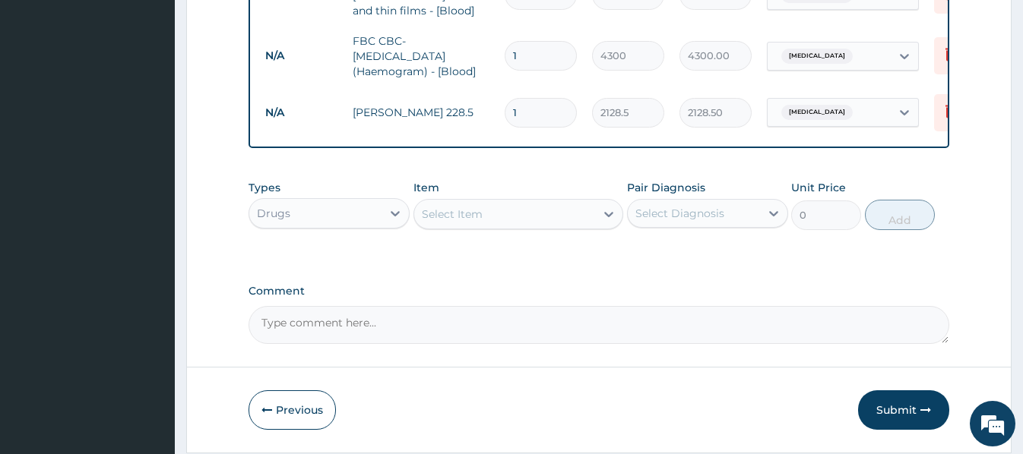
click at [438, 219] on div "Select Item" at bounding box center [452, 214] width 61 height 15
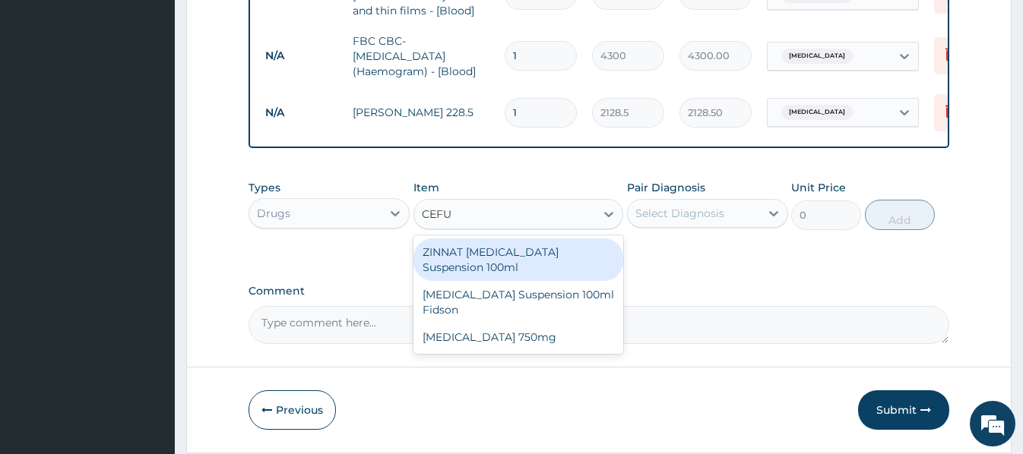
type input "CEFUR"
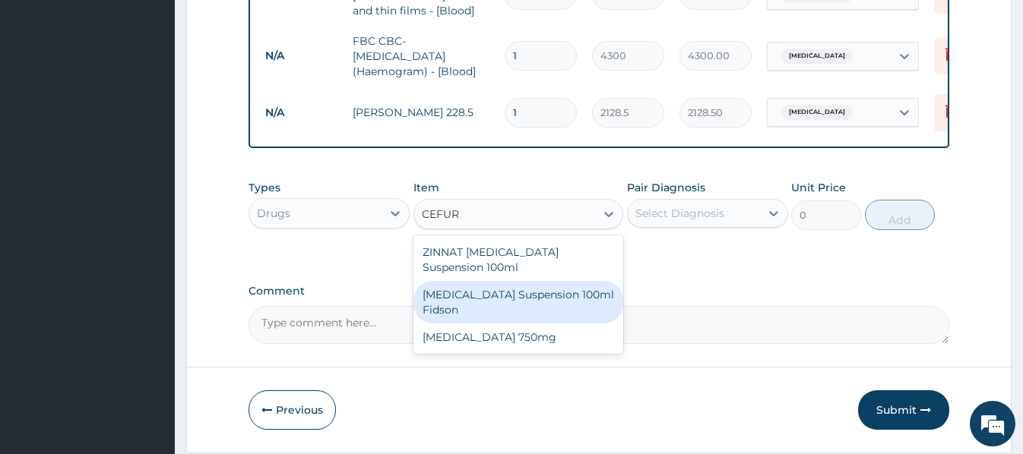
click at [478, 308] on div "Cefuroxime Suspension 100ml Fidson" at bounding box center [518, 302] width 210 height 43
type input "2365"
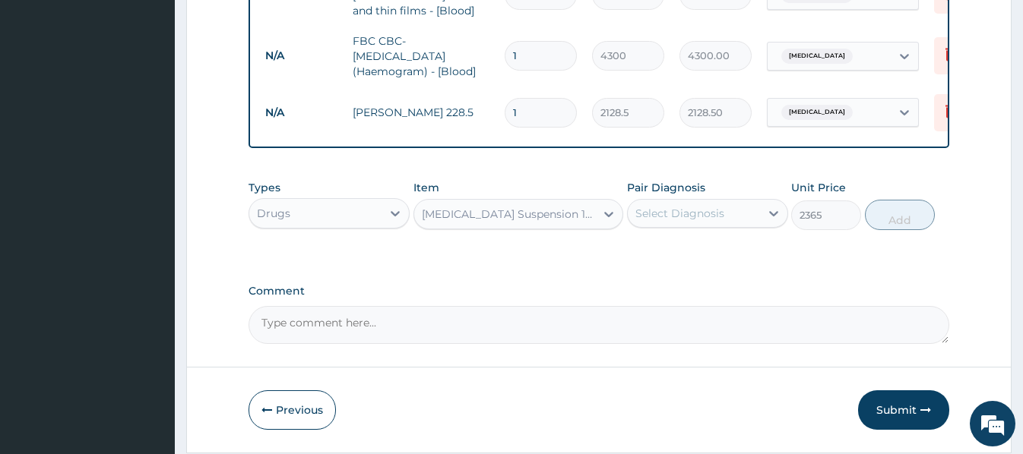
click at [459, 221] on div "Cefuroxime Suspension 100ml Fidson" at bounding box center [509, 214] width 175 height 15
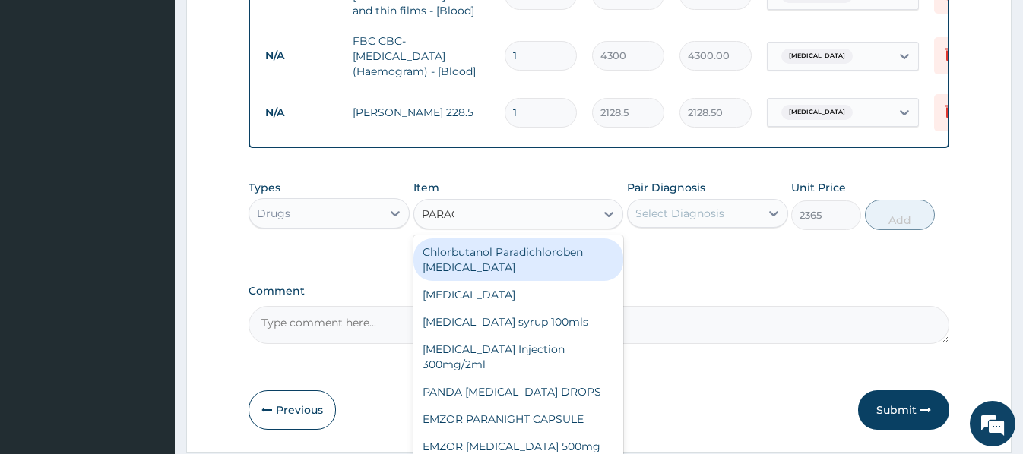
type input "PARACE"
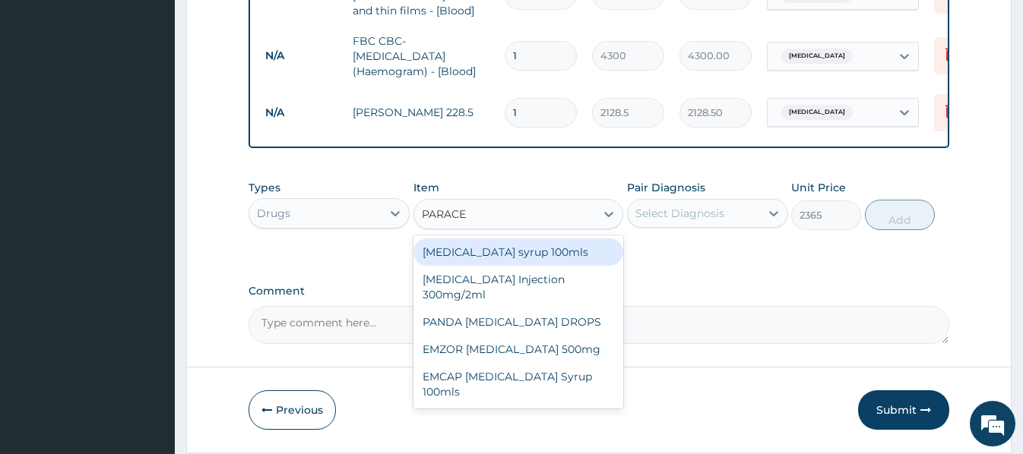
drag, startPoint x: 501, startPoint y: 258, endPoint x: 508, endPoint y: 251, distance: 9.7
click at [507, 252] on div "Paracetamol syrup 100mls" at bounding box center [518, 252] width 210 height 27
type input "709.5"
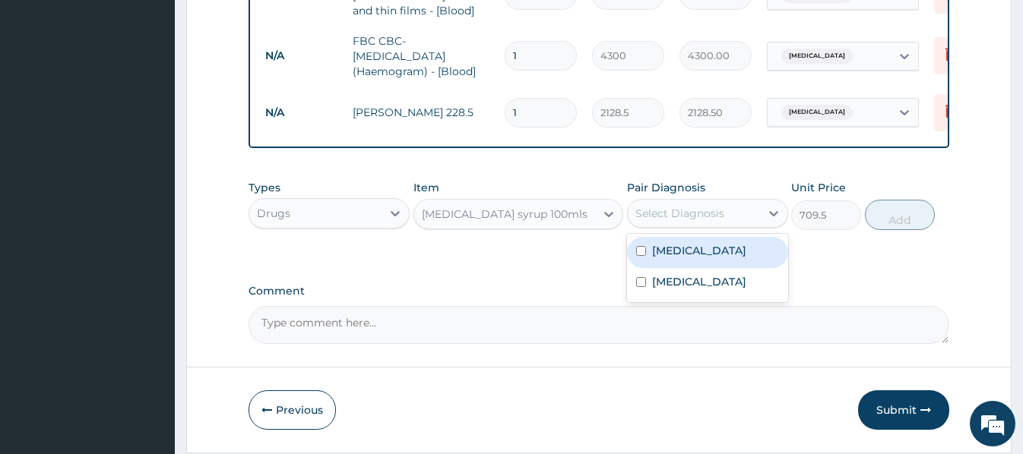
click at [715, 217] on div "Select Diagnosis" at bounding box center [679, 213] width 89 height 15
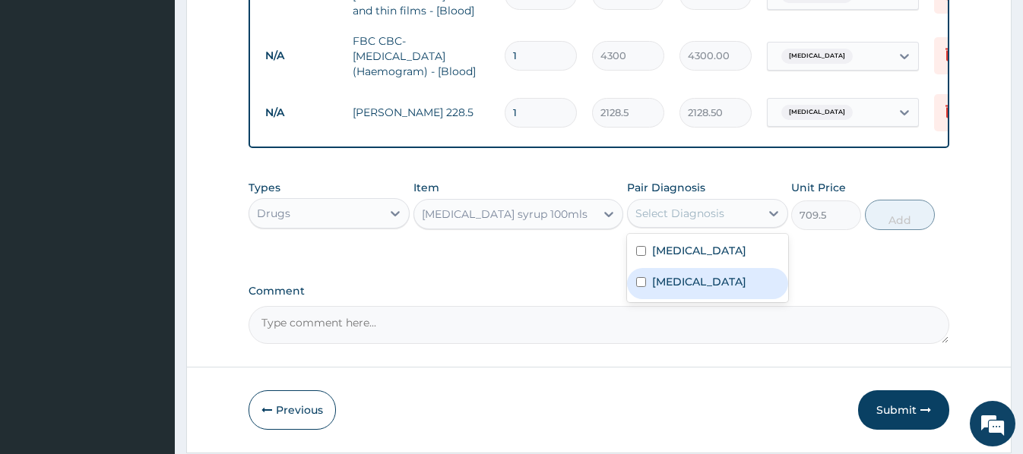
drag, startPoint x: 697, startPoint y: 306, endPoint x: 735, endPoint y: 286, distance: 42.8
click at [696, 299] on div "Malaria" at bounding box center [707, 283] width 161 height 31
checkbox input "true"
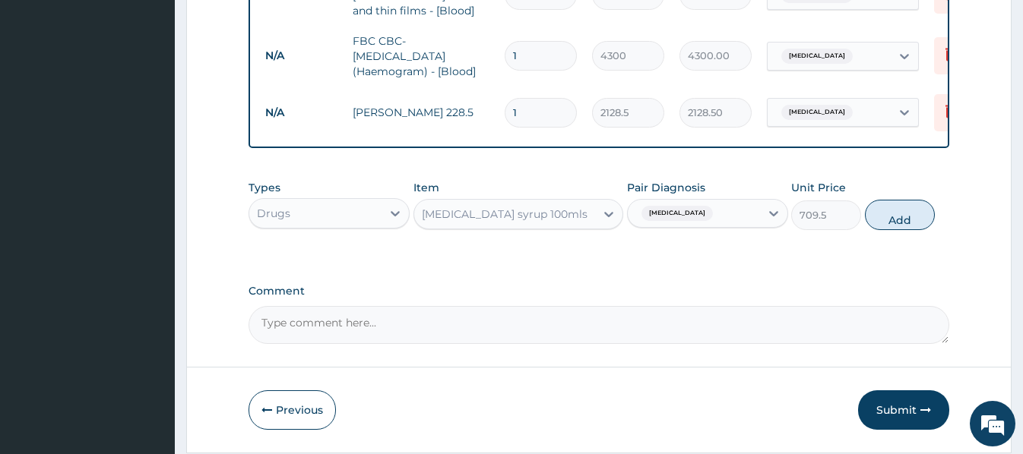
drag, startPoint x: 896, startPoint y: 214, endPoint x: 798, endPoint y: 239, distance: 101.0
click at [898, 214] on button "Add" at bounding box center [900, 215] width 70 height 30
type input "0"
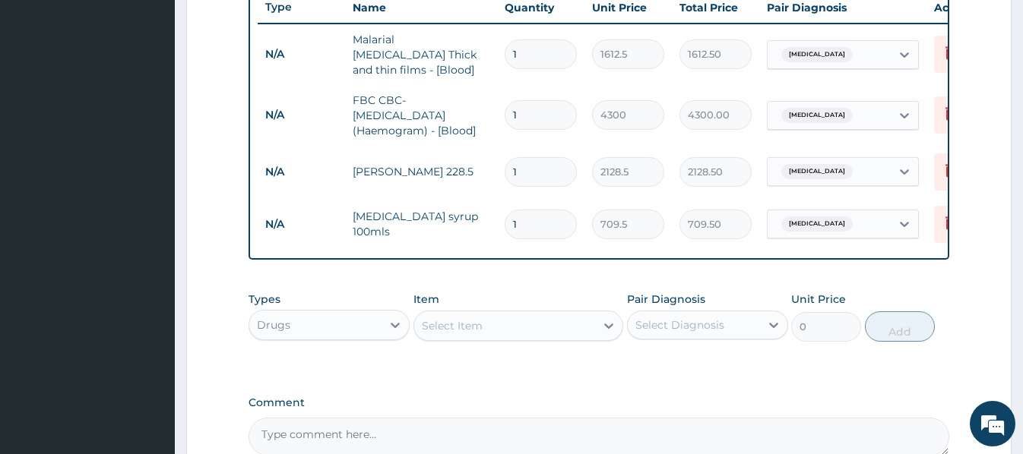
scroll to position [717, 0]
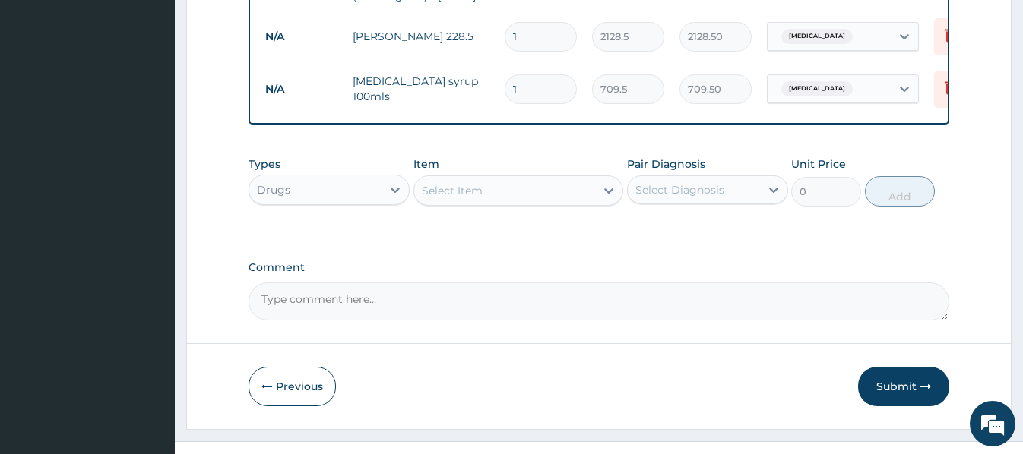
click at [426, 195] on div "Select Item" at bounding box center [452, 190] width 61 height 15
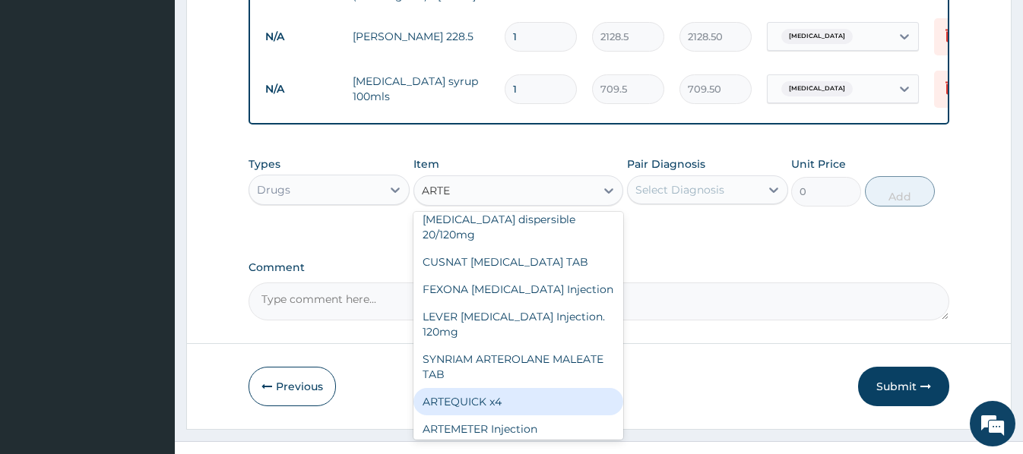
scroll to position [0, 0]
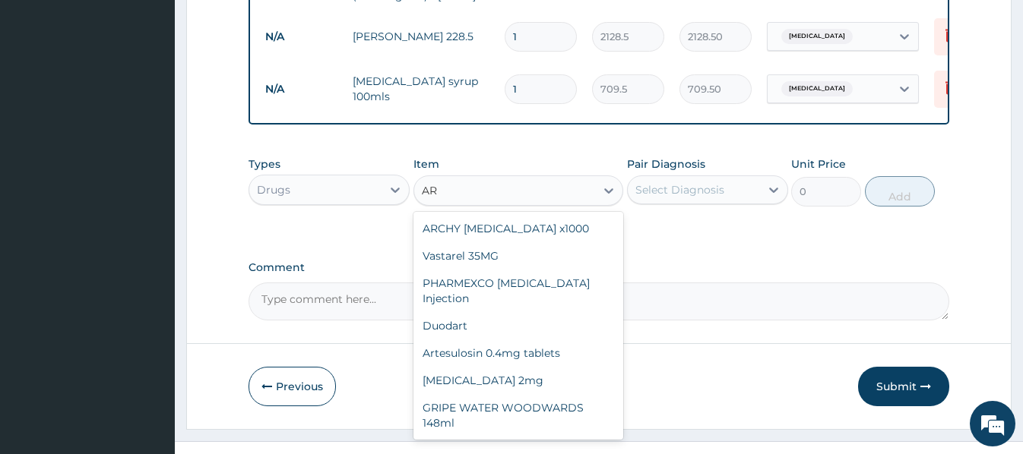
type input "A"
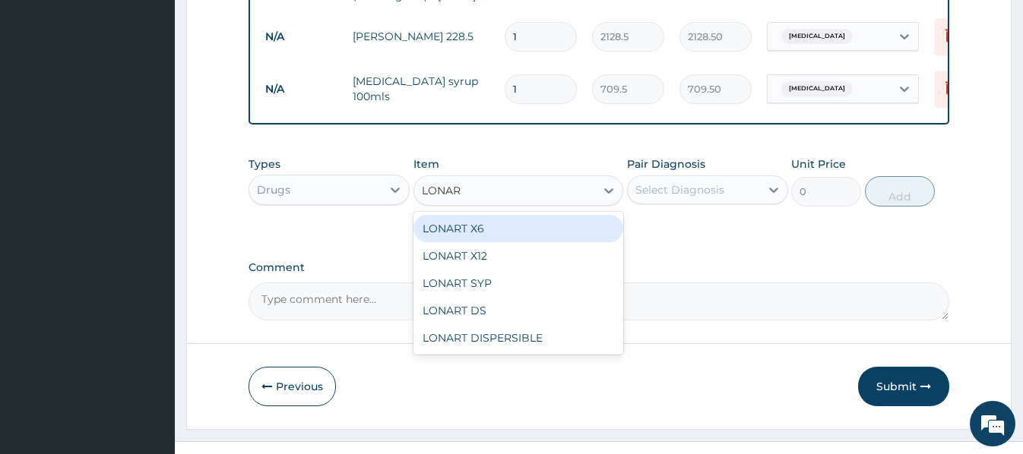
type input "LONART"
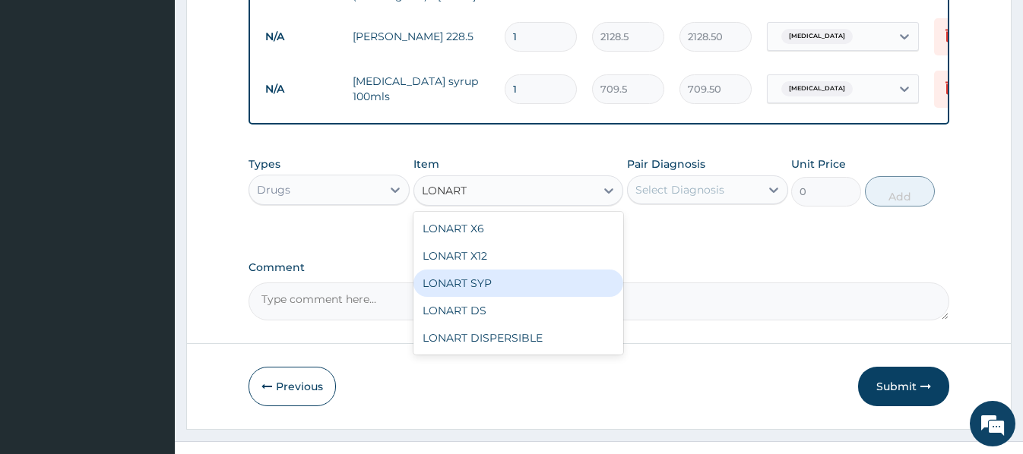
click at [475, 280] on div "LONART SYP" at bounding box center [518, 283] width 210 height 27
type input "2719.75"
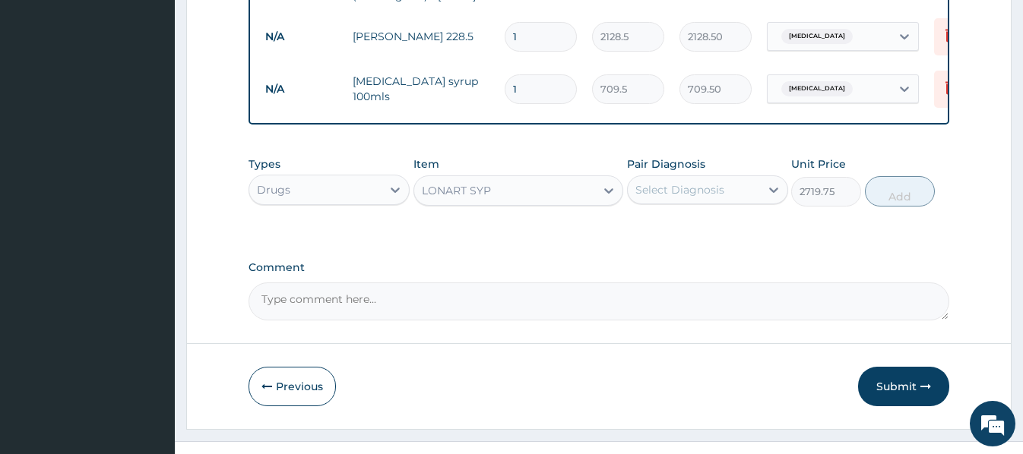
click at [725, 194] on div "Select Diagnosis" at bounding box center [694, 190] width 132 height 24
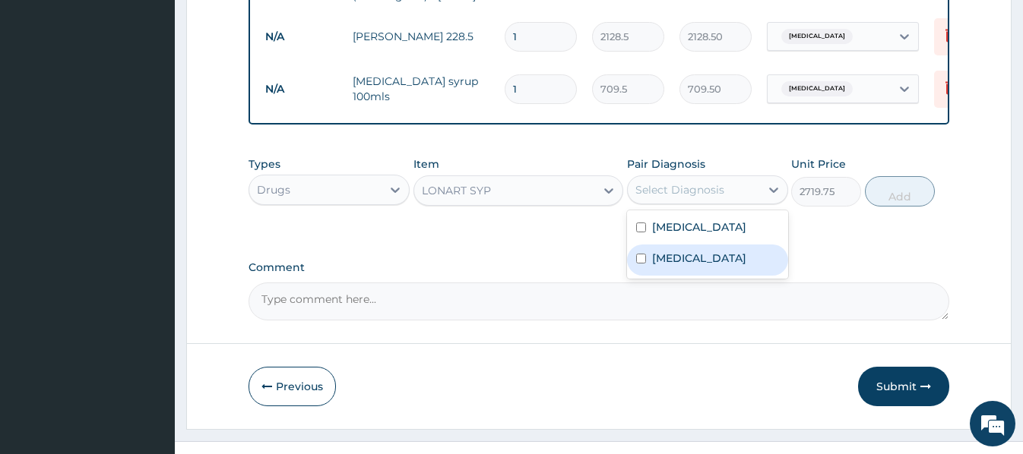
click at [695, 275] on div "Malaria" at bounding box center [707, 260] width 161 height 31
checkbox input "true"
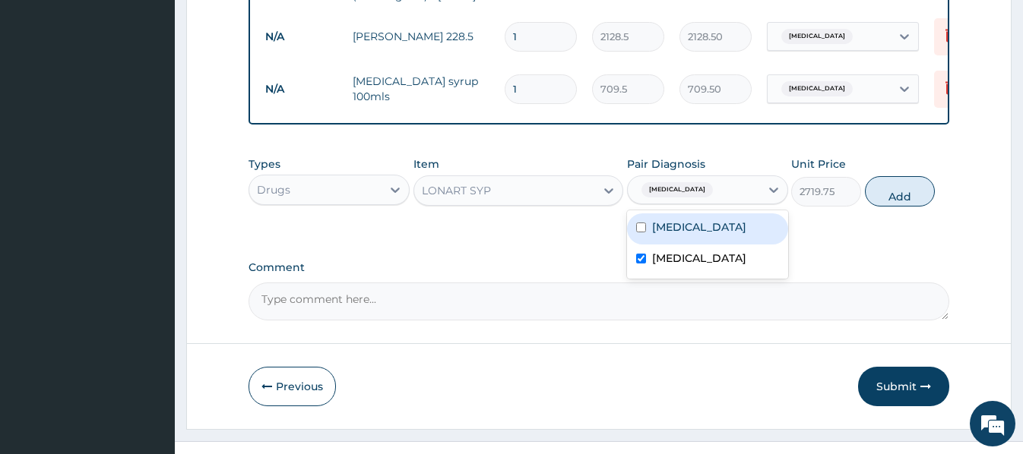
click at [903, 194] on button "Add" at bounding box center [900, 191] width 70 height 30
type input "0"
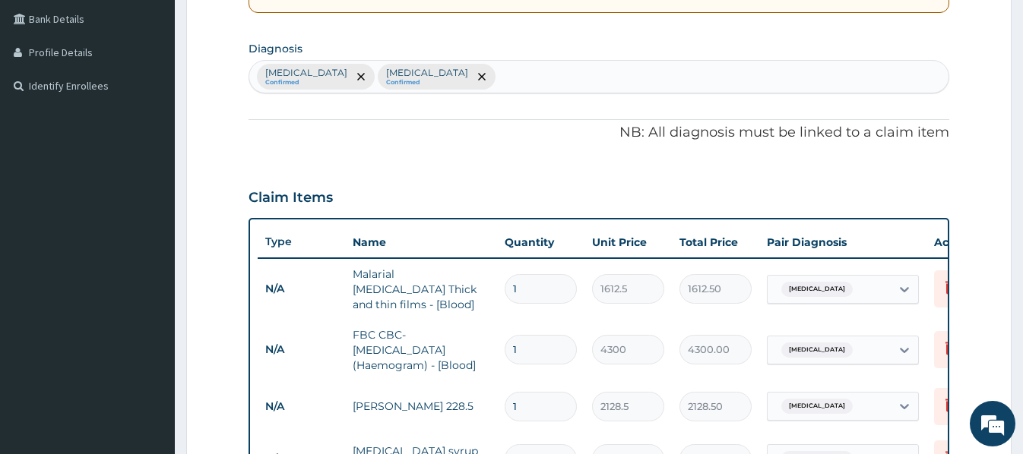
scroll to position [185, 0]
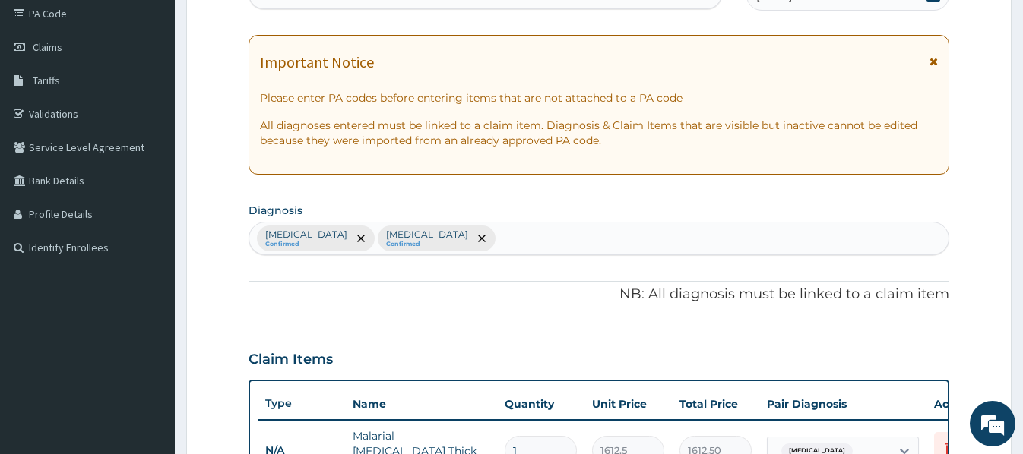
click at [542, 236] on div "Upper respiratory infection Confirmed Malaria Confirmed" at bounding box center [598, 239] width 698 height 32
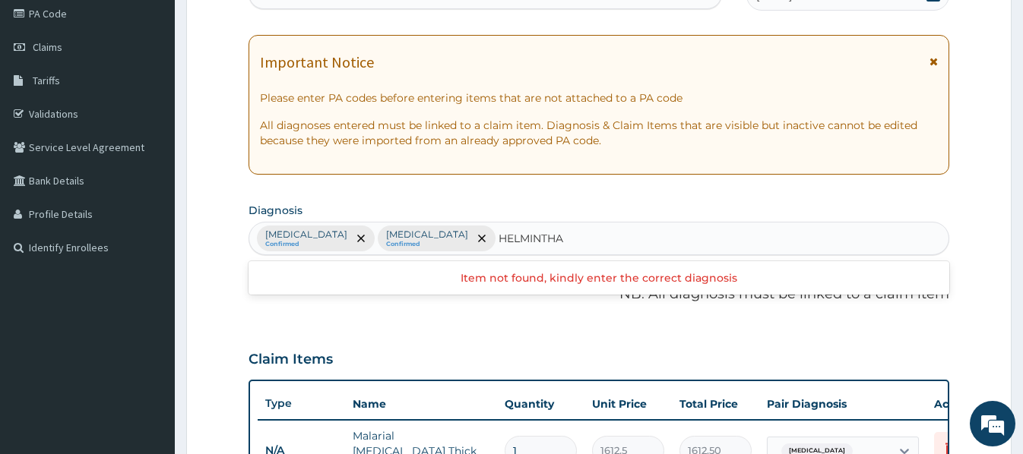
type input "HELMINTH"
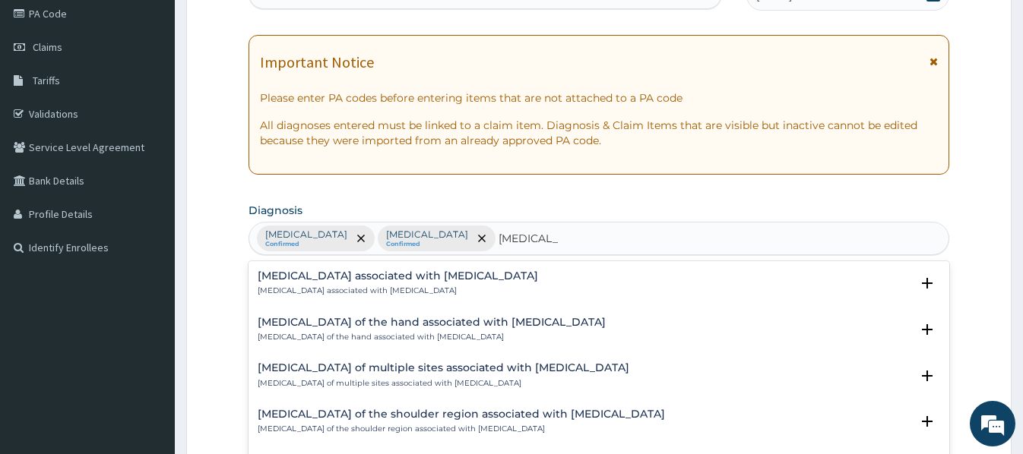
click at [405, 276] on h4 "Arthropathy associated with helminthiasis" at bounding box center [398, 275] width 280 height 11
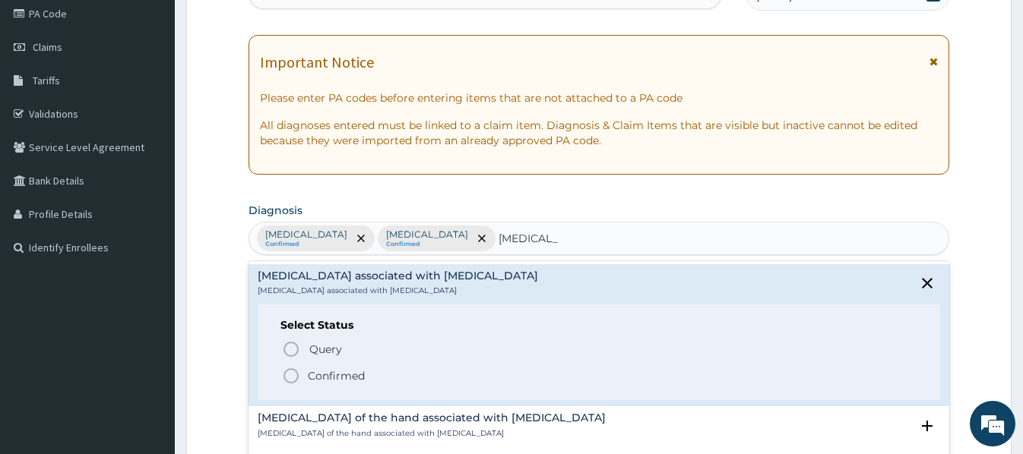
click at [338, 371] on p "Confirmed" at bounding box center [336, 375] width 57 height 15
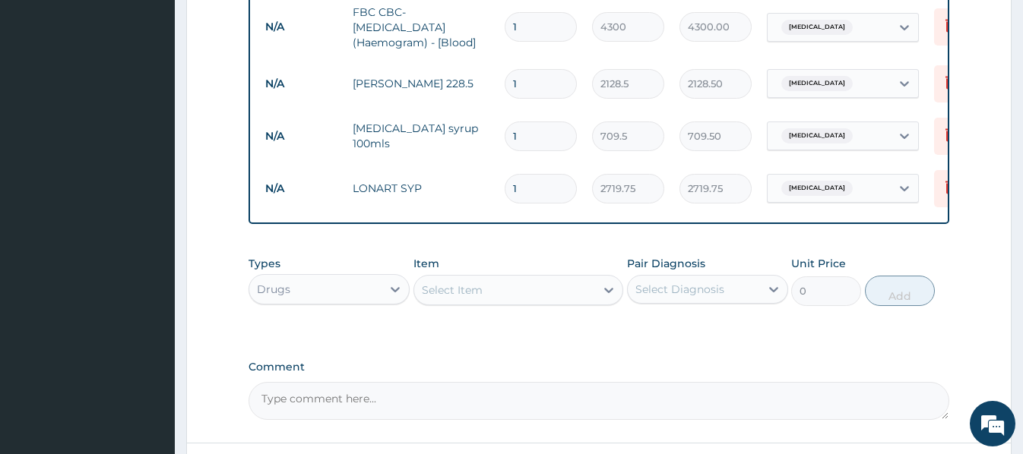
scroll to position [717, 0]
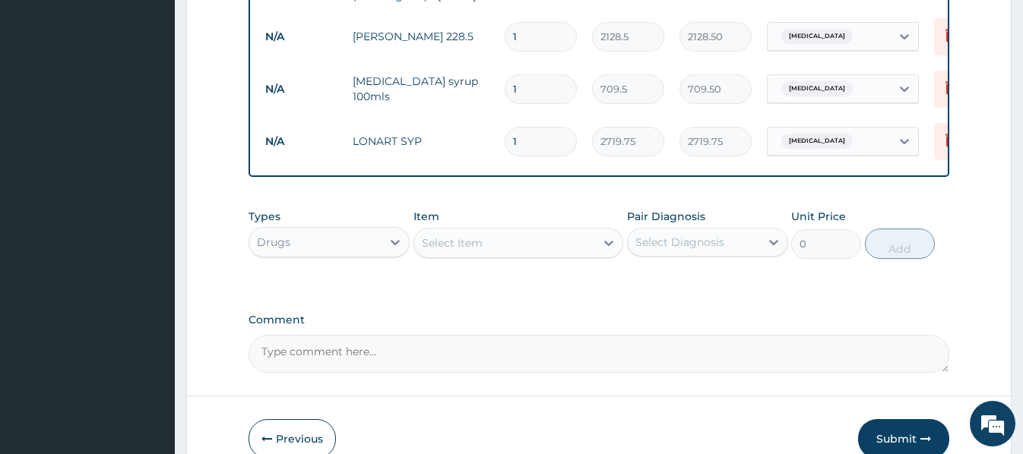
click at [428, 245] on div "Select Item" at bounding box center [452, 243] width 61 height 15
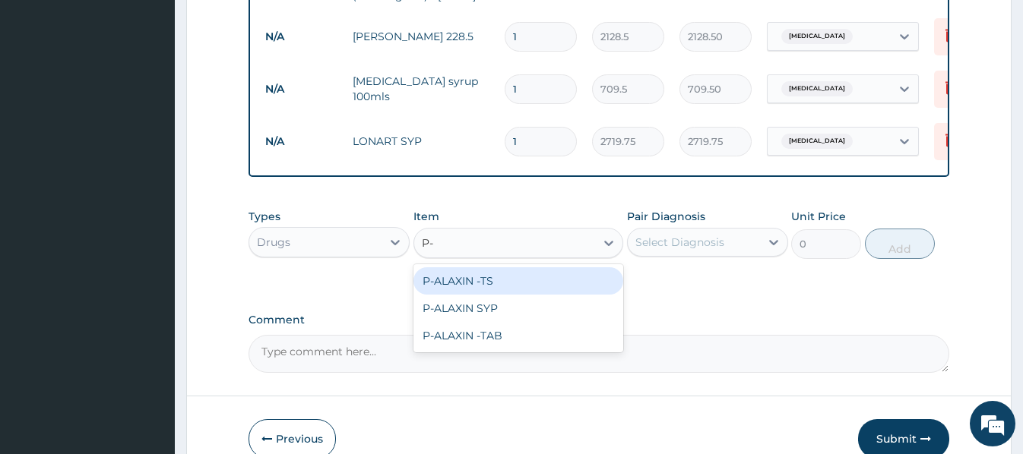
type input "P-A"
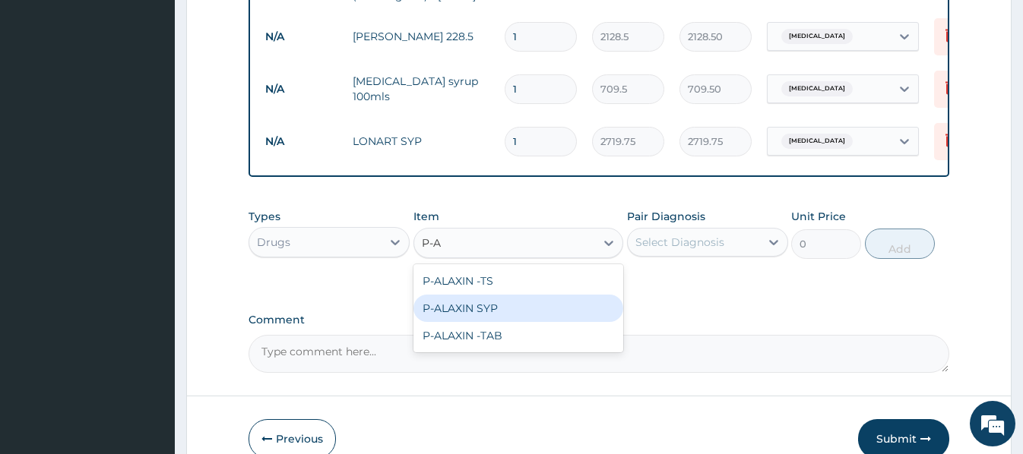
click at [475, 315] on div "P-ALAXIN SYP" at bounding box center [518, 308] width 210 height 27
type input "2128.5"
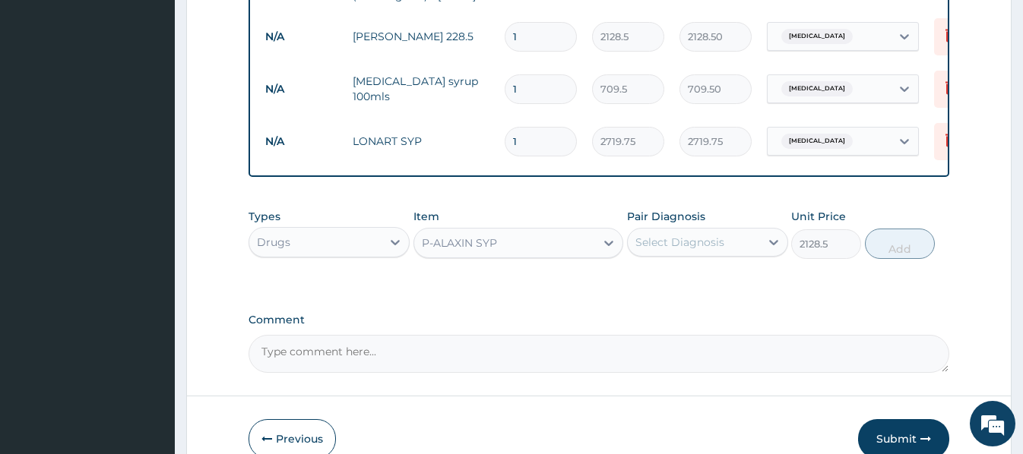
click at [425, 247] on div "P-ALAXIN SYP" at bounding box center [459, 243] width 75 height 15
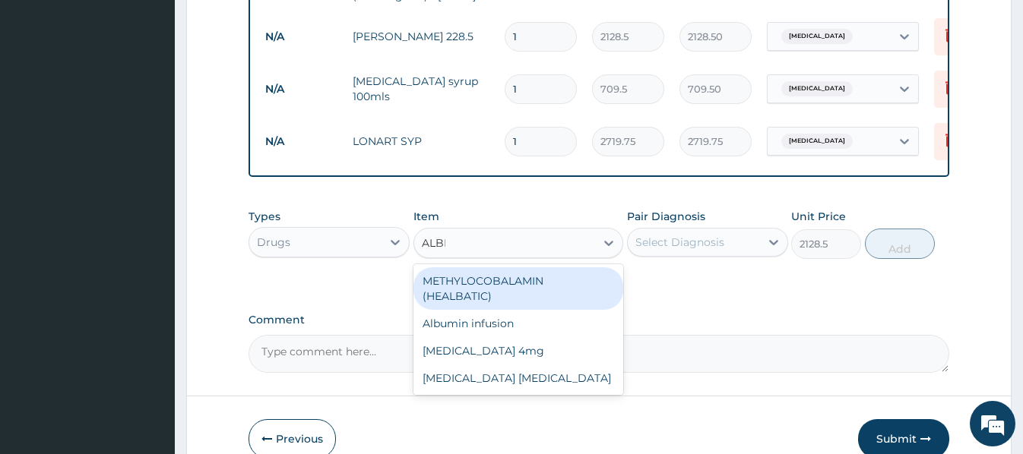
scroll to position [0, 0]
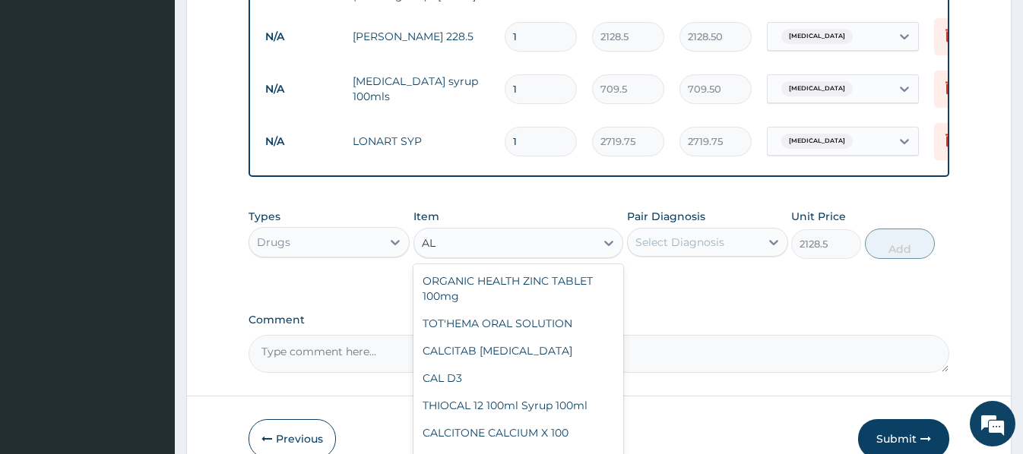
type input "A"
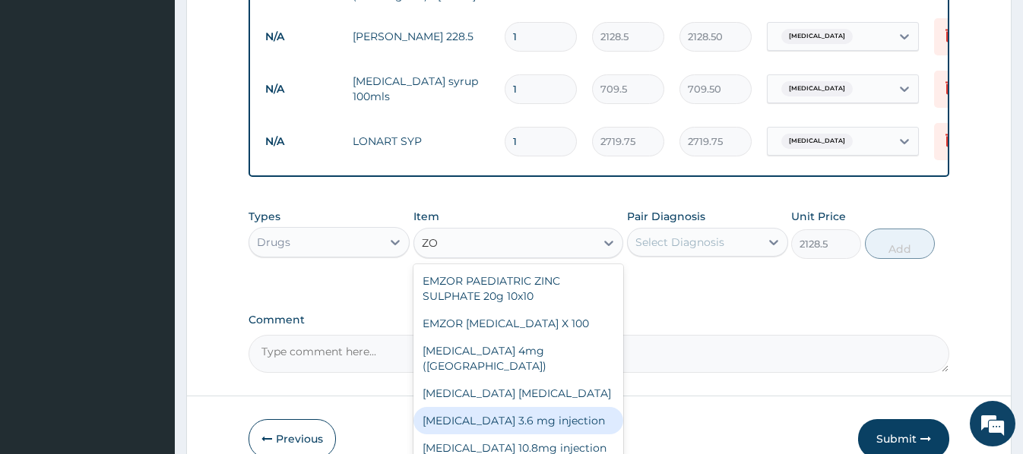
type input "Z"
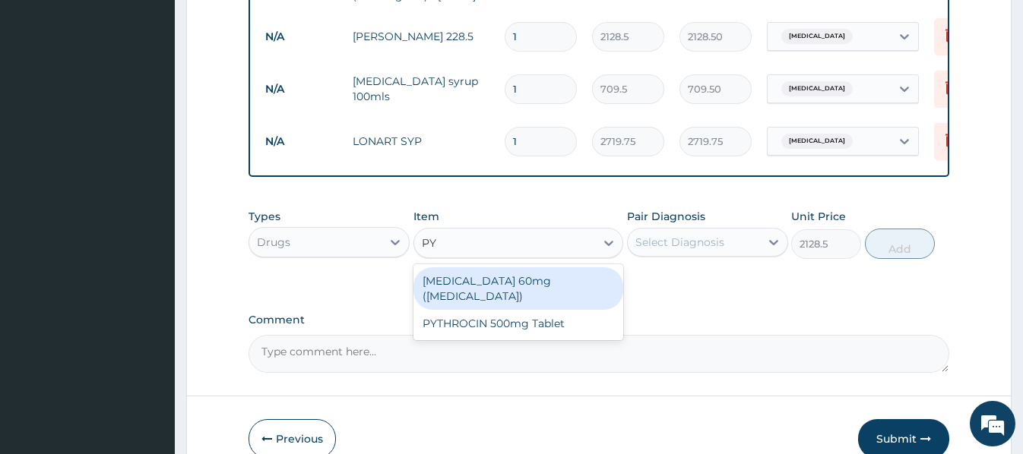
type input "P"
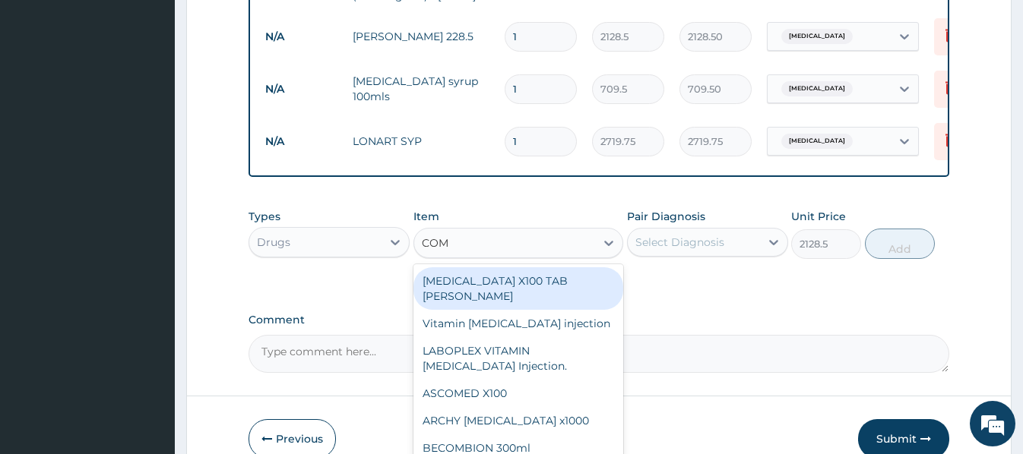
type input "COMB"
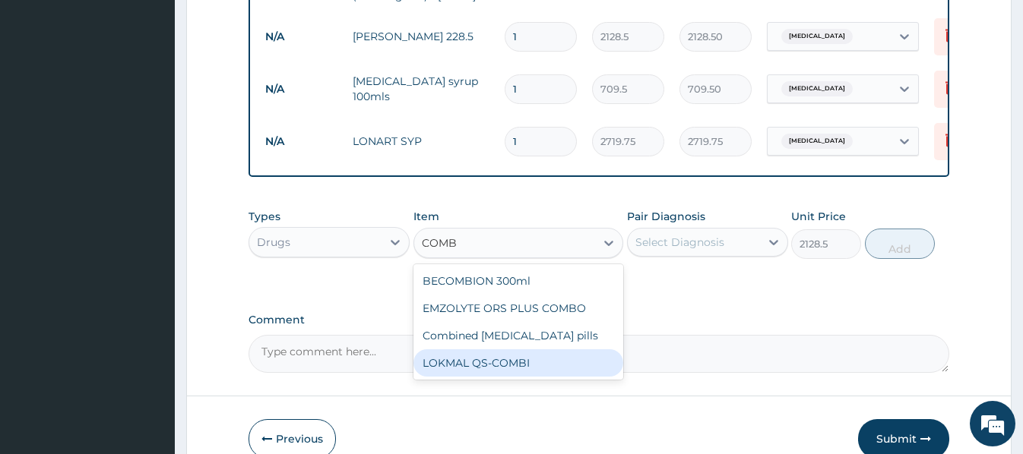
click at [486, 369] on div "LOKMAL QS-COMBI" at bounding box center [518, 362] width 210 height 27
type input "532.125"
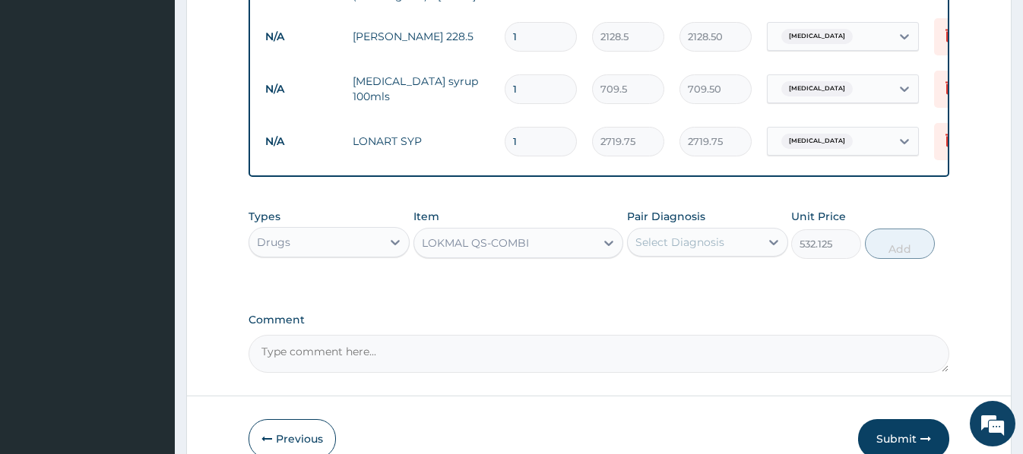
click at [523, 245] on div "LOKMAL QS-COMBI" at bounding box center [475, 243] width 107 height 15
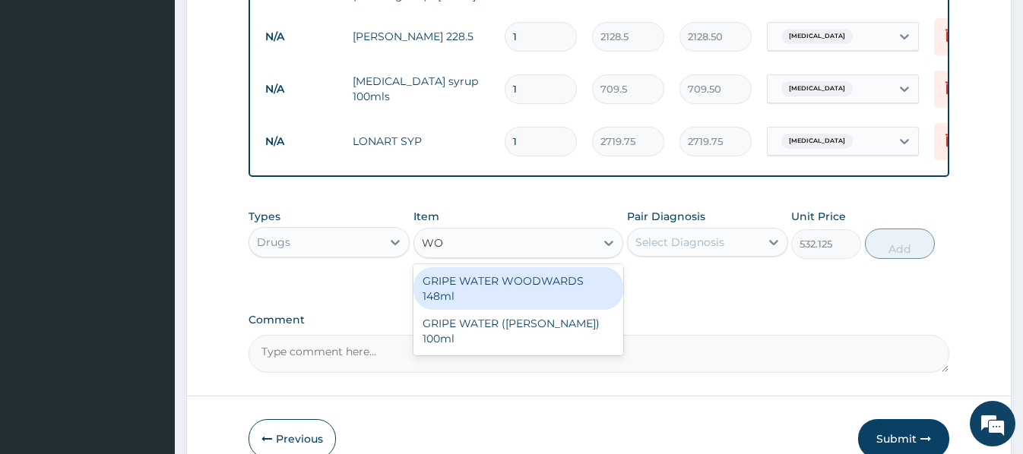
type input "W"
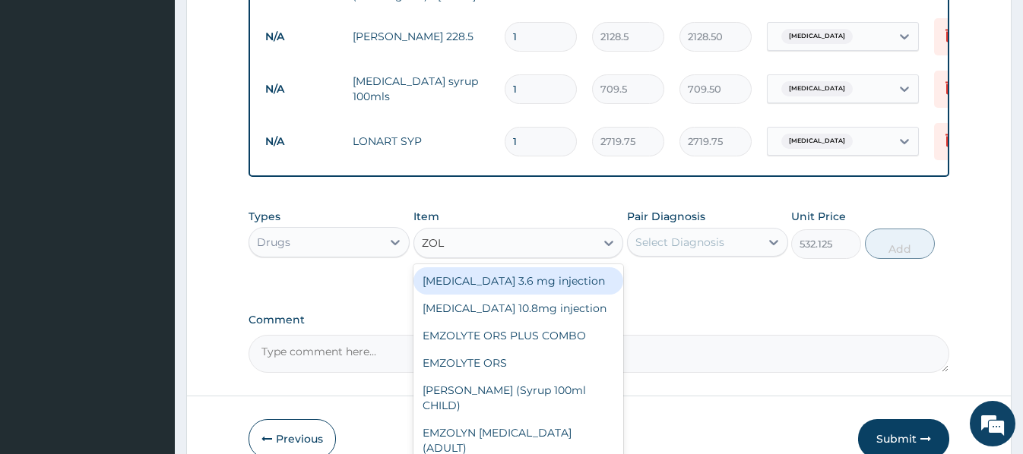
type input "ZOLA"
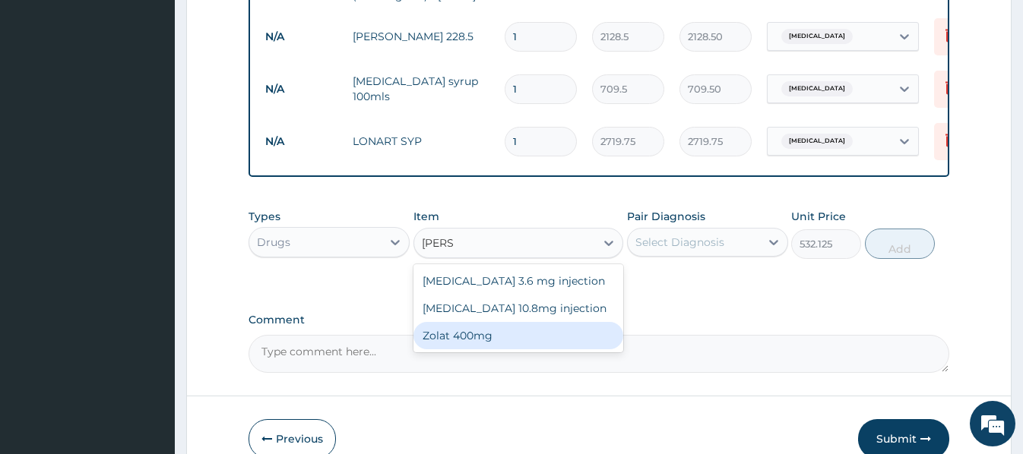
click at [453, 337] on div "Zolat 400mg" at bounding box center [518, 335] width 210 height 27
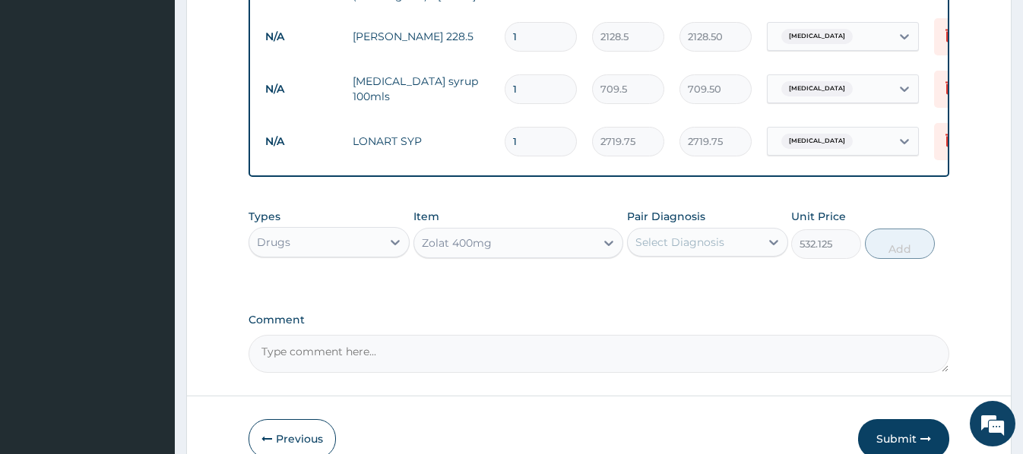
type input "413.875"
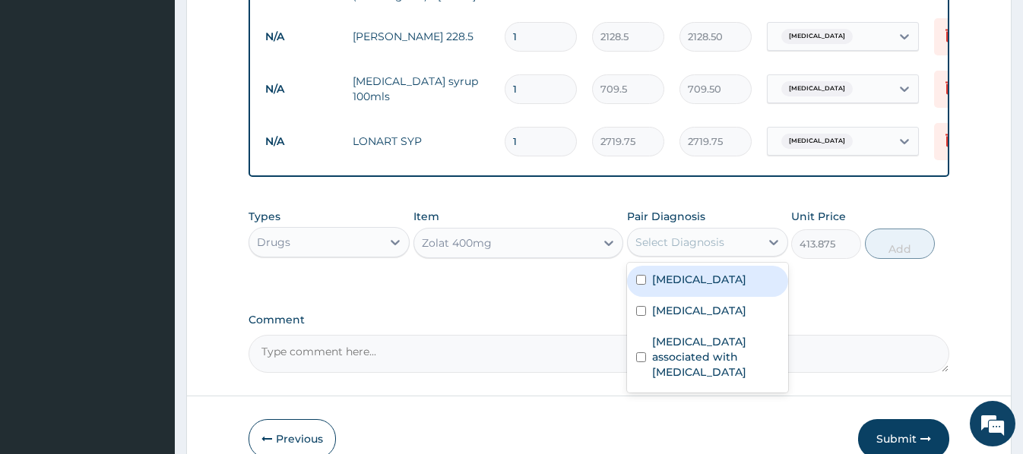
click at [703, 248] on div "Select Diagnosis" at bounding box center [679, 242] width 89 height 15
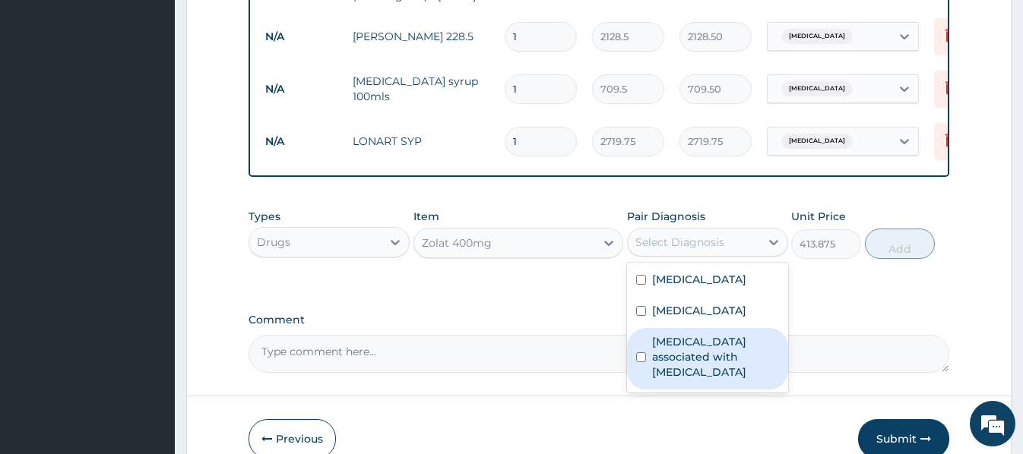
drag, startPoint x: 694, startPoint y: 368, endPoint x: 812, endPoint y: 299, distance: 137.2
click at [694, 368] on label "Arthropathy associated with helminthiasis" at bounding box center [715, 357] width 127 height 46
checkbox input "true"
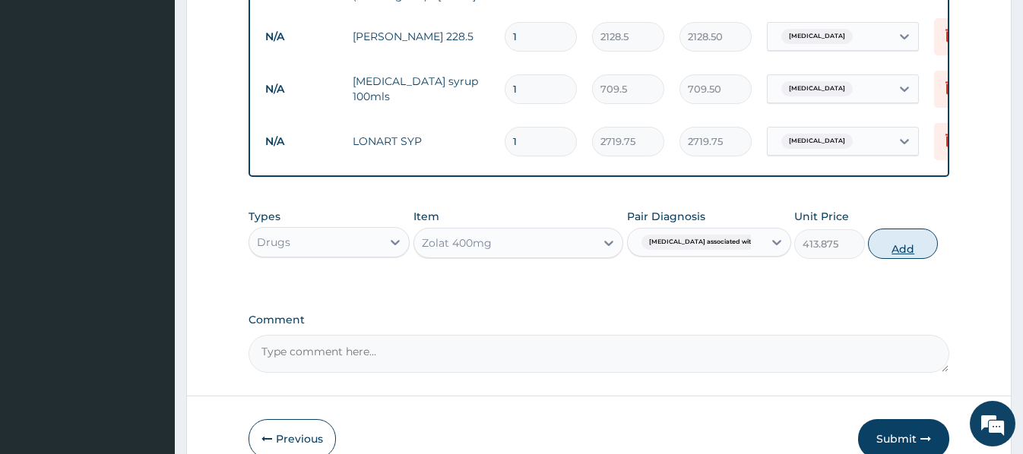
click at [895, 250] on button "Add" at bounding box center [903, 244] width 70 height 30
type input "0"
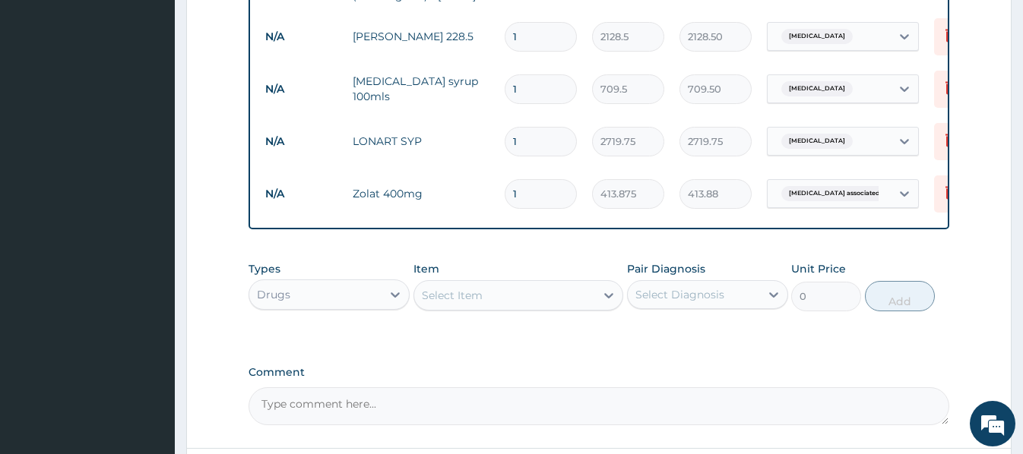
click at [438, 298] on div "Select Item" at bounding box center [452, 295] width 61 height 15
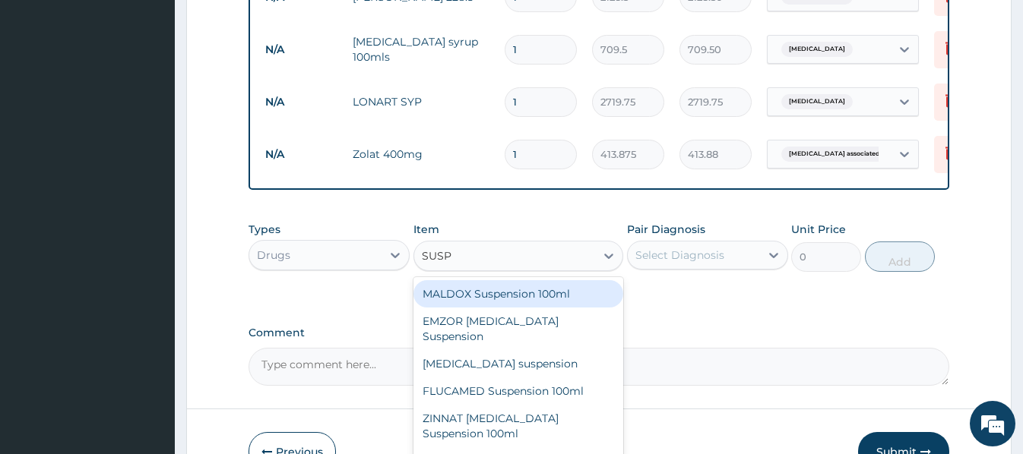
scroll to position [851, 0]
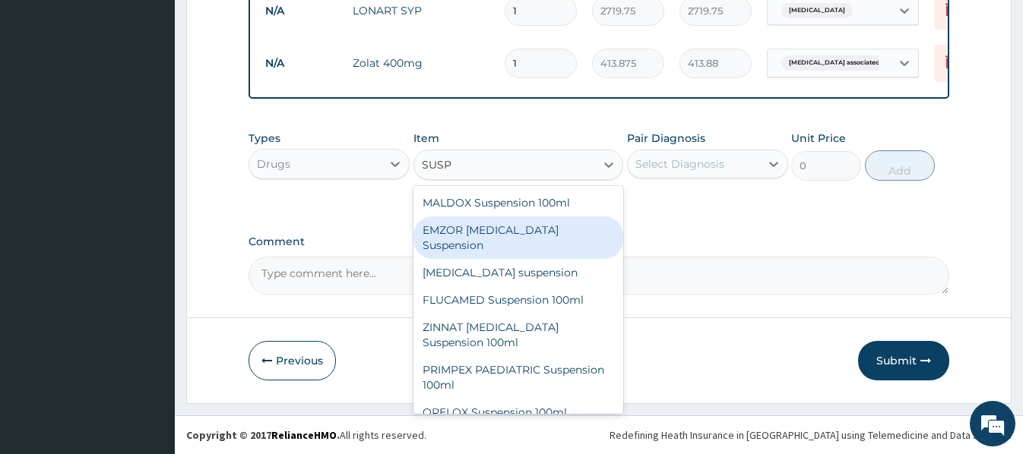
type input "SUSP"
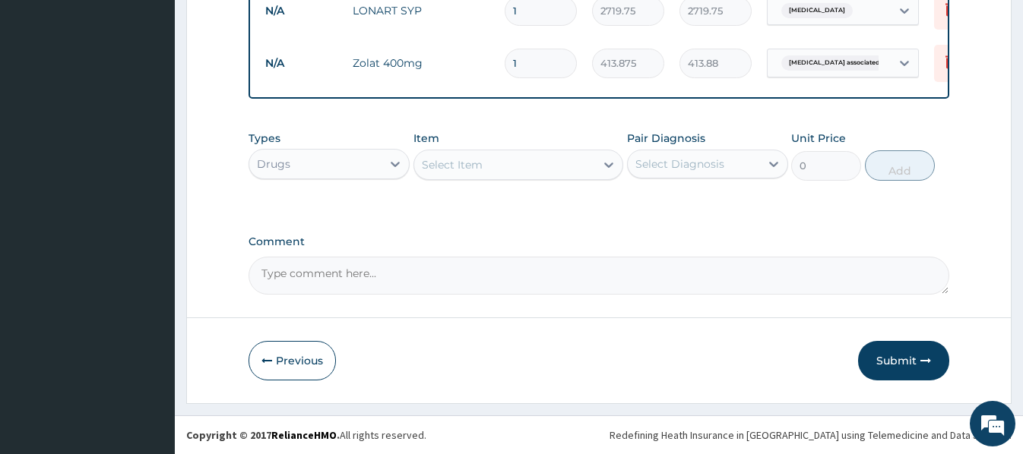
click at [424, 159] on div "Select Item" at bounding box center [452, 164] width 61 height 15
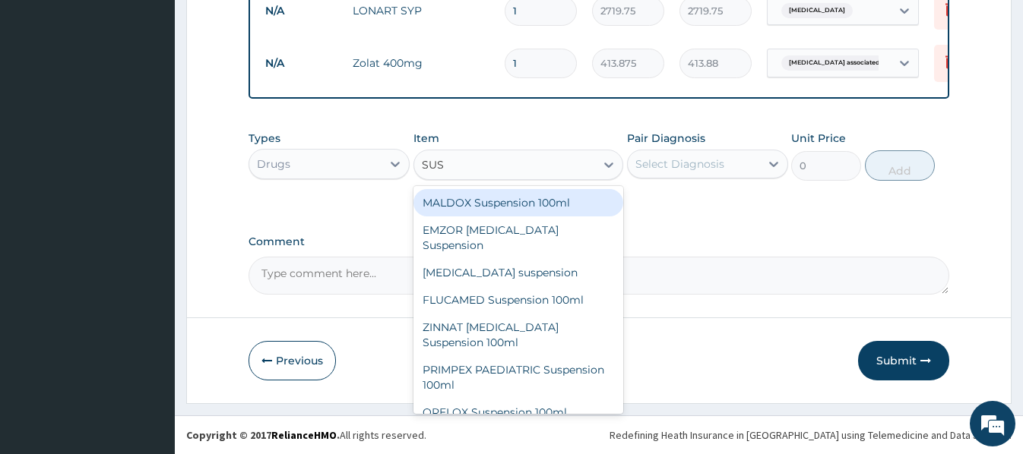
type input "SUSP"
click at [488, 196] on div "MALDOX Suspension 100ml" at bounding box center [518, 202] width 210 height 27
type input "591.25"
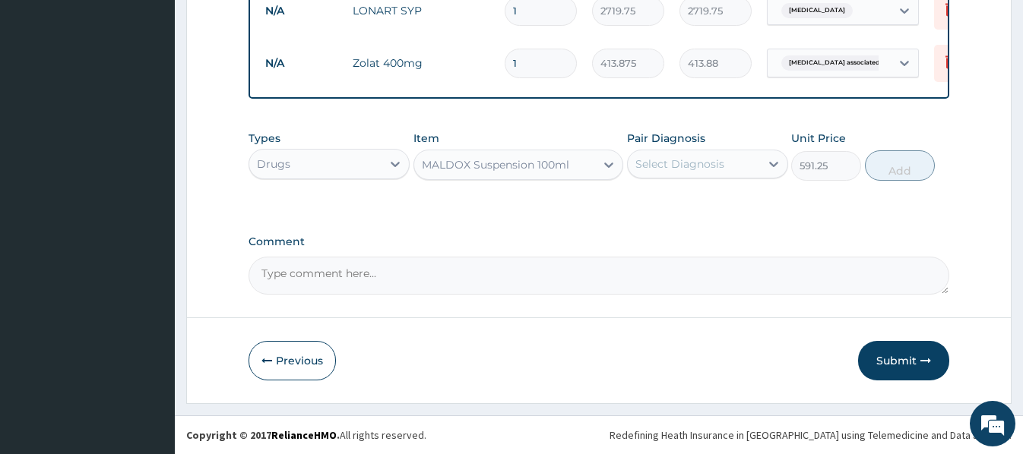
click at [517, 166] on div "MALDOX Suspension 100ml" at bounding box center [495, 164] width 147 height 15
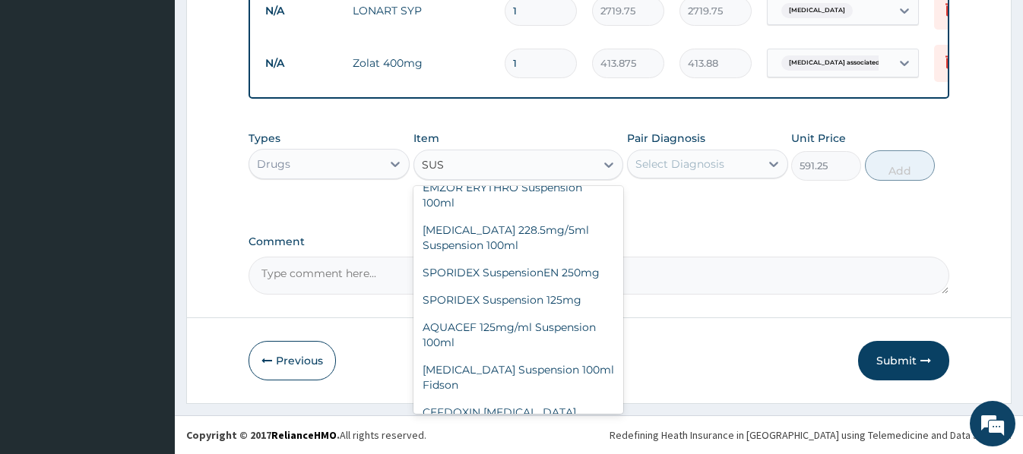
scroll to position [0, 0]
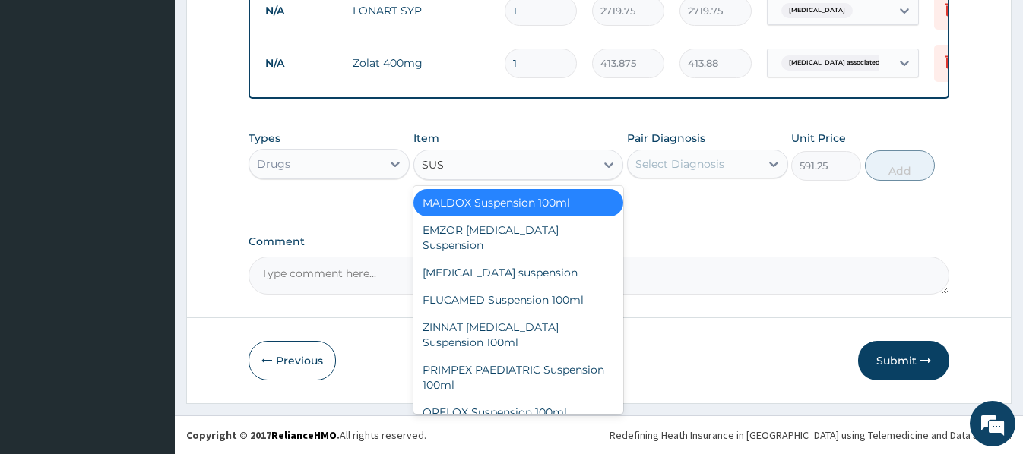
type input "SUSP"
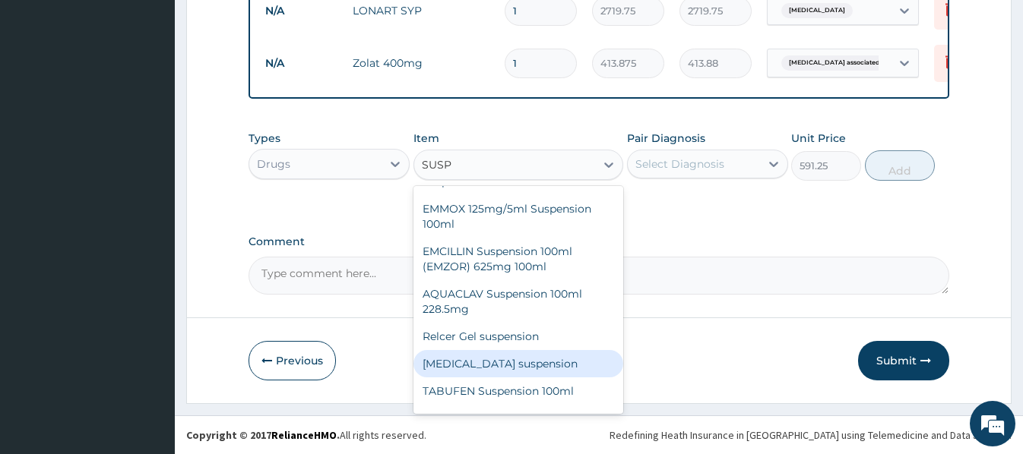
scroll to position [869, 0]
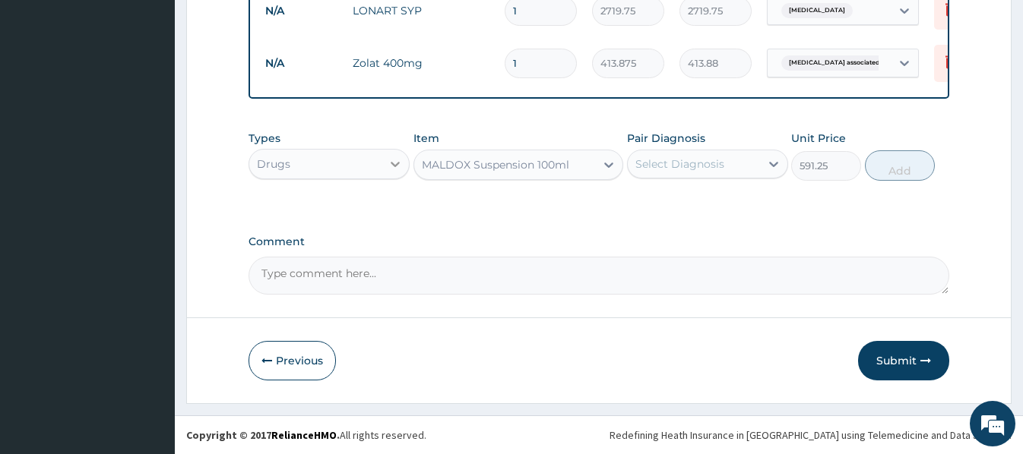
drag, startPoint x: 466, startPoint y: 166, endPoint x: 402, endPoint y: 155, distance: 64.7
click at [402, 155] on div "Types Drugs Item option MALDOX Suspension 100ml, selected. Select is focused ,t…" at bounding box center [598, 155] width 700 height 65
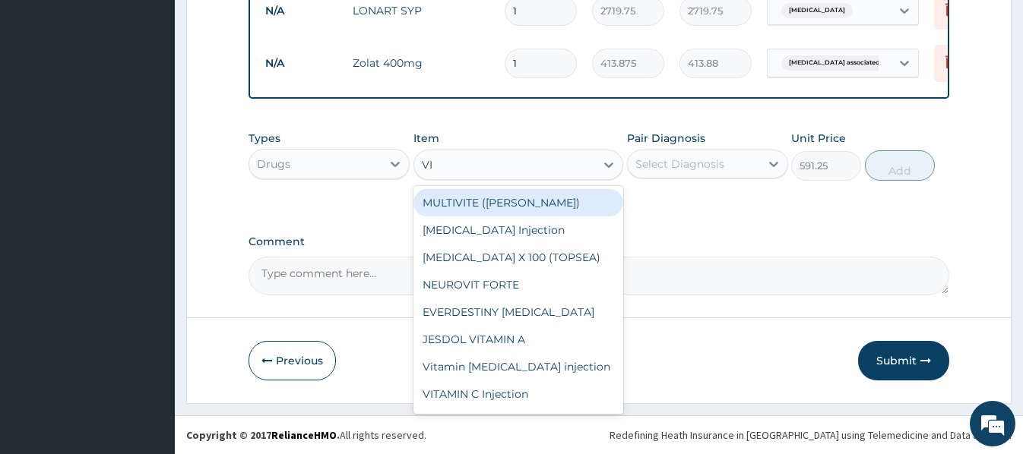
type input "V"
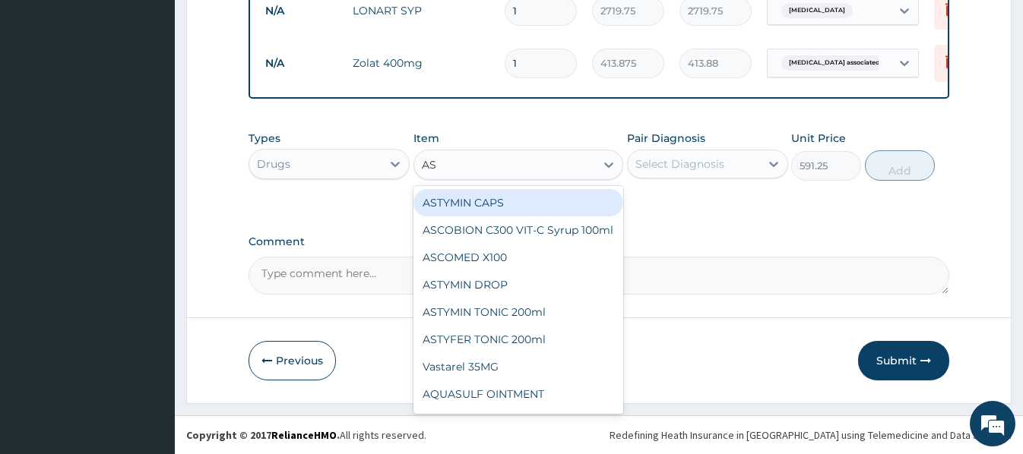
type input "ASC"
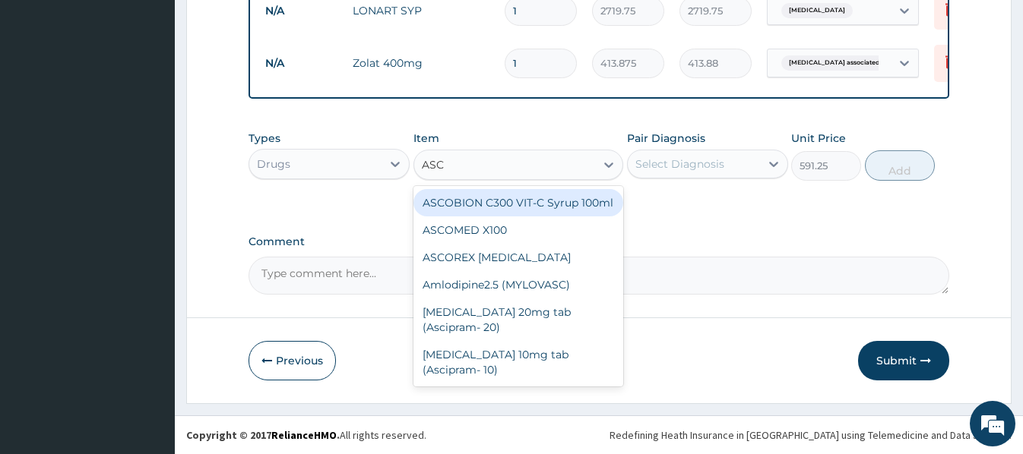
click at [533, 205] on div "ASCOBION C300 VIT-C Syrup 100ml" at bounding box center [518, 202] width 210 height 27
type input "946"
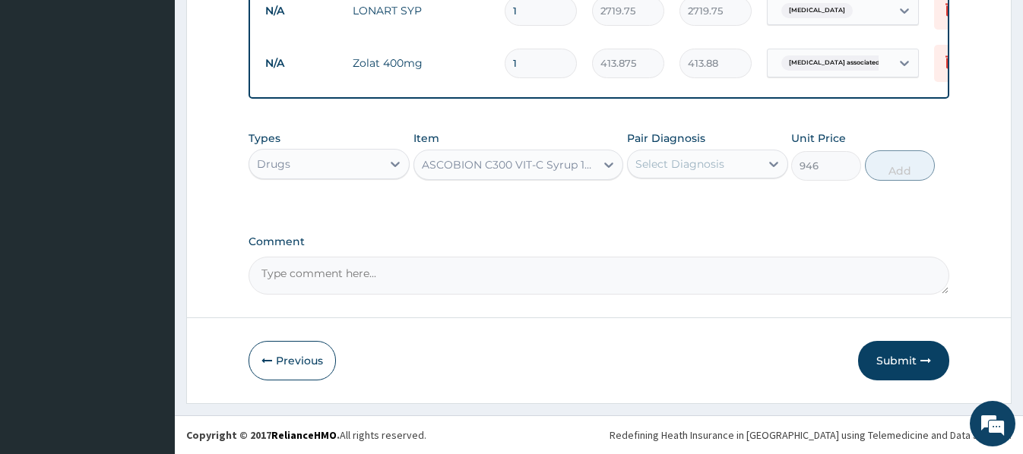
click at [715, 160] on div "Select Diagnosis" at bounding box center [679, 163] width 89 height 15
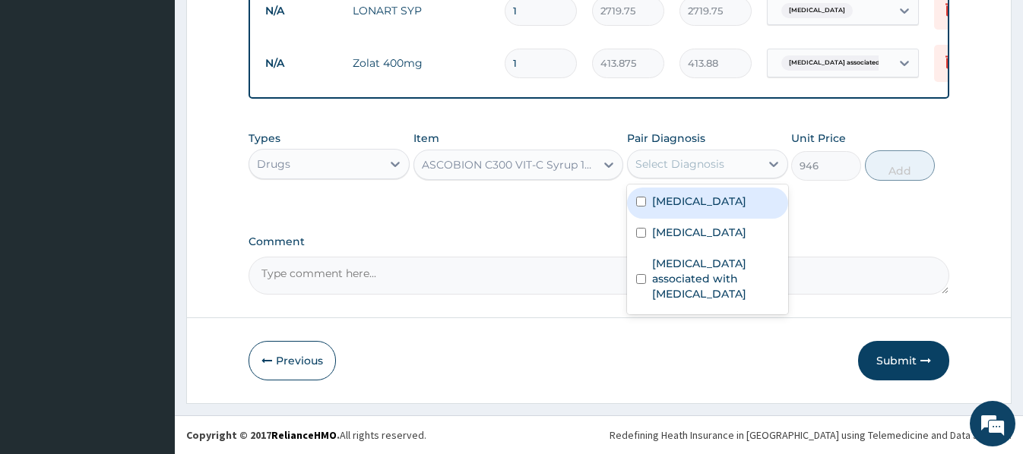
click at [688, 209] on label "Upper respiratory infection" at bounding box center [699, 201] width 94 height 15
checkbox input "true"
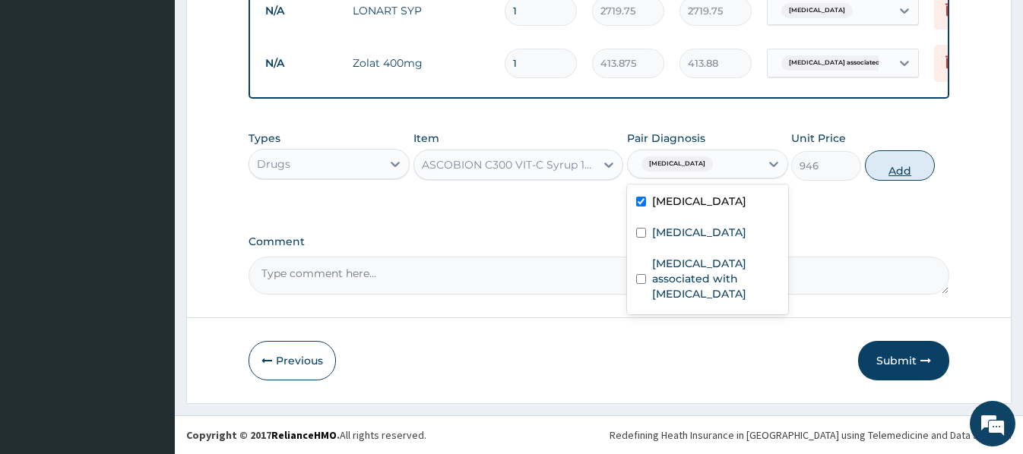
click at [893, 165] on button "Add" at bounding box center [900, 165] width 70 height 30
type input "0"
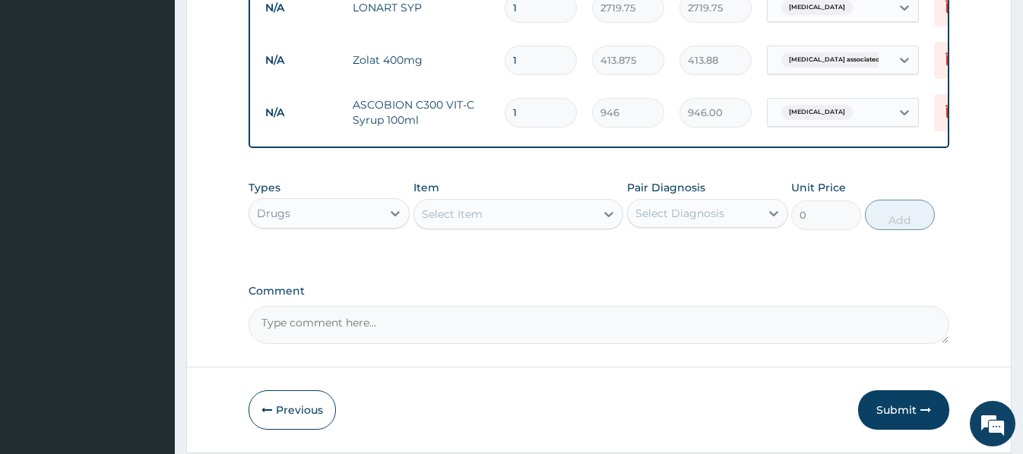
click at [324, 220] on div "Drugs" at bounding box center [315, 213] width 132 height 24
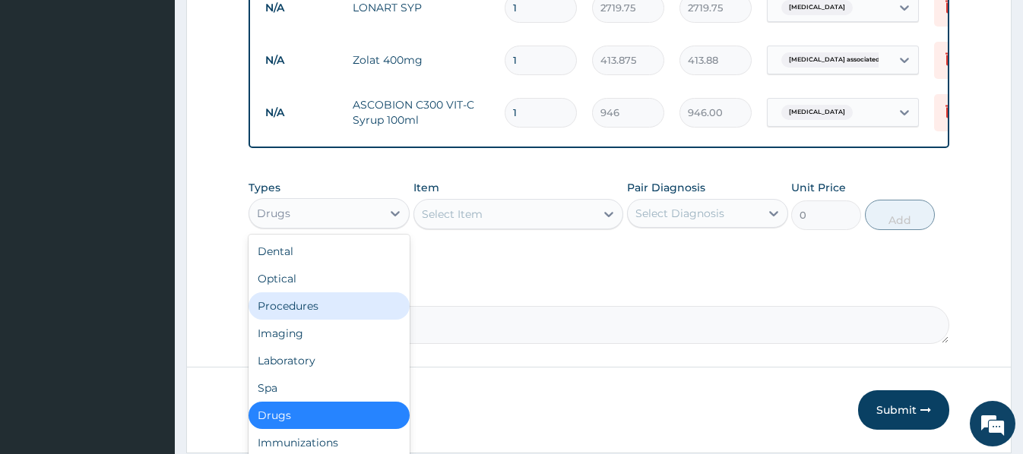
drag, startPoint x: 299, startPoint y: 310, endPoint x: 387, endPoint y: 281, distance: 93.5
click at [299, 309] on div "Procedures" at bounding box center [328, 305] width 161 height 27
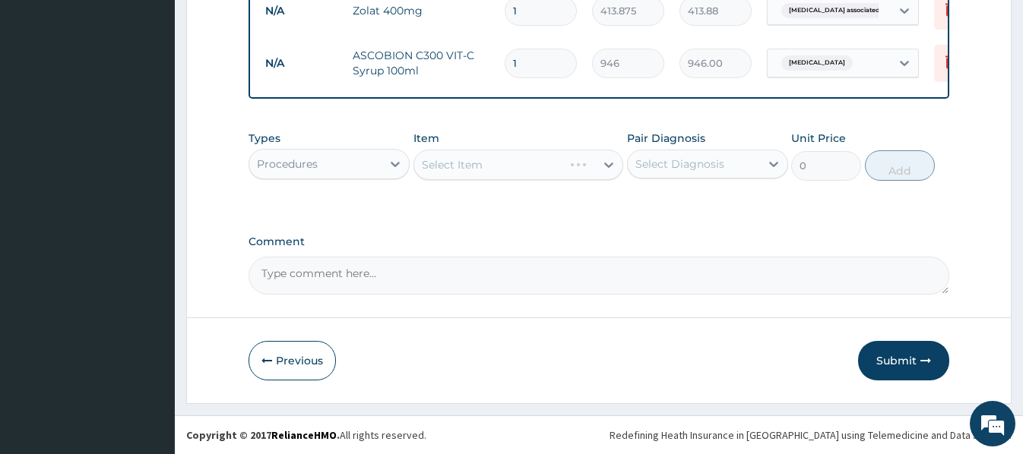
scroll to position [903, 0]
click at [432, 161] on div "Select Item" at bounding box center [518, 165] width 210 height 30
click at [425, 165] on div "Select Item" at bounding box center [518, 165] width 210 height 30
click at [422, 160] on div "Select Item" at bounding box center [518, 165] width 210 height 30
click at [420, 168] on div "Select Item" at bounding box center [504, 165] width 181 height 24
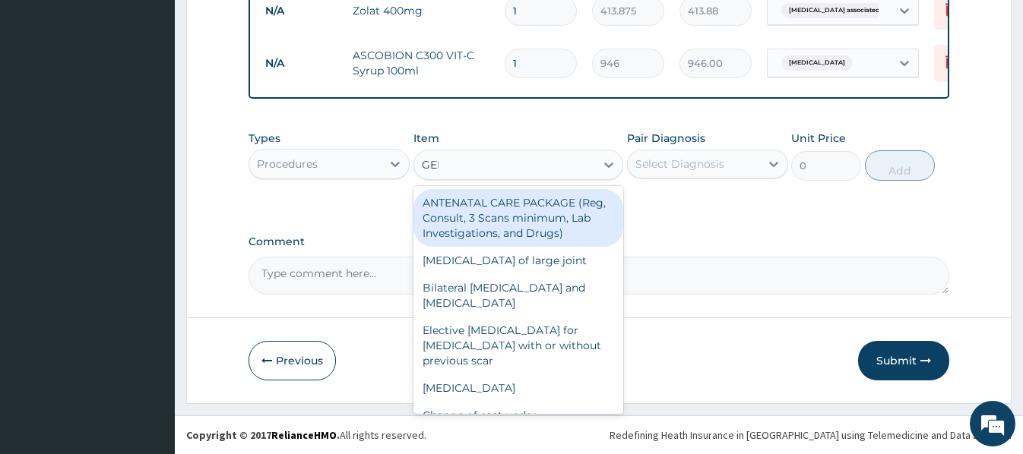
type input "GENE"
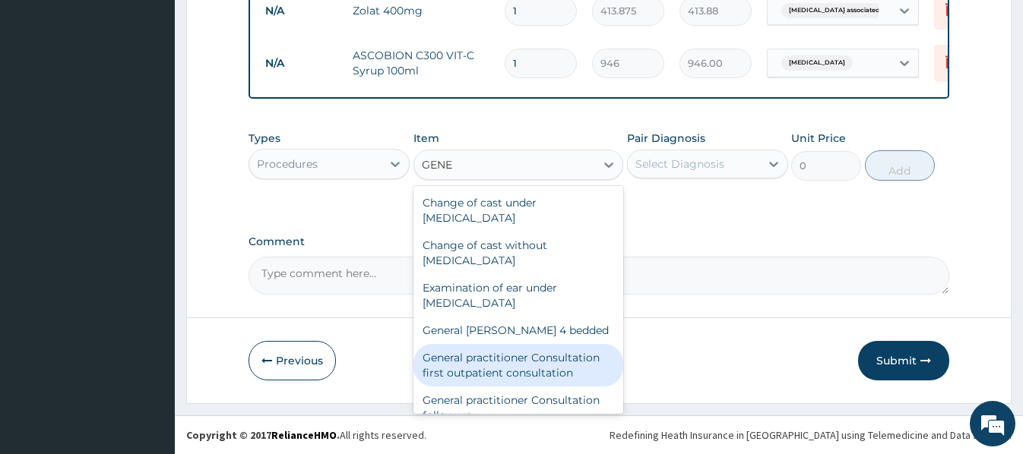
click at [512, 364] on div "General practitioner Consultation first outpatient consultation" at bounding box center [518, 365] width 210 height 43
type input "3547.5"
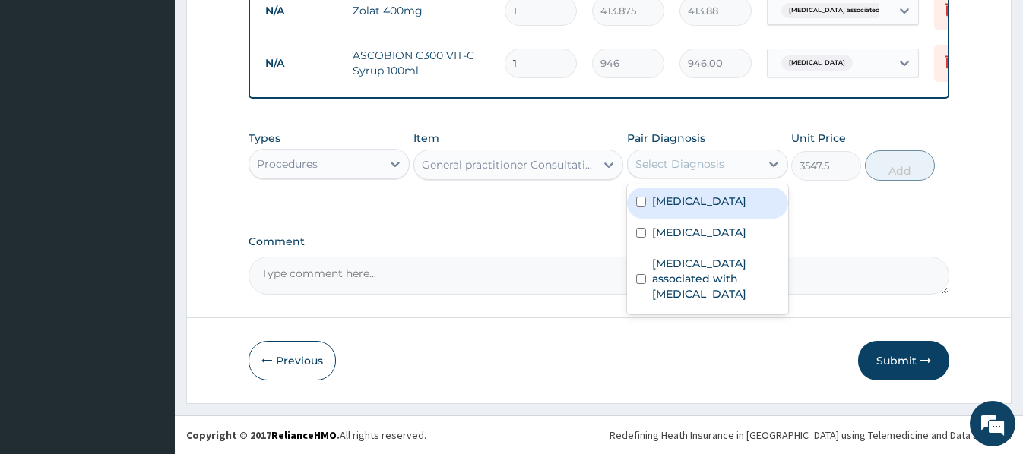
click at [706, 163] on div "Select Diagnosis" at bounding box center [679, 163] width 89 height 15
click at [694, 209] on label "Upper respiratory infection" at bounding box center [699, 201] width 94 height 15
checkbox input "true"
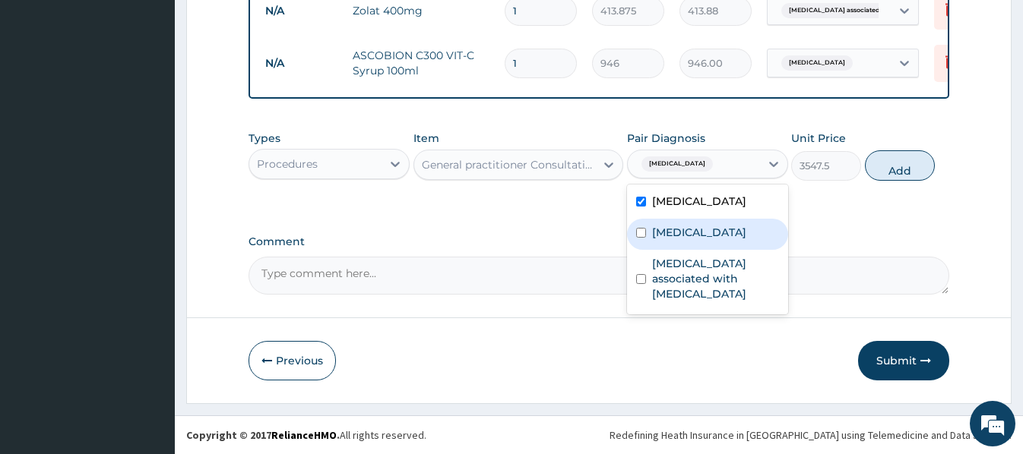
click at [684, 240] on label "Malaria" at bounding box center [699, 232] width 94 height 15
checkbox input "true"
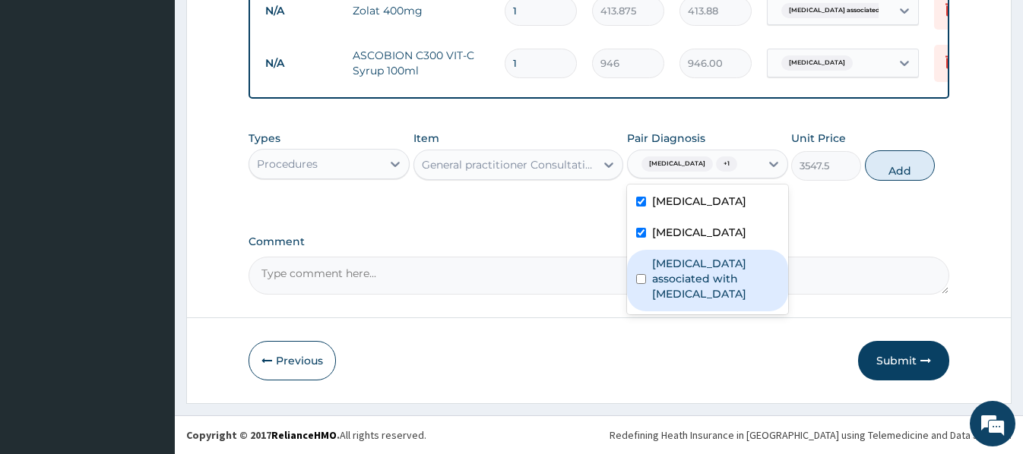
click at [693, 290] on label "Arthropathy associated with helminthiasis" at bounding box center [715, 279] width 127 height 46
checkbox input "true"
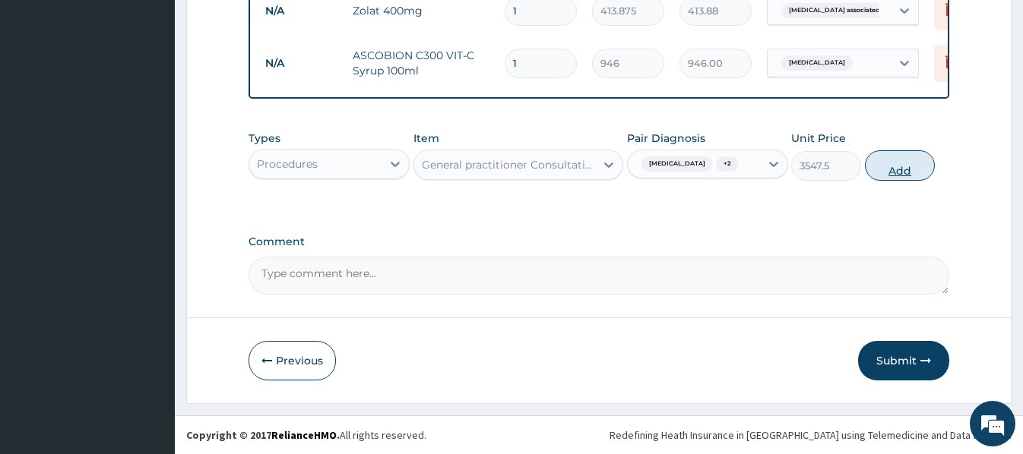
click at [884, 168] on button "Add" at bounding box center [900, 165] width 70 height 30
type input "0"
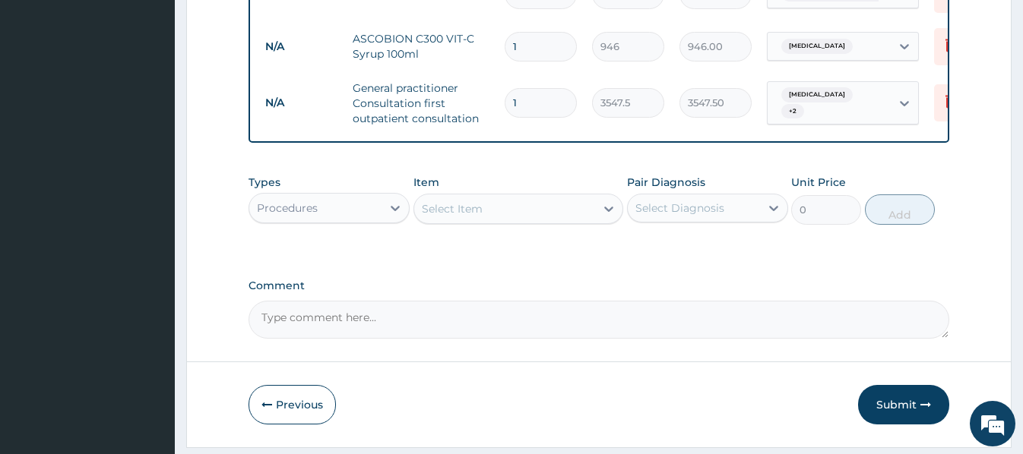
scroll to position [964, 0]
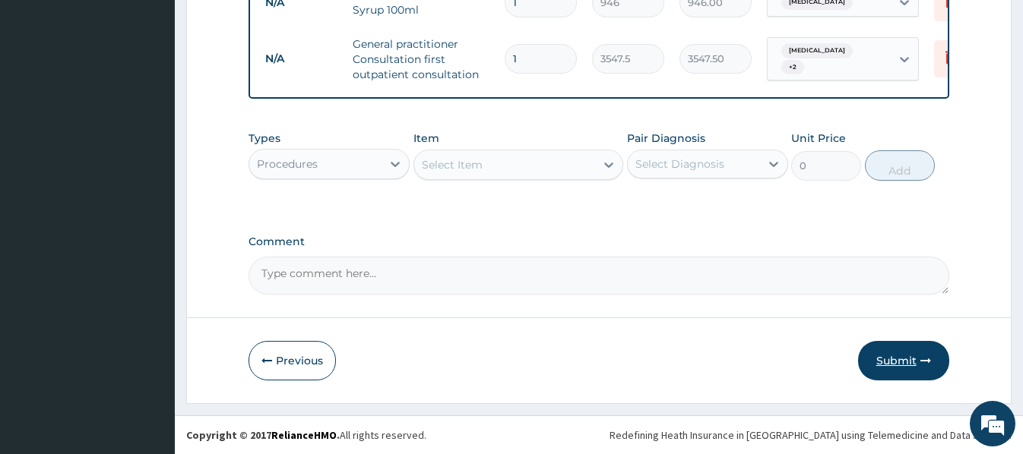
click at [889, 362] on button "Submit" at bounding box center [903, 361] width 91 height 40
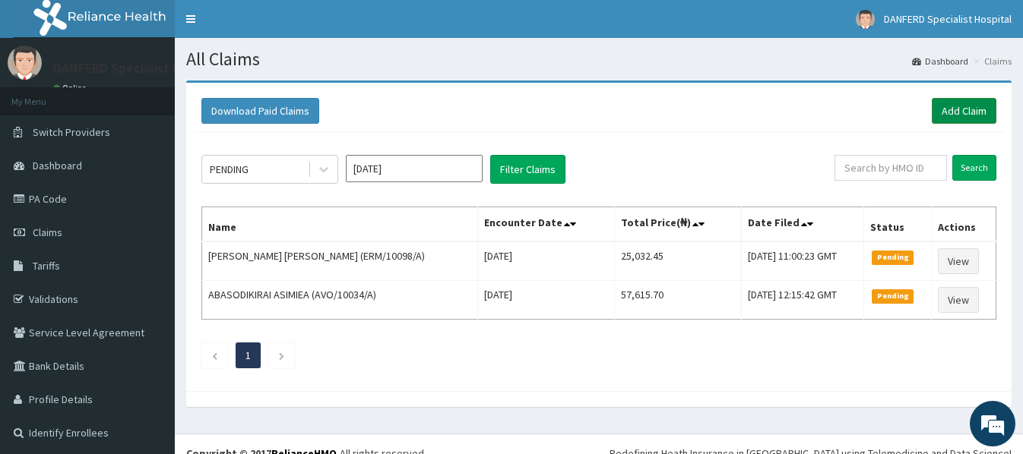
click at [956, 110] on link "Add Claim" at bounding box center [963, 111] width 65 height 26
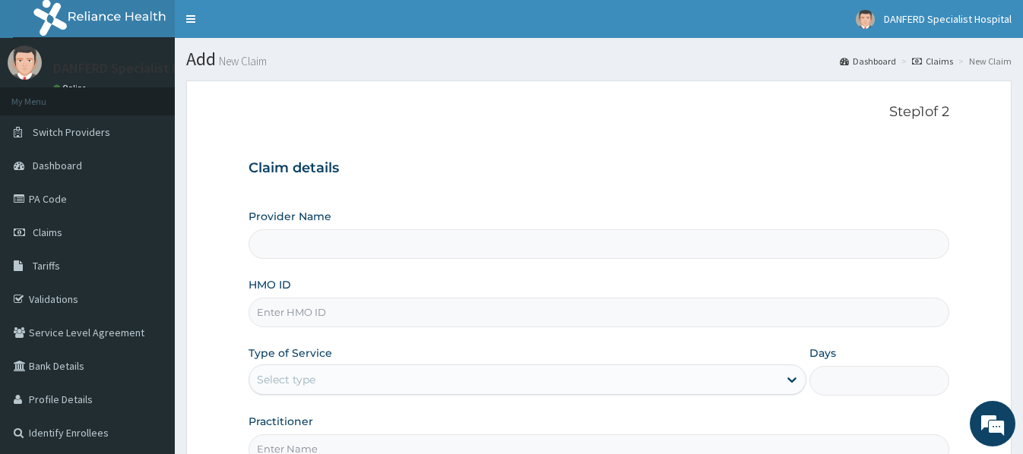
type input "DANFERD SPECIALIST HOSPITAL"
